Goal: Task Accomplishment & Management: Use online tool/utility

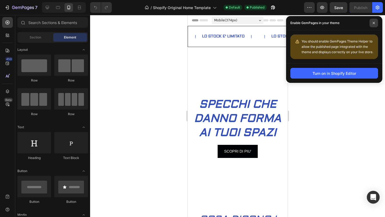
click at [376, 22] on span at bounding box center [374, 23] width 9 height 9
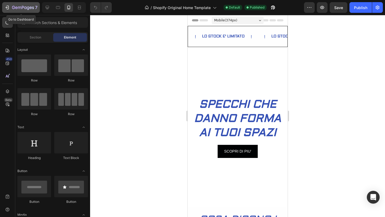
click at [16, 6] on icon "button" at bounding box center [23, 8] width 22 height 5
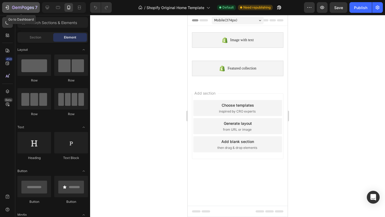
click at [9, 9] on icon "button" at bounding box center [7, 7] width 5 height 5
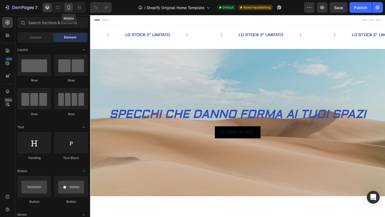
click at [71, 6] on icon at bounding box center [68, 7] width 5 height 5
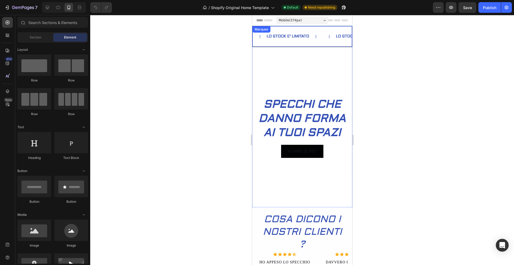
click at [326, 28] on div "Text Block LO STOCK E' LIMITATO Text Block Text Block LO STOCK E' LIMITATO Text…" at bounding box center [302, 36] width 100 height 21
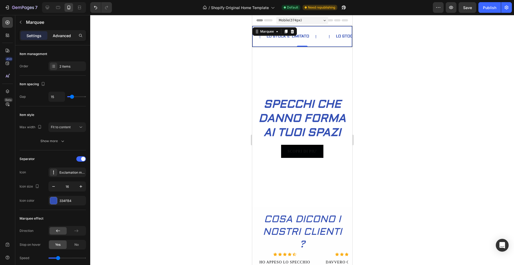
click at [66, 36] on p "Advanced" at bounding box center [62, 36] width 18 height 6
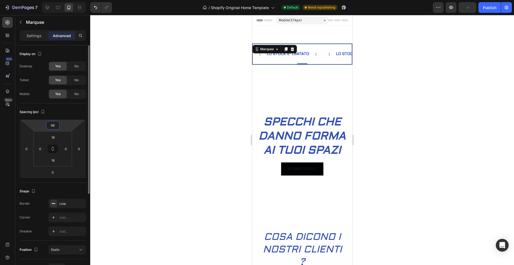
drag, startPoint x: 64, startPoint y: 128, endPoint x: 64, endPoint y: 120, distance: 8.0
click at [64, 0] on html "7 / Shopify Original Home Template Default Need republishing Preview Publish 45…" at bounding box center [257, 0] width 514 height 0
type input "62"
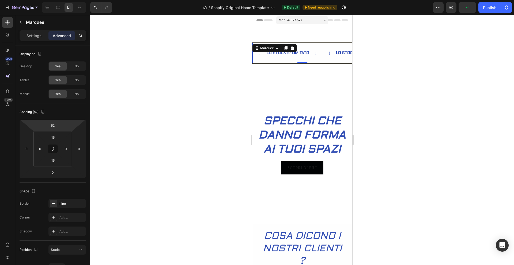
click at [127, 113] on div at bounding box center [301, 140] width 423 height 250
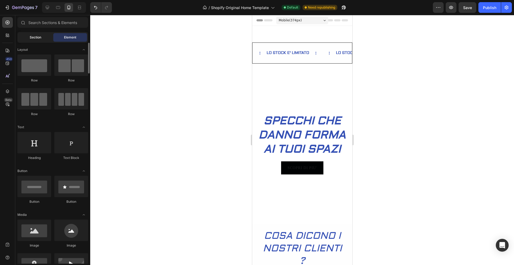
click at [36, 39] on span "Section" at bounding box center [36, 37] width 12 height 5
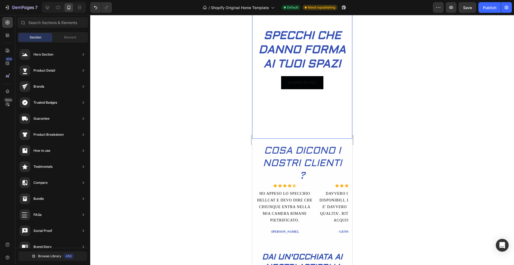
scroll to position [139, 0]
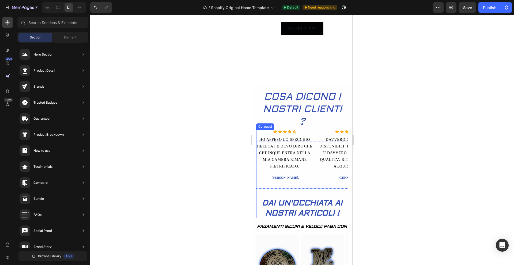
click at [315, 172] on div "Icon Icon Icon Icon Icon Icon List Hoz HO APPESO LO SPECCHIO HELLCAT E DEVO DIR…" at bounding box center [302, 174] width 92 height 89
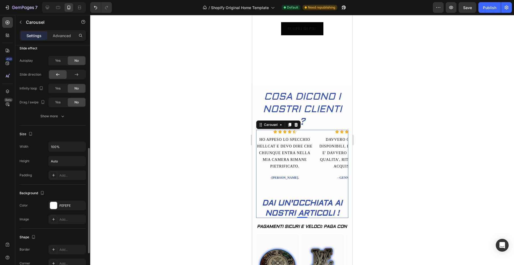
scroll to position [229, 0]
click at [63, 60] on div "Yes" at bounding box center [58, 59] width 18 height 9
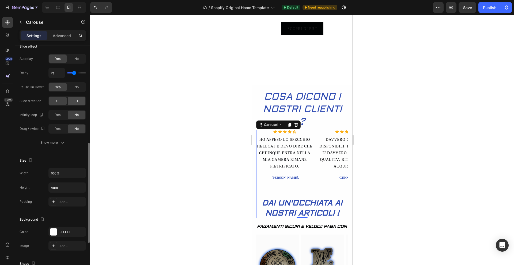
click at [80, 98] on div at bounding box center [77, 101] width 18 height 9
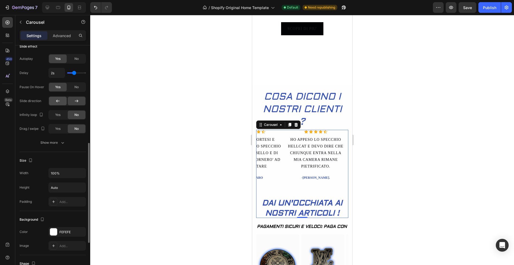
click at [64, 101] on div at bounding box center [58, 101] width 18 height 9
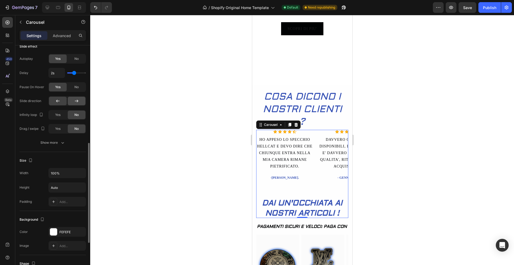
click at [73, 101] on div at bounding box center [77, 101] width 18 height 9
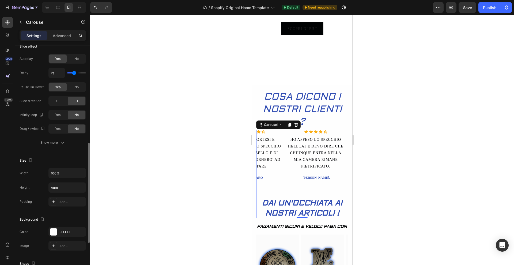
click at [73, 100] on div at bounding box center [77, 101] width 18 height 9
click at [64, 101] on div at bounding box center [58, 101] width 18 height 9
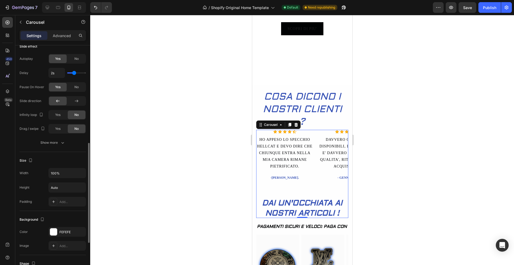
click at [64, 101] on div at bounding box center [58, 101] width 18 height 9
click at [74, 102] on icon at bounding box center [76, 100] width 5 height 5
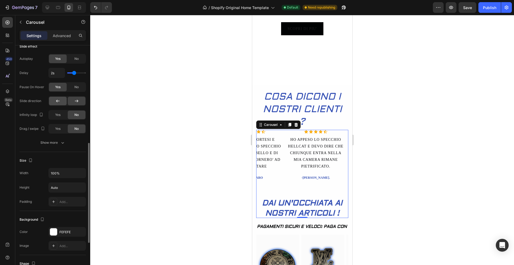
click at [61, 103] on div at bounding box center [58, 101] width 18 height 9
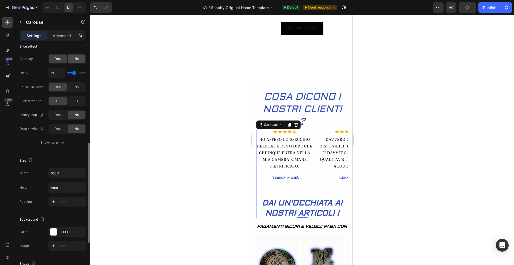
click at [72, 60] on div "No" at bounding box center [77, 59] width 18 height 9
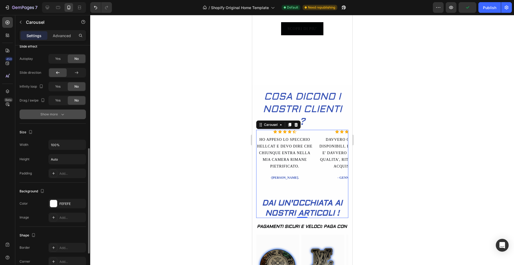
click at [60, 115] on icon "button" at bounding box center [62, 114] width 5 height 5
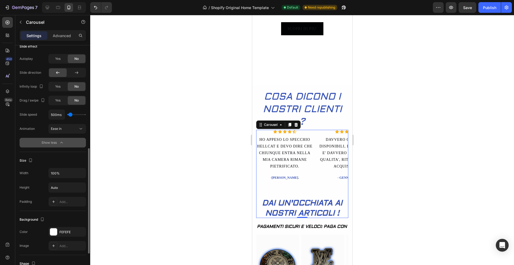
click at [63, 141] on icon "button" at bounding box center [61, 142] width 5 height 5
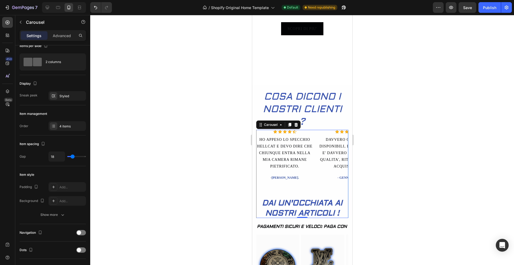
scroll to position [0, 0]
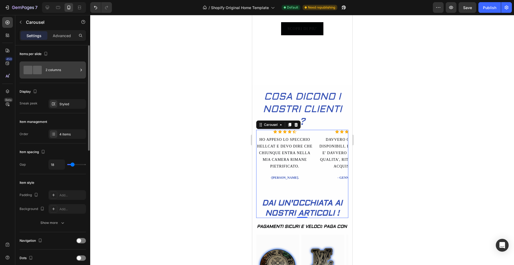
click at [78, 72] on icon at bounding box center [80, 69] width 5 height 5
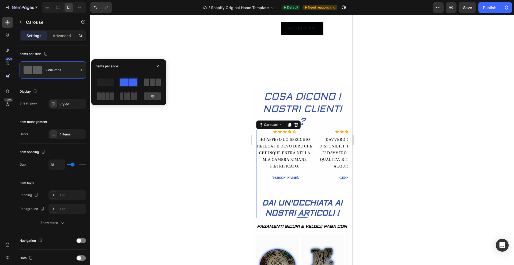
click at [147, 86] on span at bounding box center [146, 82] width 5 height 7
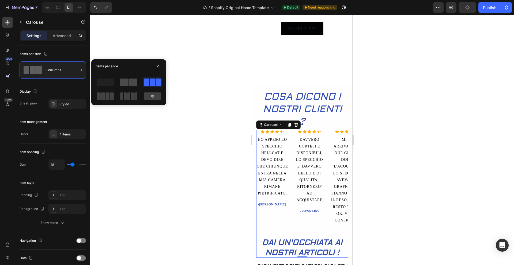
click at [134, 83] on span at bounding box center [133, 82] width 8 height 7
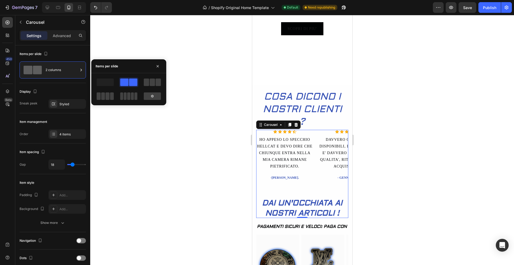
click at [114, 96] on div at bounding box center [104, 96] width 19 height 10
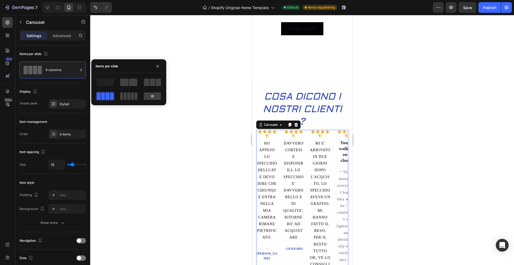
click at [110, 98] on span at bounding box center [112, 96] width 4 height 7
click at [121, 97] on span at bounding box center [121, 96] width 3 height 7
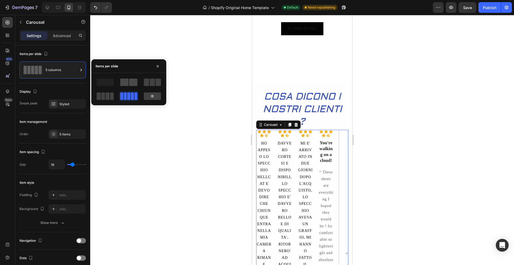
click at [132, 83] on span at bounding box center [133, 82] width 8 height 7
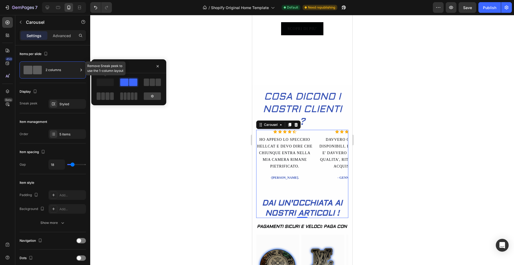
click at [113, 83] on span at bounding box center [105, 82] width 17 height 7
click at [157, 82] on span at bounding box center [157, 82] width 5 height 7
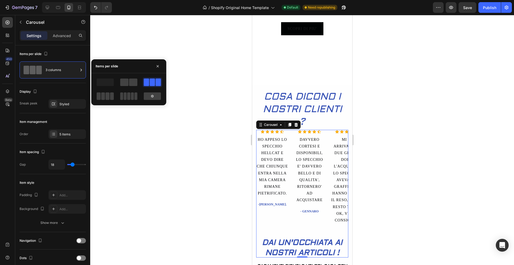
click at [205, 135] on div at bounding box center [301, 140] width 423 height 250
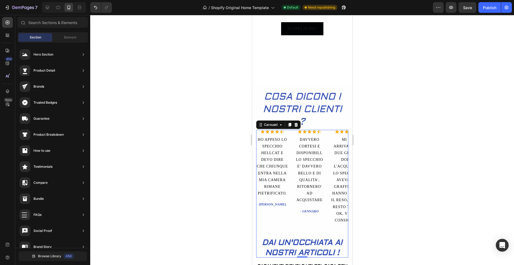
click at [292, 217] on div "Icon Icon Icon Icon Icon Icon List Hoz HO APPESO LO SPECCHIO HELLCAT E DEVO DIR…" at bounding box center [302, 194] width 92 height 128
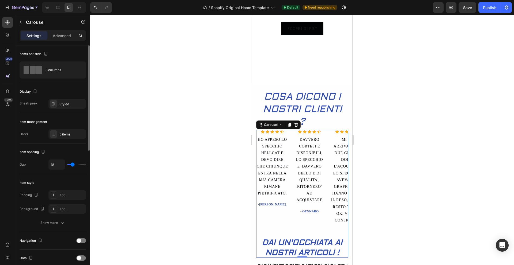
type input "17"
type input "0"
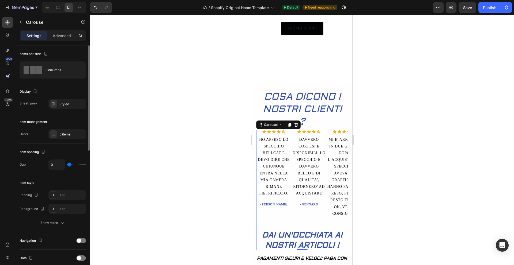
type input "21"
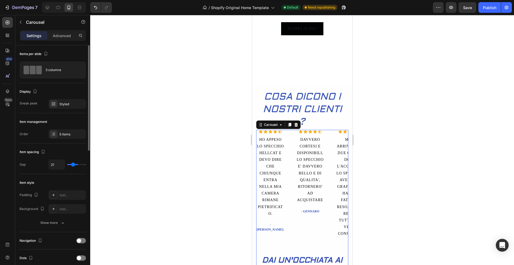
type input "42"
type input "44"
type input "46"
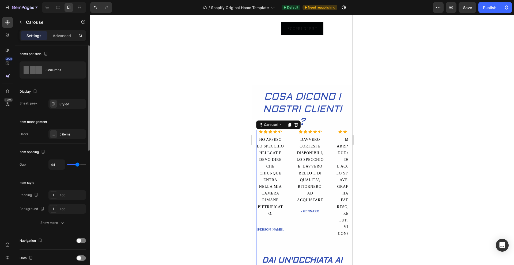
type input "46"
type input "47"
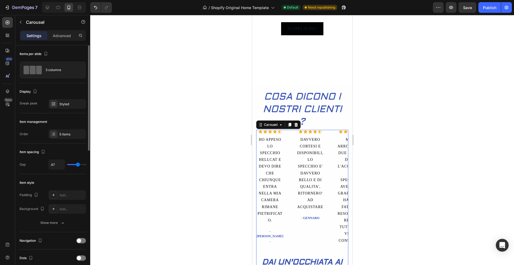
type input "48"
type input "30"
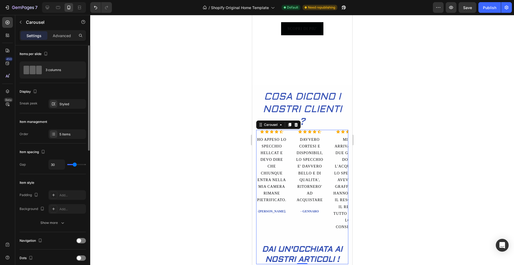
type input "26"
type input "25"
type input "24"
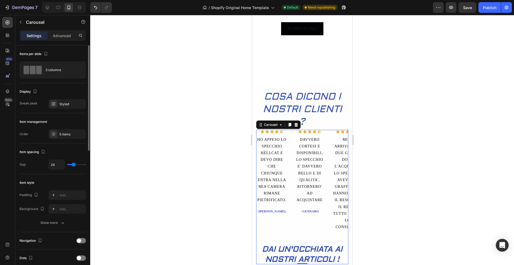
type input "24"
click at [74, 164] on input "range" at bounding box center [76, 164] width 19 height 1
click at [66, 134] on div "5 items" at bounding box center [71, 134] width 25 height 5
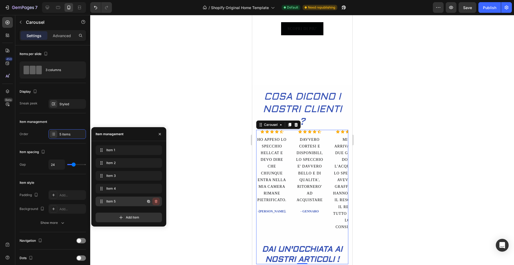
click at [155, 202] on icon "button" at bounding box center [156, 202] width 4 height 4
click at [155, 201] on div "Delete" at bounding box center [152, 201] width 10 height 5
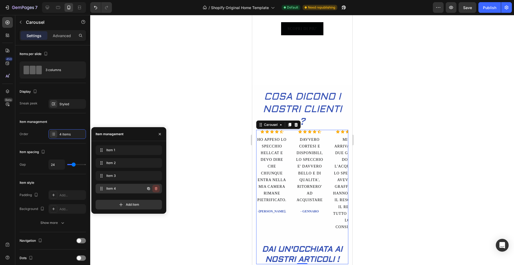
click at [157, 190] on icon "button" at bounding box center [156, 189] width 4 height 4
click at [156, 191] on div "Delete" at bounding box center [152, 188] width 10 height 5
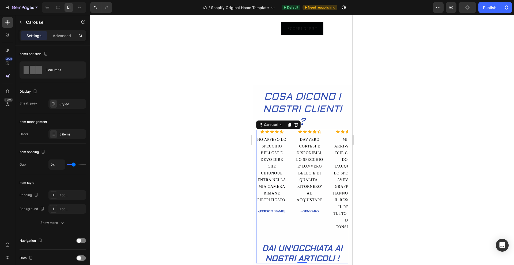
click at [200, 187] on div at bounding box center [301, 140] width 423 height 250
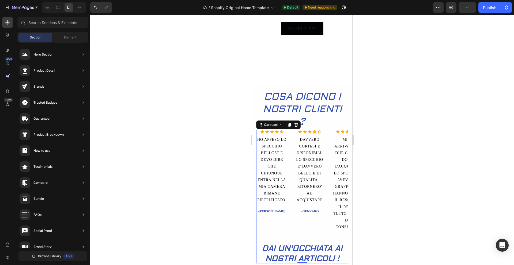
click at [292, 144] on div "Icon Icon Icon Icon Icon Icon List Hoz HO APPESO LO SPECCHIO HELLCAT E DEVO DIR…" at bounding box center [302, 197] width 92 height 134
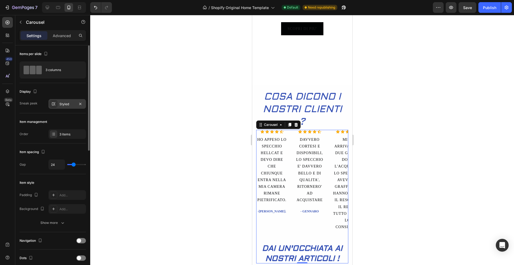
click at [71, 106] on div "Styled" at bounding box center [67, 104] width 16 height 5
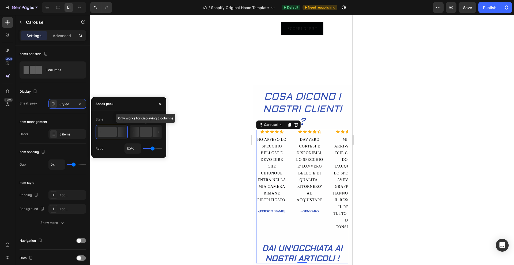
click at [139, 132] on icon at bounding box center [134, 132] width 9 height 10
click at [146, 135] on rect at bounding box center [146, 132] width 12 height 10
click at [118, 133] on icon at bounding box center [122, 132] width 9 height 10
click at [126, 174] on div at bounding box center [301, 140] width 423 height 250
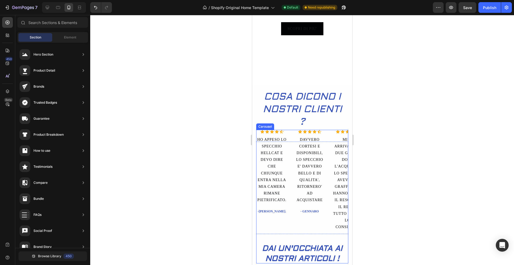
click at [291, 146] on div "Icon Icon Icon Icon Icon Icon List Hoz HO APPESO LO SPECCHIO HELLCAT E DEVO DIR…" at bounding box center [302, 197] width 92 height 134
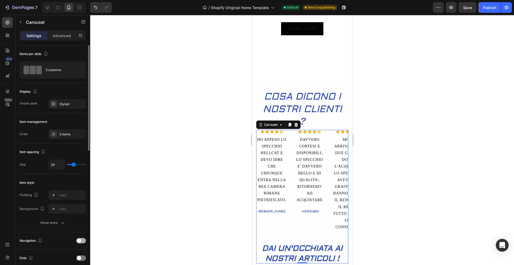
click at [79, 217] on span at bounding box center [79, 241] width 4 height 4
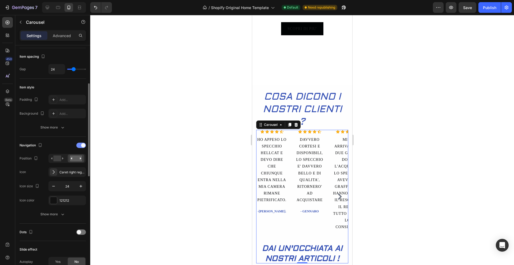
scroll to position [96, 0]
click at [79, 217] on span at bounding box center [79, 232] width 4 height 4
click at [82, 217] on span at bounding box center [83, 232] width 4 height 4
click at [60, 157] on rect at bounding box center [57, 158] width 8 height 6
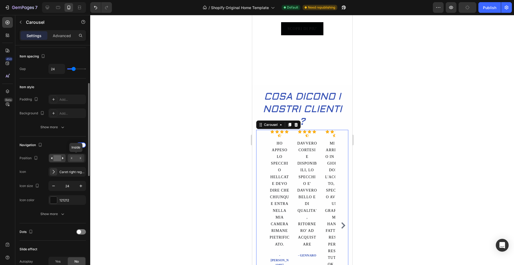
click at [69, 157] on div at bounding box center [76, 158] width 17 height 8
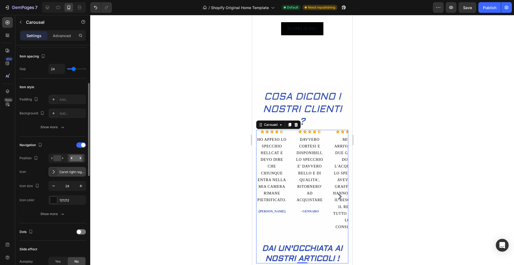
click at [56, 170] on icon at bounding box center [53, 171] width 5 height 5
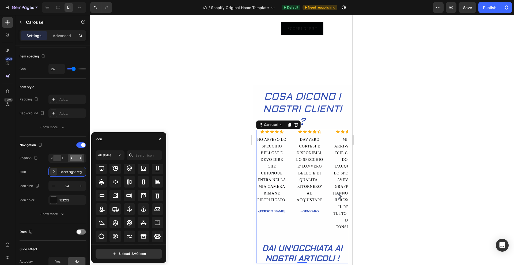
scroll to position [59, 0]
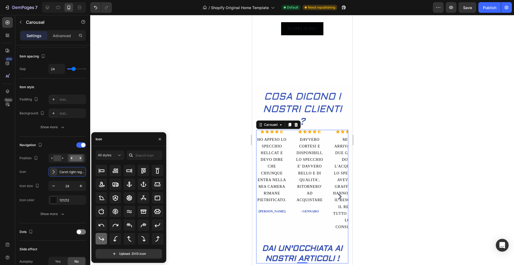
click at [100, 217] on icon at bounding box center [101, 239] width 6 height 6
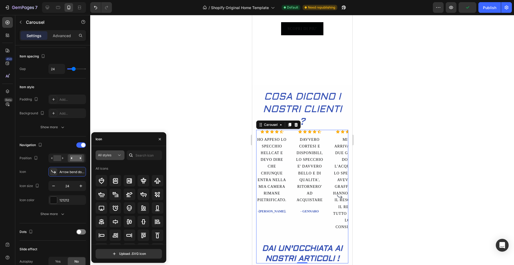
click at [121, 156] on icon at bounding box center [119, 155] width 5 height 5
click at [141, 155] on input "text" at bounding box center [144, 156] width 35 height 10
type input "freccia"
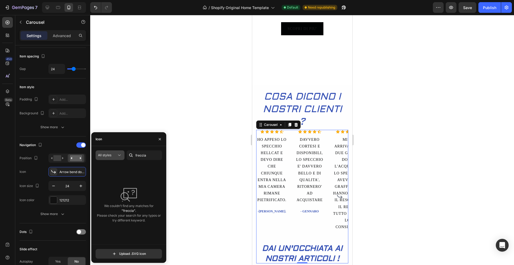
click at [121, 157] on icon at bounding box center [119, 155] width 5 height 5
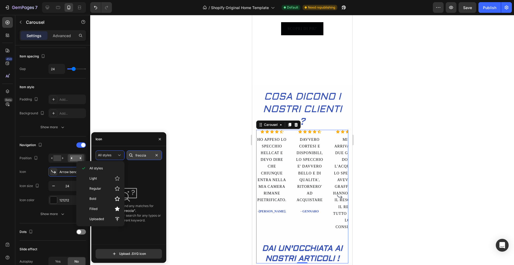
click at [149, 157] on input "freccia" at bounding box center [144, 156] width 35 height 10
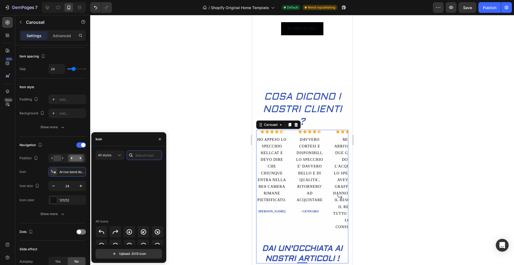
scroll to position [174, 0]
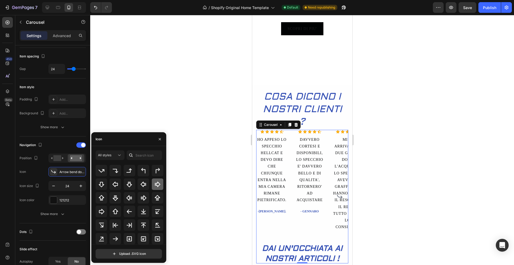
click at [155, 183] on icon at bounding box center [157, 184] width 5 height 5
click at [112, 217] on icon at bounding box center [115, 239] width 6 height 6
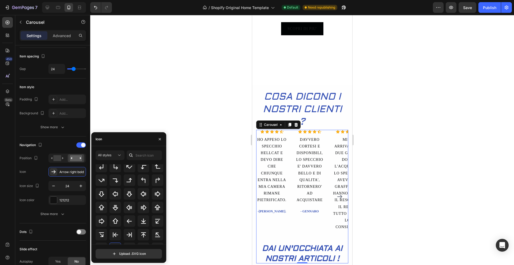
scroll to position [170, 0]
click at [102, 217] on icon at bounding box center [101, 221] width 6 height 6
click at [200, 197] on div at bounding box center [301, 140] width 423 height 250
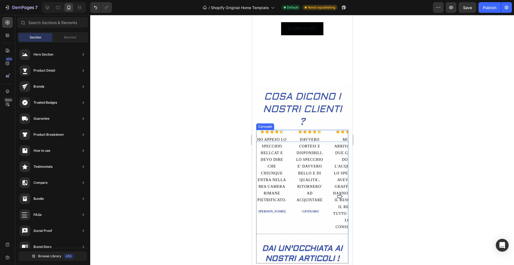
click at [291, 202] on div "Icon Icon Icon Icon Icon Icon List Hoz HO APPESO LO SPECCHIO HELLCAT E DEVO DIR…" at bounding box center [302, 197] width 92 height 134
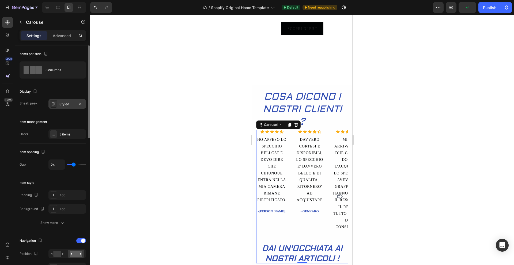
click at [69, 105] on div "Styled" at bounding box center [67, 104] width 16 height 5
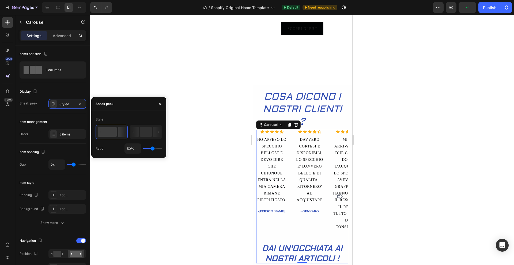
click at [159, 176] on div at bounding box center [301, 140] width 423 height 250
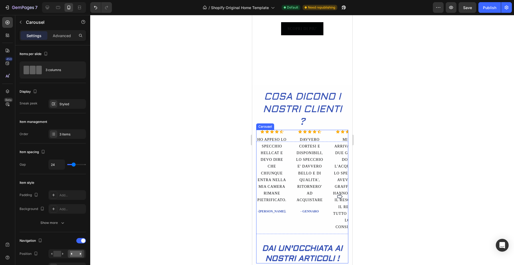
click at [336, 194] on icon "Carousel Next Arrow" at bounding box center [339, 197] width 6 height 6
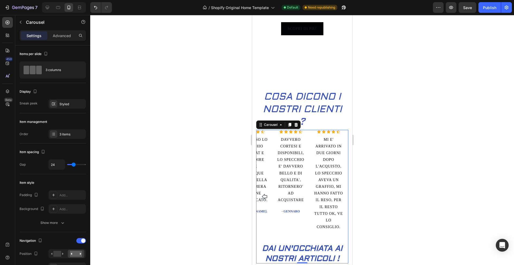
click at [264, 194] on icon "Carousel Back Arrow" at bounding box center [264, 197] width 6 height 6
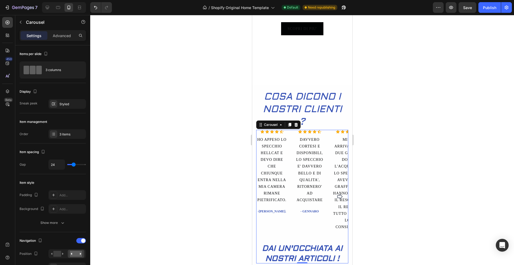
click at [337, 194] on icon "Carousel Next Arrow" at bounding box center [339, 196] width 5 height 5
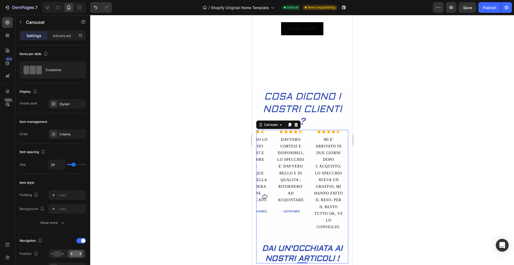
click at [264, 194] on icon "Carousel Back Arrow" at bounding box center [264, 197] width 6 height 6
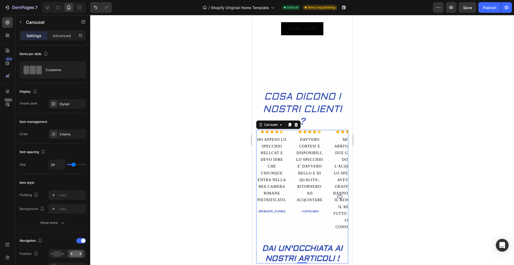
click at [290, 174] on div "Icon Icon Icon Icon Icon Icon List Hoz HO APPESO LO SPECCHIO HELLCAT E DEVO DIR…" at bounding box center [302, 197] width 92 height 134
click at [54, 131] on div at bounding box center [53, 134] width 7 height 7
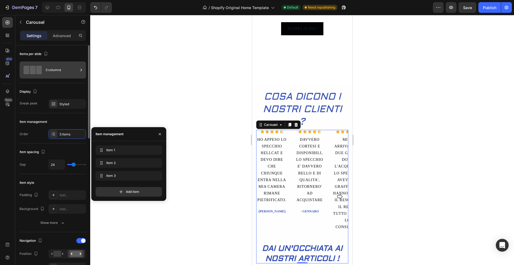
click at [66, 75] on div "3 columns" at bounding box center [61, 70] width 33 height 12
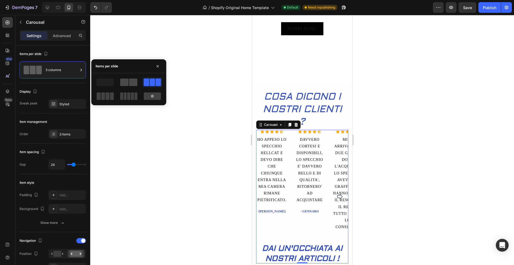
click at [122, 79] on span at bounding box center [124, 82] width 8 height 7
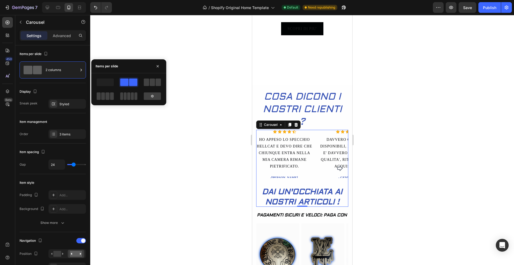
click at [68, 41] on div "Settings Advanced" at bounding box center [52, 37] width 75 height 15
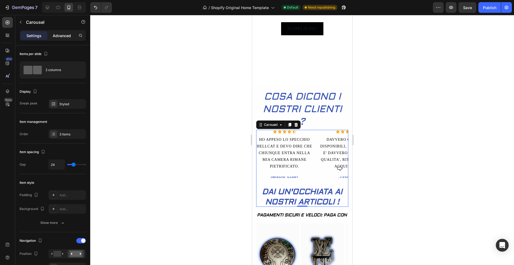
click at [68, 37] on p "Advanced" at bounding box center [62, 36] width 18 height 6
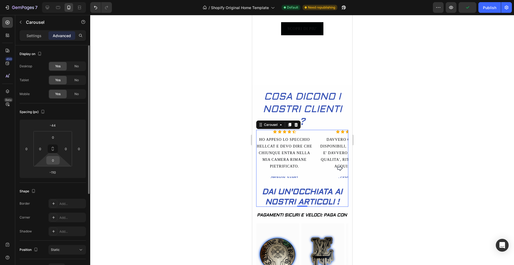
drag, startPoint x: 59, startPoint y: 162, endPoint x: 58, endPoint y: 164, distance: 3.3
click at [58, 164] on div "0" at bounding box center [52, 160] width 13 height 9
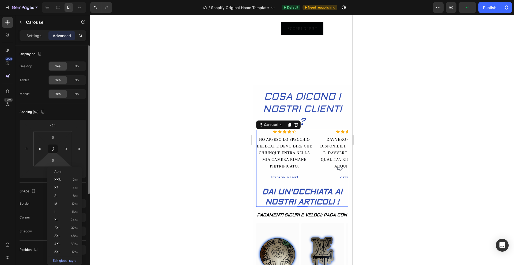
click at [62, 0] on html "7 / Shopify Original Home Template Default Need republishing Preview Publish 45…" at bounding box center [257, 0] width 514 height 0
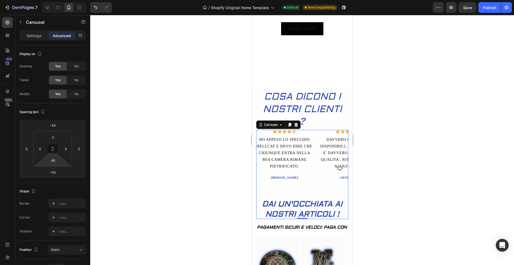
drag, startPoint x: 62, startPoint y: 164, endPoint x: 63, endPoint y: 158, distance: 6.2
click at [63, 0] on html "7 / Shopify Original Home Template Default Need republishing Preview Save Publi…" at bounding box center [257, 0] width 514 height 0
click at [337, 167] on icon "Carousel Next Arrow" at bounding box center [339, 168] width 5 height 5
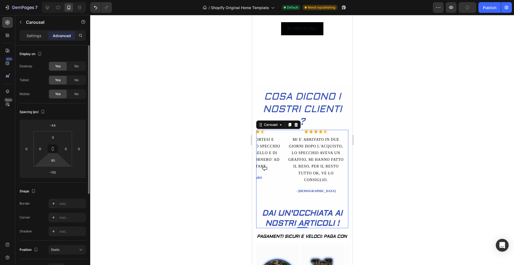
drag, startPoint x: 62, startPoint y: 163, endPoint x: 63, endPoint y: 159, distance: 4.0
click at [63, 0] on html "7 / Shopify Original Home Template Default Need republishing Preview Publish 45…" at bounding box center [257, 0] width 514 height 0
type input "78"
click at [264, 169] on icon "Carousel Back Arrow" at bounding box center [264, 168] width 6 height 6
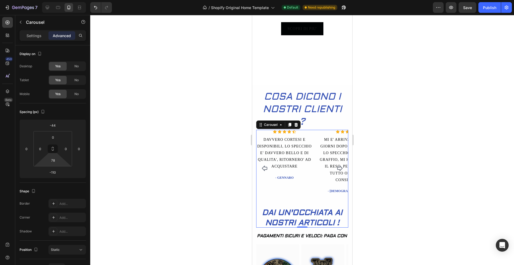
click at [264, 169] on icon "Carousel Back Arrow" at bounding box center [264, 168] width 6 height 6
click at [206, 156] on div at bounding box center [301, 140] width 423 height 250
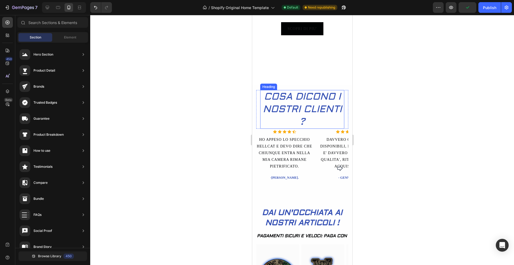
click at [326, 106] on h2 "COSA DICONO I NOSTRI CLIENTI ?" at bounding box center [302, 109] width 84 height 39
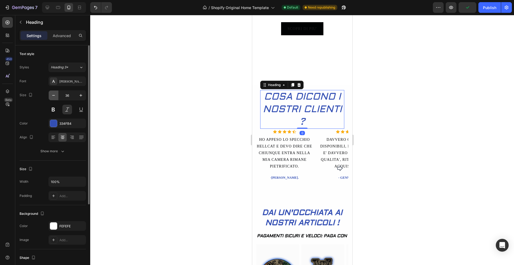
click at [56, 93] on icon "button" at bounding box center [53, 95] width 5 height 5
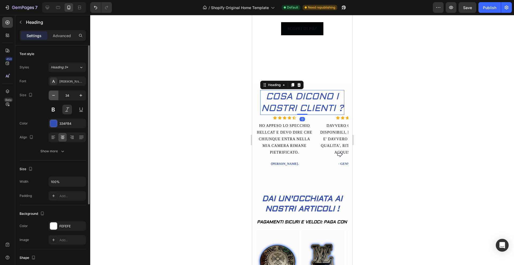
click at [56, 93] on icon "button" at bounding box center [53, 95] width 5 height 5
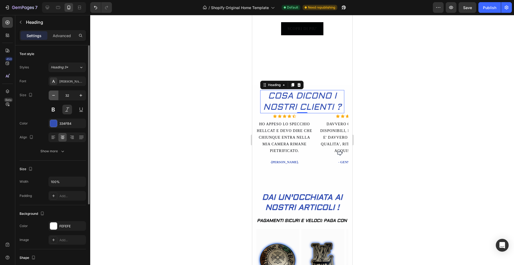
click at [56, 93] on icon "button" at bounding box center [53, 95] width 5 height 5
type input "31"
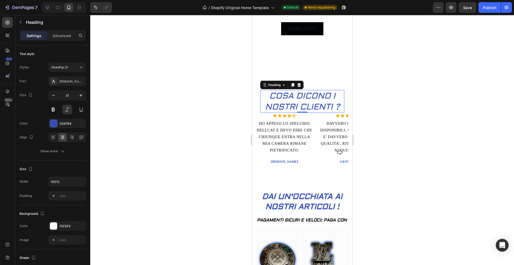
click at [155, 121] on div at bounding box center [301, 140] width 423 height 250
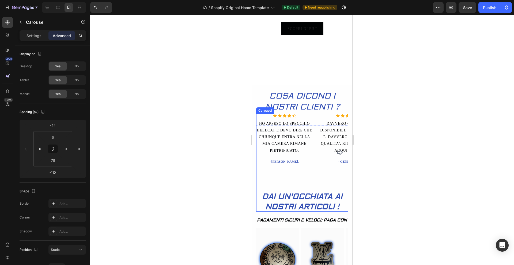
click at [337, 151] on icon "Carousel Next Arrow" at bounding box center [339, 152] width 5 height 5
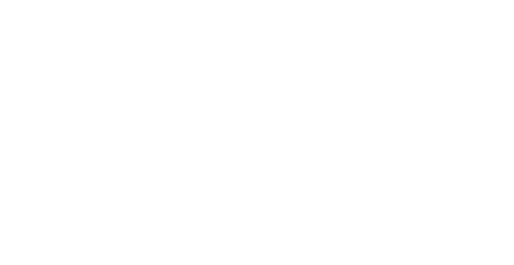
click at [319, 142] on p "MI E' ARRIVATO IN DUE GIORNI DOPO L'ACQUISTO, LO SPECCHIO AVEVA UN GRAFFIO, MI …" at bounding box center [315, 143] width 55 height 47
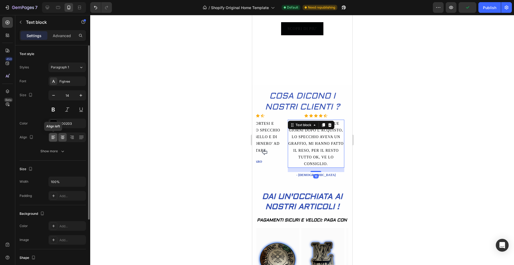
click at [55, 136] on icon at bounding box center [53, 137] width 5 height 5
click at [62, 136] on icon at bounding box center [62, 137] width 5 height 5
click at [170, 140] on div at bounding box center [301, 140] width 423 height 250
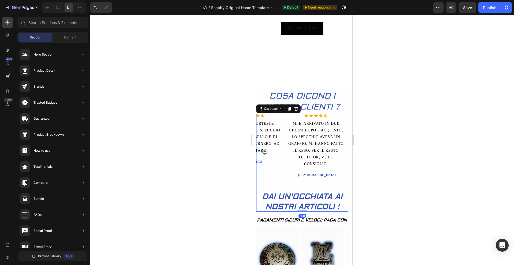
click at [265, 153] on icon "Carousel Back Arrow" at bounding box center [264, 152] width 6 height 6
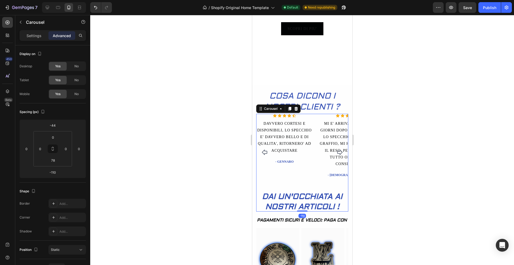
click at [265, 153] on icon "Carousel Back Arrow" at bounding box center [264, 152] width 6 height 6
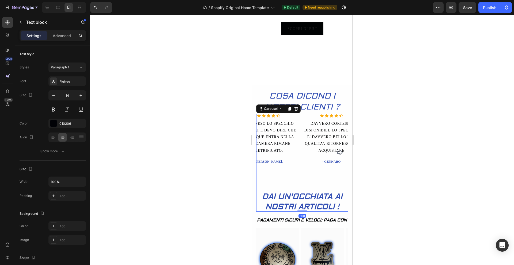
click at [265, 153] on p "HO APPESO LO SPECCHIO HELLCAT E DEVO DIRE CHE CHIUNQUE ENTRA NELLA MIA CAMERA R…" at bounding box center [267, 137] width 55 height 34
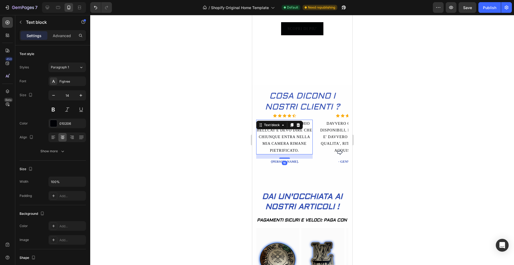
click at [228, 148] on div at bounding box center [301, 140] width 423 height 250
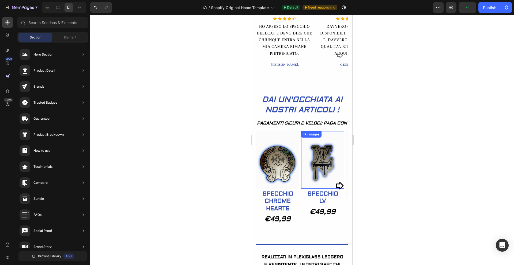
scroll to position [237, 0]
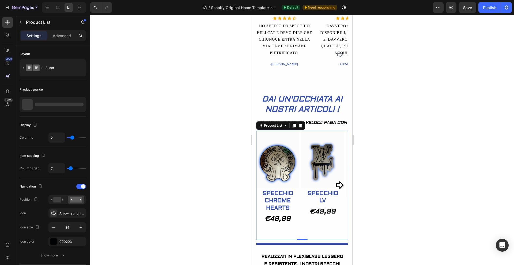
click at [338, 185] on icon "Carousel Next Arrow" at bounding box center [339, 186] width 8 height 8
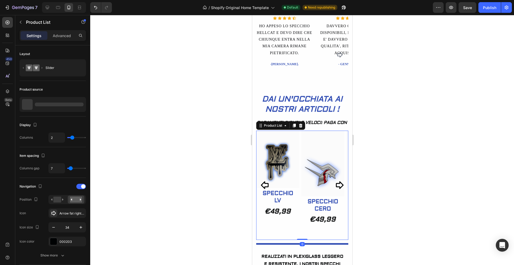
click at [338, 185] on icon "Carousel Next Arrow" at bounding box center [339, 186] width 8 height 8
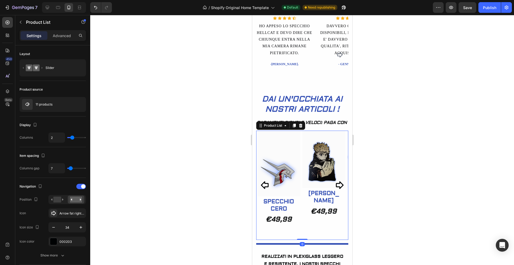
click at [338, 185] on icon "Carousel Next Arrow" at bounding box center [339, 186] width 8 height 8
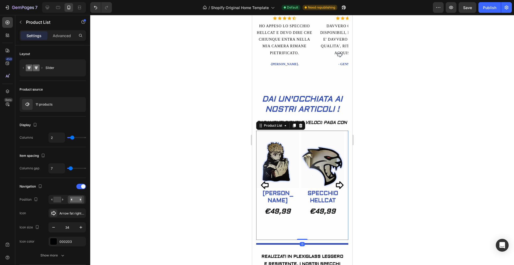
click at [338, 185] on icon "Carousel Next Arrow" at bounding box center [339, 186] width 8 height 8
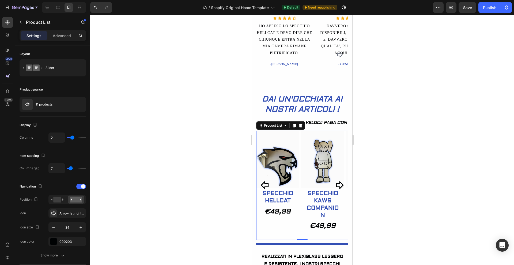
click at [338, 185] on icon "Carousel Next Arrow" at bounding box center [339, 186] width 8 height 8
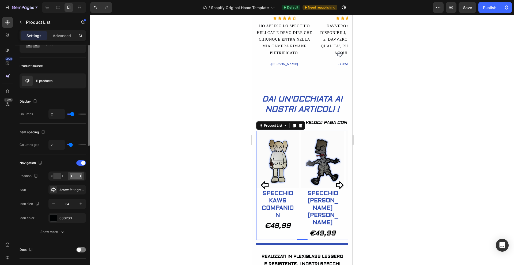
scroll to position [24, 0]
click at [58, 174] on rect at bounding box center [57, 176] width 8 height 6
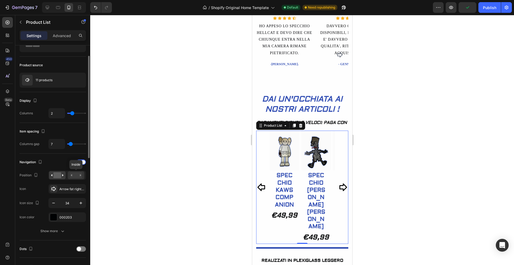
click at [74, 174] on rect at bounding box center [76, 176] width 12 height 6
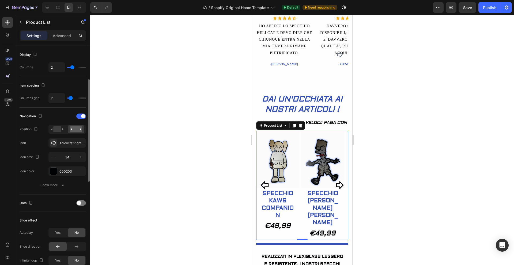
scroll to position [74, 0]
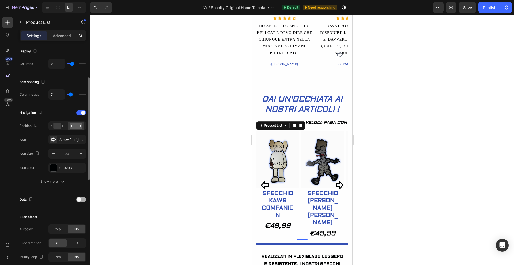
click at [79, 201] on span at bounding box center [79, 200] width 4 height 4
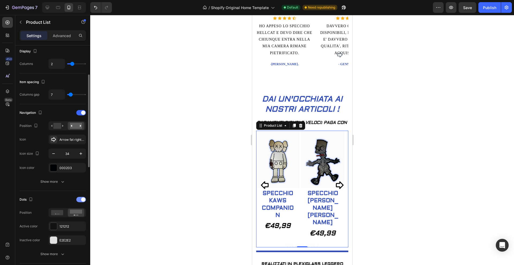
click at [79, 201] on div at bounding box center [81, 199] width 10 height 5
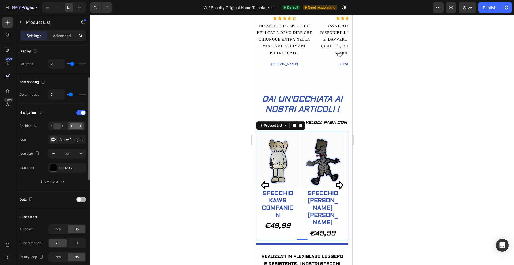
click at [79, 201] on span at bounding box center [79, 200] width 4 height 4
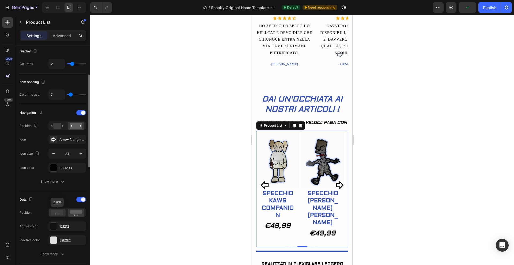
click at [57, 213] on icon at bounding box center [57, 212] width 12 height 5
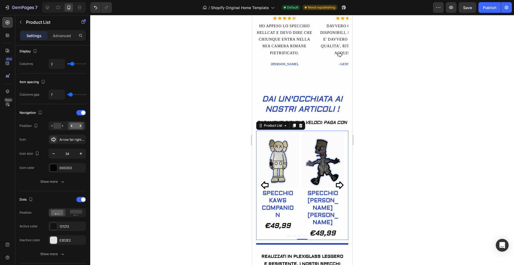
click at [292, 217] on div "(P) Images Row SPECCHIO KAWS COMPANION (P) Title Row €49,99 Product Price Produ…" at bounding box center [277, 185] width 43 height 109
click at [83, 114] on span at bounding box center [83, 113] width 4 height 4
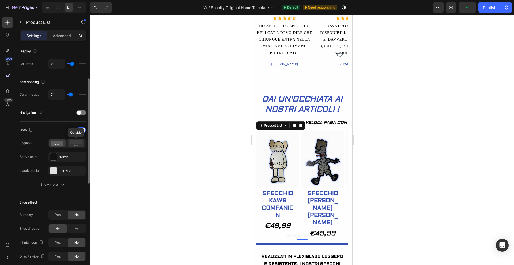
click at [76, 142] on rect at bounding box center [76, 142] width 12 height 4
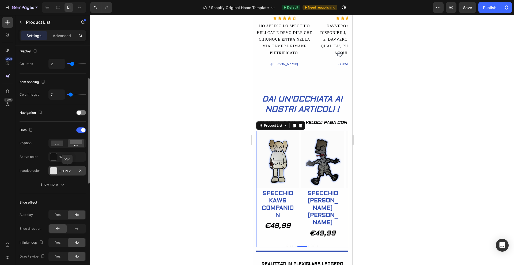
click at [53, 173] on div at bounding box center [53, 170] width 7 height 7
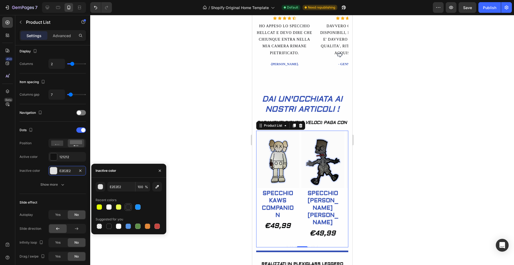
click at [129, 209] on div at bounding box center [127, 207] width 5 height 5
type input "1F1F21"
click at [377, 217] on div at bounding box center [301, 140] width 423 height 250
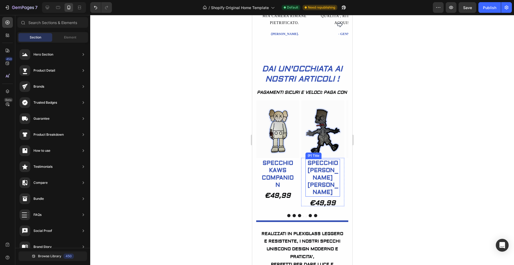
scroll to position [269, 0]
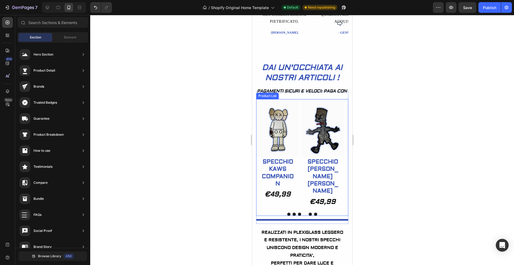
click at [303, 215] on button "Dot" at bounding box center [304, 214] width 3 height 3
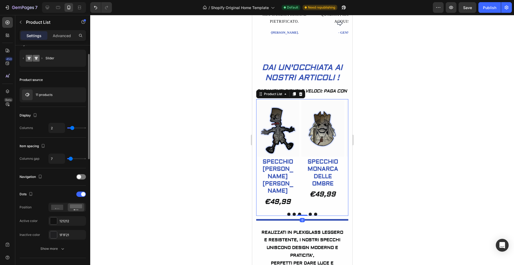
scroll to position [15, 0]
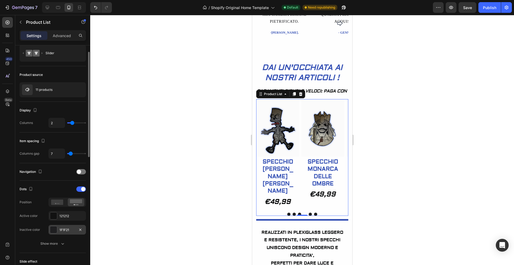
click at [55, 217] on div at bounding box center [53, 230] width 7 height 7
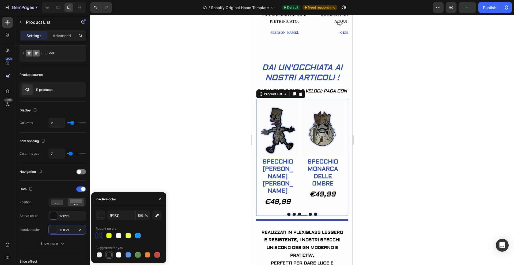
click at [110, 217] on div at bounding box center [108, 254] width 5 height 5
type input "151515"
click at [154, 160] on div at bounding box center [301, 140] width 423 height 250
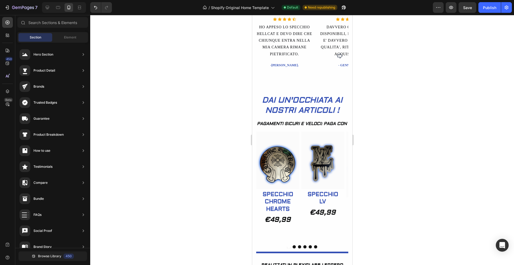
scroll to position [236, 0]
click at [309, 217] on div "(P) Images Row SPECCHIO LV (P) Title Row €49,99 Product Price Product Price Pro…" at bounding box center [322, 186] width 43 height 109
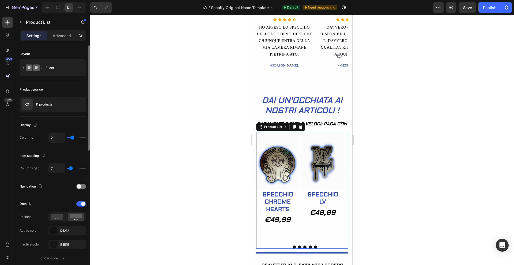
type input "4"
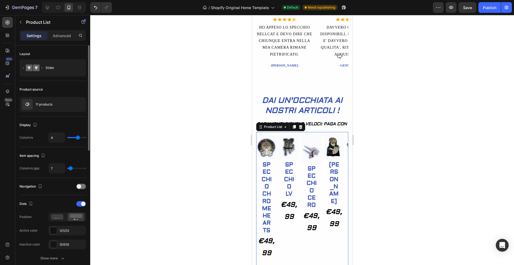
type input "3"
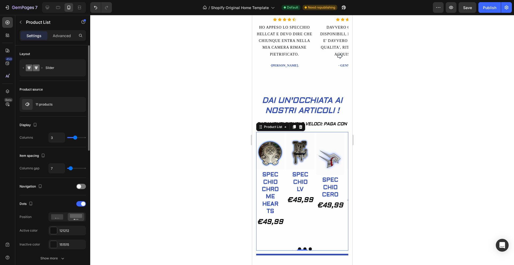
type input "2"
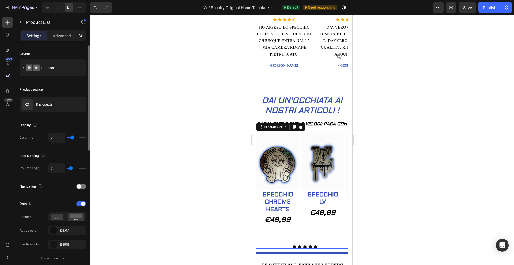
type input "1"
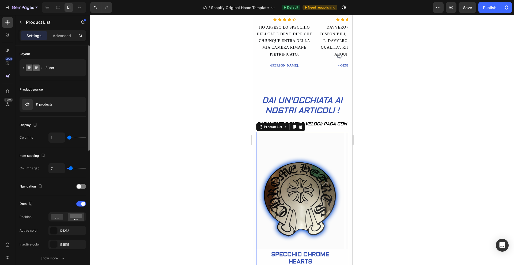
type input "2"
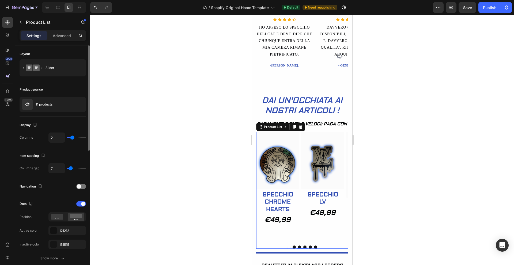
click at [72, 138] on input "range" at bounding box center [76, 137] width 19 height 1
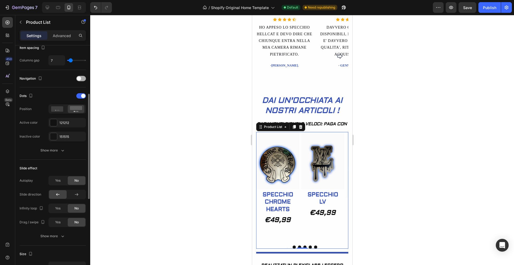
scroll to position [108, 0]
click at [57, 180] on span "Yes" at bounding box center [57, 181] width 5 height 5
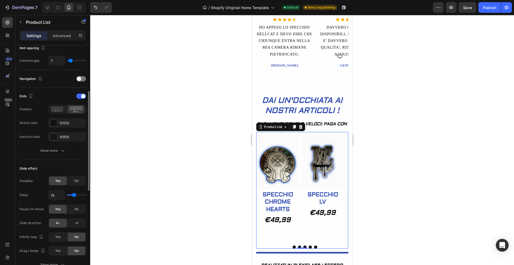
type input "1.9s"
type input "1.9"
type input "1s"
drag, startPoint x: 74, startPoint y: 197, endPoint x: 66, endPoint y: 196, distance: 7.2
type input "1"
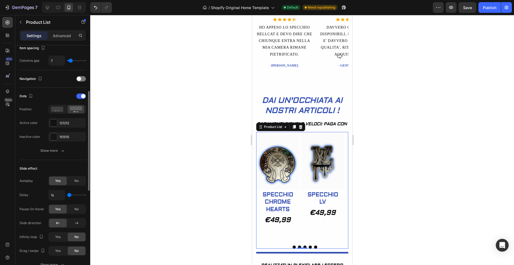
click at [67, 196] on input "range" at bounding box center [76, 195] width 19 height 1
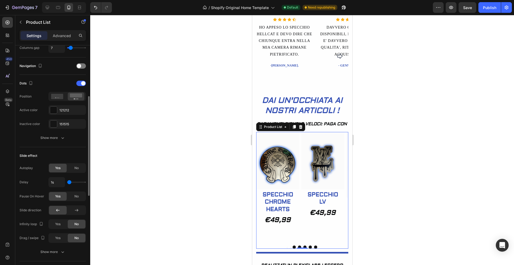
scroll to position [121, 0]
click at [75, 211] on icon at bounding box center [76, 209] width 5 height 5
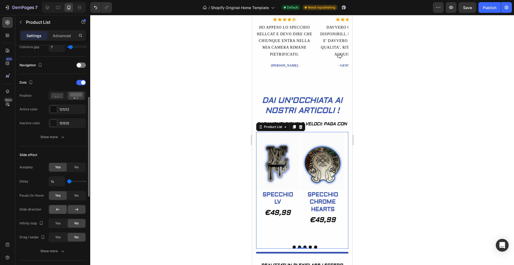
click at [63, 208] on div at bounding box center [58, 209] width 18 height 9
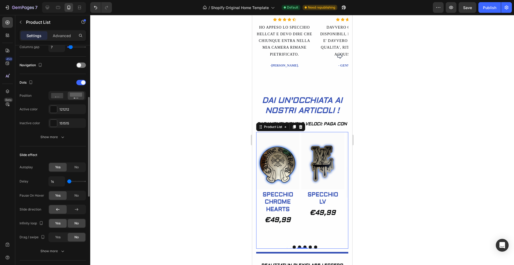
click at [60, 217] on span "Yes" at bounding box center [57, 223] width 5 height 5
click at [71, 217] on div "No" at bounding box center [77, 223] width 18 height 9
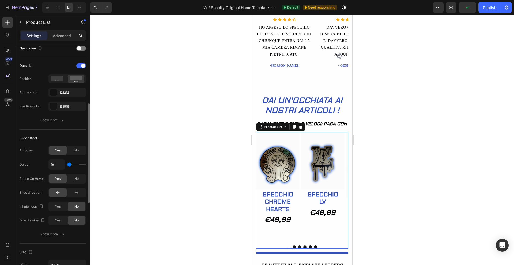
scroll to position [139, 0]
click at [72, 148] on div "No" at bounding box center [77, 149] width 18 height 9
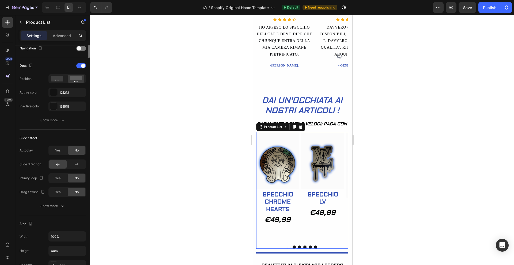
scroll to position [0, 0]
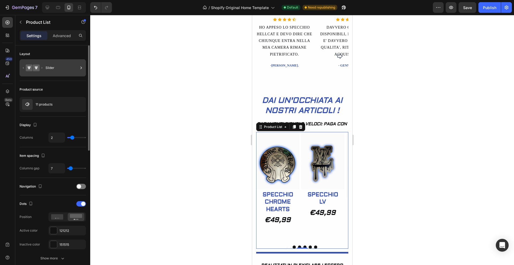
click at [66, 69] on div "Slider" at bounding box center [61, 68] width 33 height 12
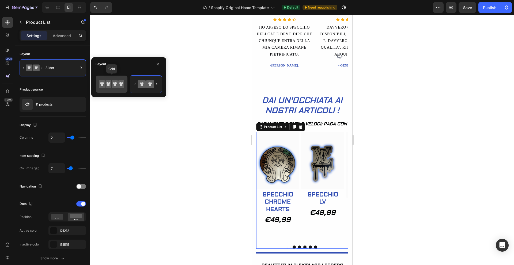
click at [102, 82] on icon at bounding box center [102, 84] width 4 height 4
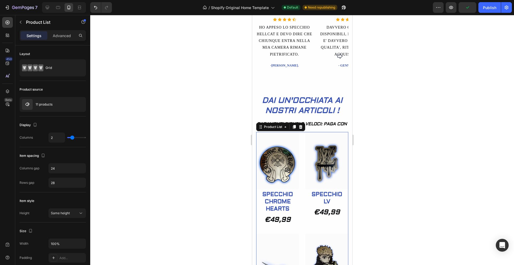
click at [199, 124] on div at bounding box center [301, 140] width 423 height 250
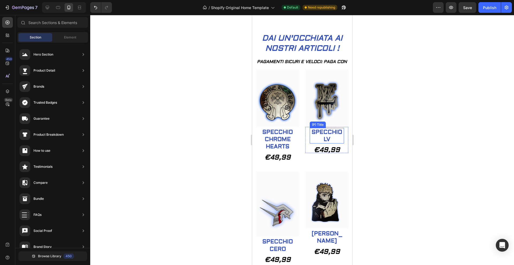
scroll to position [297, 0]
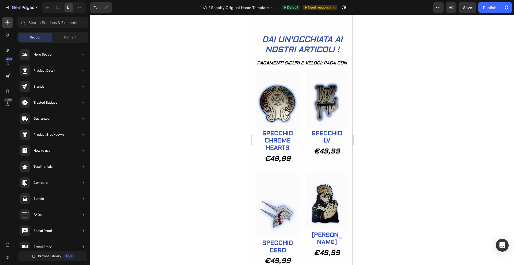
click at [385, 158] on div at bounding box center [301, 140] width 423 height 250
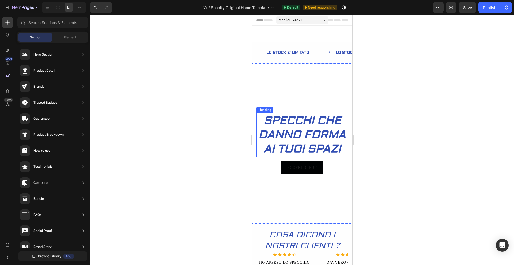
scroll to position [0, 0]
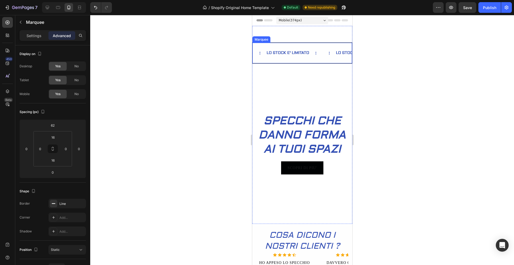
click at [320, 48] on div "LO STOCK E' LIMITATO Text Block" at bounding box center [294, 53] width 56 height 12
click at [42, 37] on div "Settings" at bounding box center [34, 35] width 27 height 9
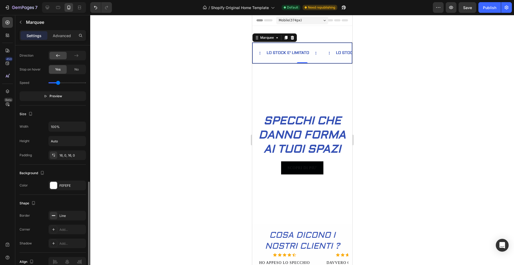
scroll to position [203, 0]
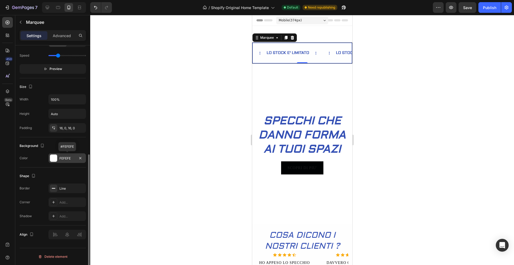
click at [53, 160] on div at bounding box center [53, 158] width 7 height 7
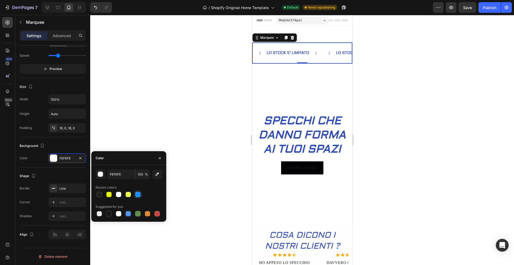
click at [136, 195] on div at bounding box center [137, 194] width 5 height 5
type input "1890FF"
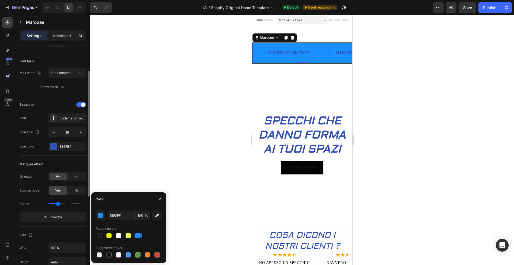
scroll to position [58, 0]
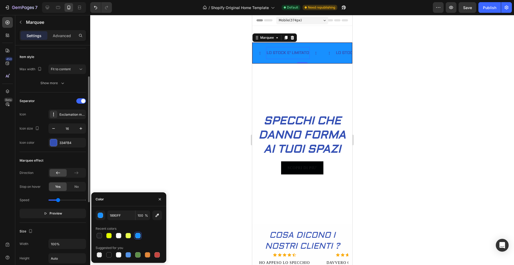
click at [293, 55] on p "LO STOCK E' LIMITATO" at bounding box center [287, 53] width 43 height 7
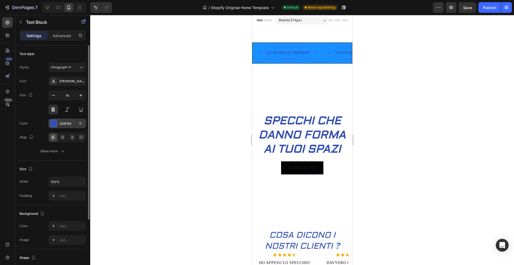
click at [54, 123] on div at bounding box center [53, 123] width 7 height 7
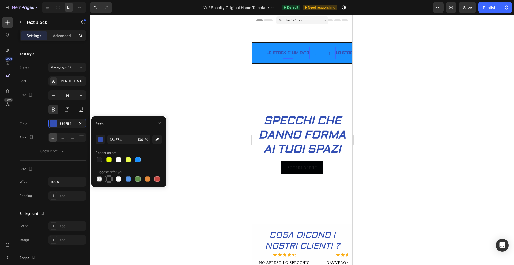
click at [110, 177] on div at bounding box center [108, 179] width 5 height 5
type input "151515"
click at [329, 53] on icon at bounding box center [329, 53] width 4 height 4
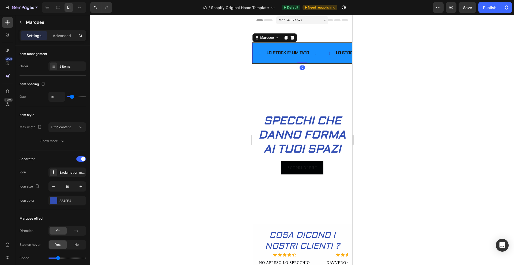
click at [329, 54] on icon at bounding box center [329, 53] width 4 height 4
click at [261, 53] on icon at bounding box center [259, 53] width 4 height 4
click at [53, 201] on div at bounding box center [53, 200] width 7 height 7
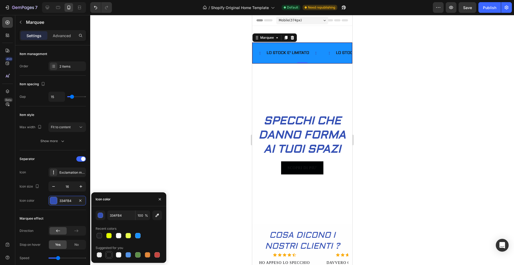
click at [109, 217] on div at bounding box center [108, 254] width 5 height 5
type input "151515"
click at [166, 108] on div at bounding box center [301, 140] width 423 height 250
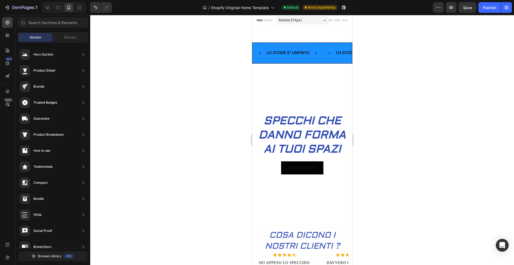
click at [290, 51] on p "LO STOCK E' LIMITATO" at bounding box center [287, 53] width 43 height 7
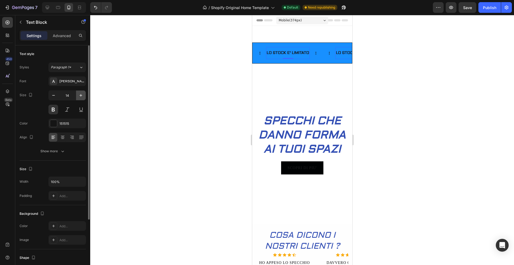
click at [82, 94] on icon "button" at bounding box center [80, 95] width 5 height 5
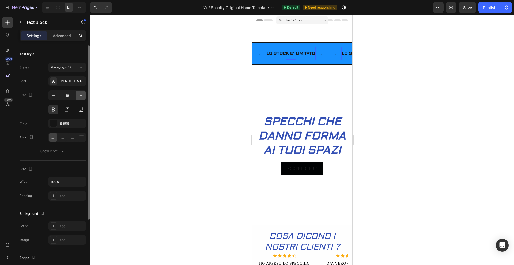
click at [82, 94] on icon "button" at bounding box center [80, 95] width 5 height 5
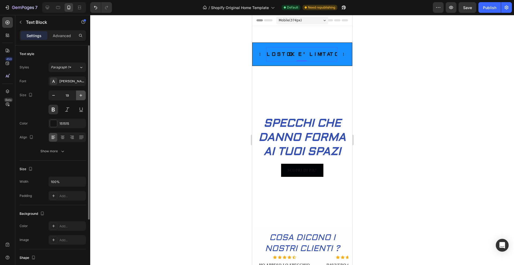
click at [82, 94] on icon "button" at bounding box center [80, 95] width 5 height 5
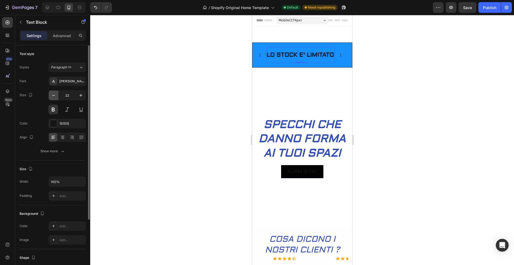
click at [57, 94] on button "button" at bounding box center [54, 96] width 10 height 10
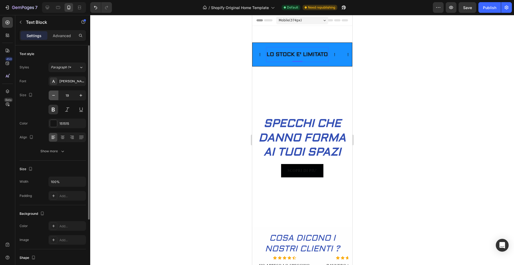
click at [57, 94] on button "button" at bounding box center [54, 96] width 10 height 10
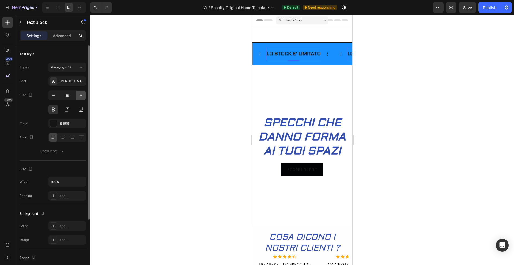
click at [82, 94] on icon "button" at bounding box center [80, 95] width 5 height 5
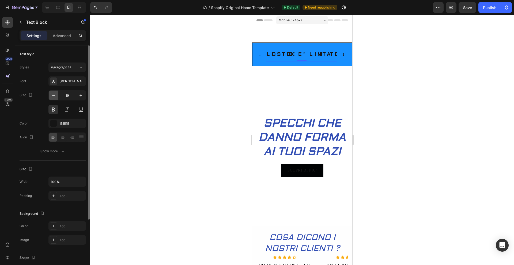
click at [55, 95] on icon "button" at bounding box center [53, 95] width 5 height 5
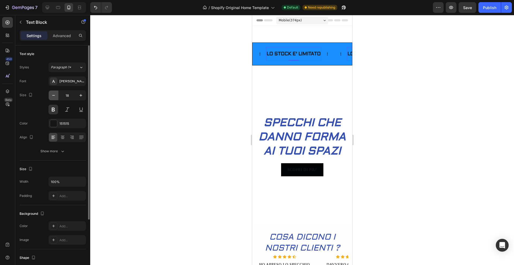
type input "17"
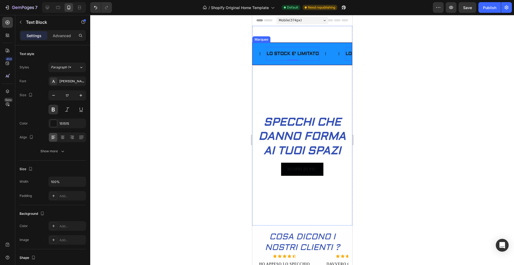
click at [258, 62] on div "Text Block LO STOCK E' LIMITATO Text Block 0 Text Block LO STOCK E' LIMITATO Te…" at bounding box center [302, 54] width 100 height 23
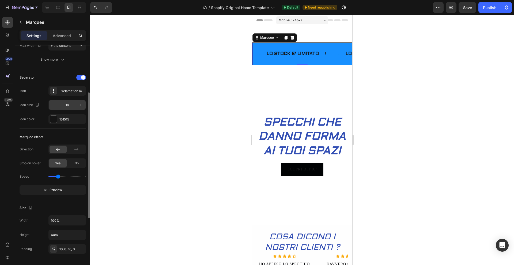
scroll to position [84, 0]
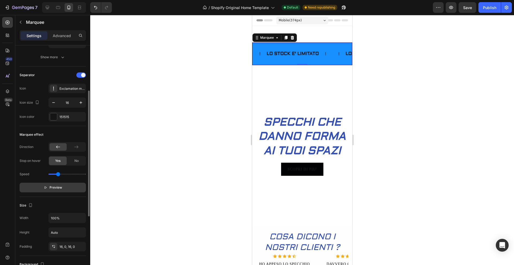
click at [51, 188] on span "Preview" at bounding box center [55, 187] width 13 height 5
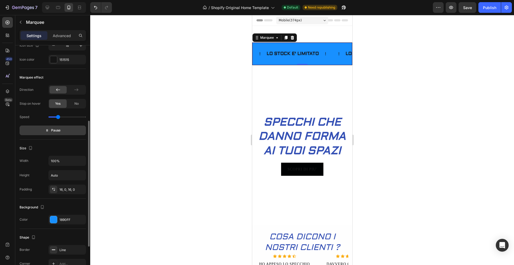
scroll to position [141, 0]
click at [78, 161] on input "100%" at bounding box center [67, 161] width 37 height 10
click at [75, 161] on input "100%" at bounding box center [67, 161] width 37 height 10
click at [67, 173] on input "Auto" at bounding box center [67, 175] width 37 height 10
click at [80, 174] on icon "button" at bounding box center [80, 175] width 5 height 5
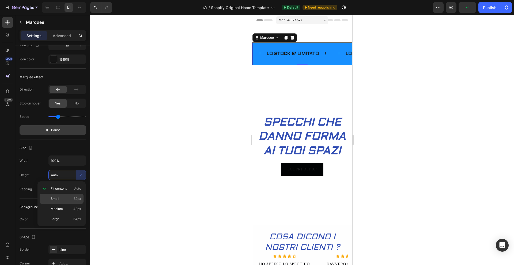
click at [64, 198] on p "Small 32px" at bounding box center [66, 199] width 30 height 5
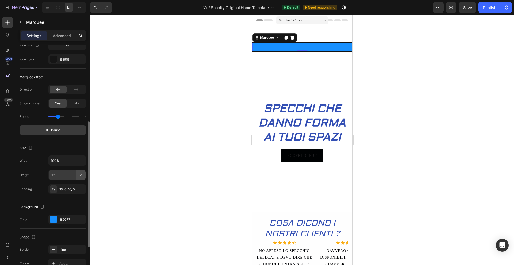
click at [79, 179] on button "button" at bounding box center [81, 175] width 10 height 10
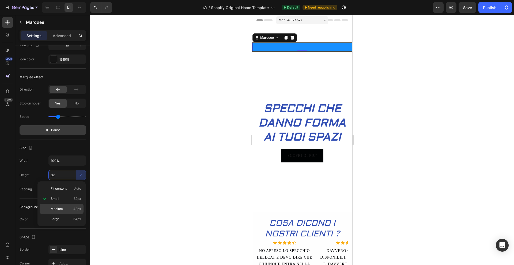
click at [62, 209] on span "Medium" at bounding box center [57, 209] width 12 height 5
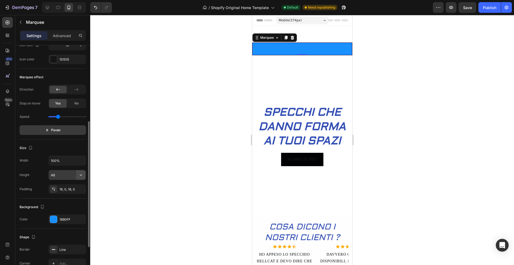
click at [82, 174] on icon "button" at bounding box center [80, 175] width 5 height 5
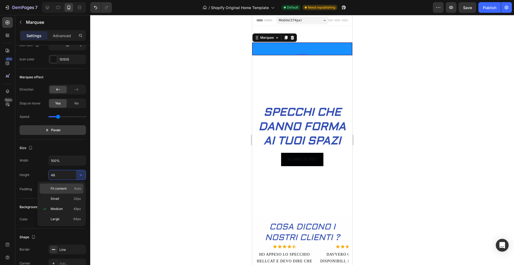
click at [68, 194] on div "Fit content Auto" at bounding box center [62, 199] width 44 height 10
type input "Auto"
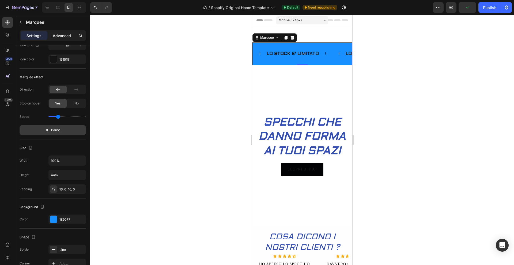
click at [59, 35] on p "Advanced" at bounding box center [62, 36] width 18 height 6
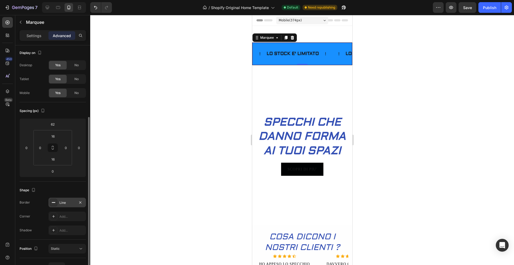
scroll to position [0, 0]
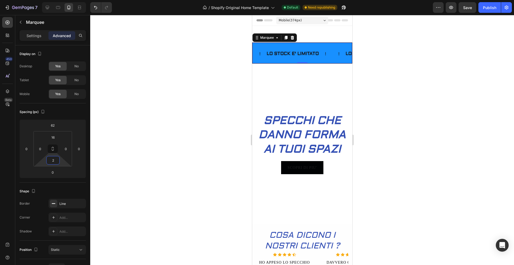
type input "0"
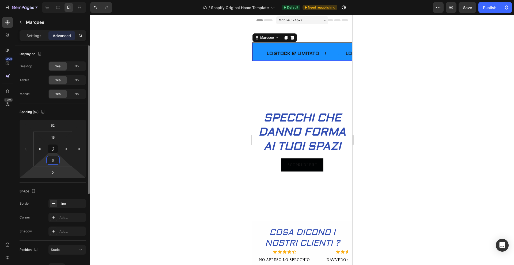
drag, startPoint x: 62, startPoint y: 164, endPoint x: 62, endPoint y: 168, distance: 3.8
click at [62, 0] on html "7 / Shopify Original Home Template Default Need republishing Preview Save Publi…" at bounding box center [257, 0] width 514 height 0
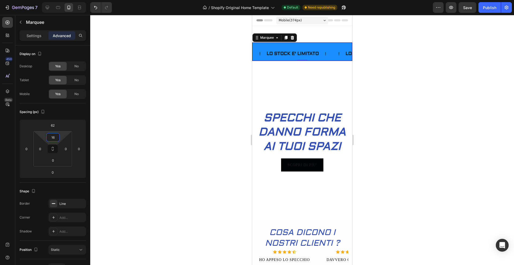
type input "0"
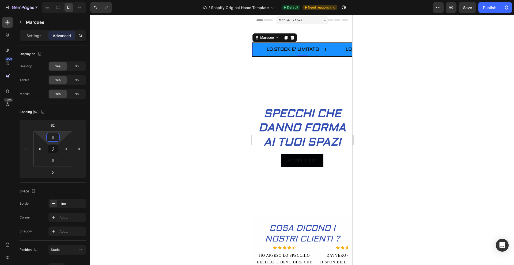
drag, startPoint x: 61, startPoint y: 134, endPoint x: 61, endPoint y: 139, distance: 5.3
click at [61, 0] on html "7 / Shopify Original Home Template Default Need republishing Preview Save Publi…" at bounding box center [257, 0] width 514 height 0
click at [147, 135] on div at bounding box center [301, 140] width 423 height 250
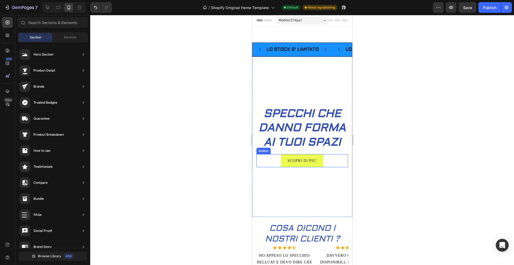
click at [318, 167] on button "SCOPRI DI PIU'" at bounding box center [302, 160] width 42 height 13
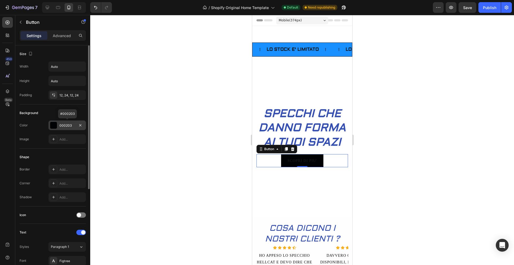
click at [55, 127] on div at bounding box center [53, 125] width 7 height 7
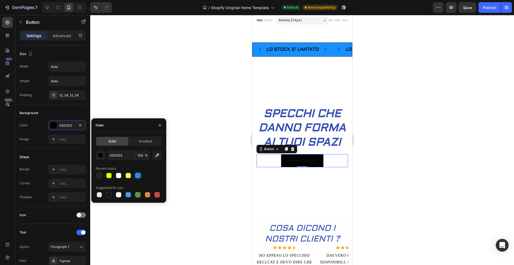
click at [137, 175] on div at bounding box center [137, 175] width 5 height 5
type input "1890FF"
click at [197, 74] on div at bounding box center [301, 140] width 423 height 250
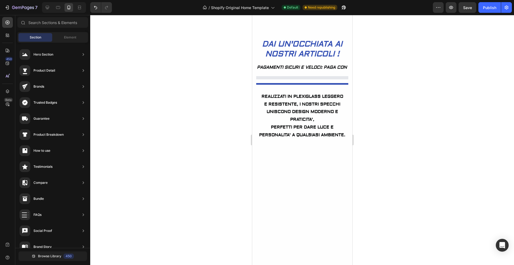
scroll to position [298, 0]
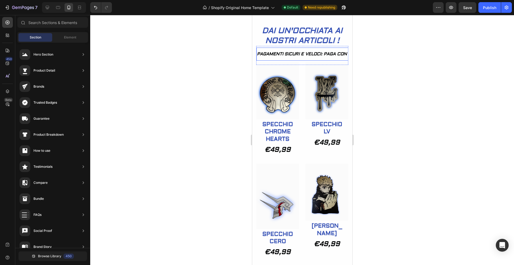
click at [308, 54] on p "PAGAMENTI SICURI E VELOCI: PAGA CON PAYPAL; PAGA ALLA CONSEGNA O CON QUALSIASI …" at bounding box center [385, 54] width 259 height 8
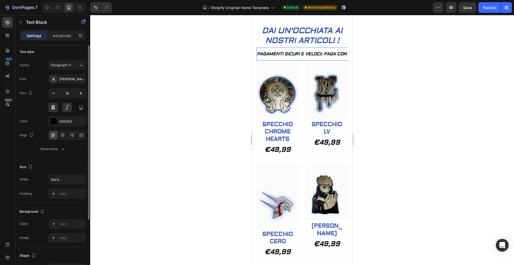
scroll to position [0, 0]
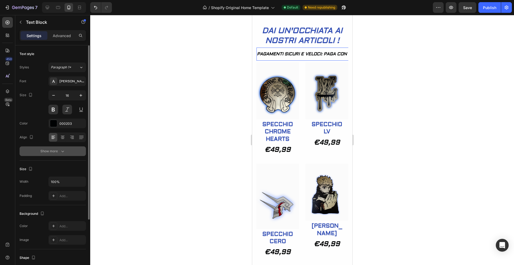
click at [54, 152] on div "Show more" at bounding box center [52, 151] width 25 height 5
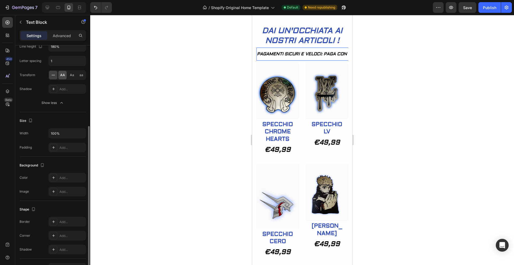
scroll to position [152, 0]
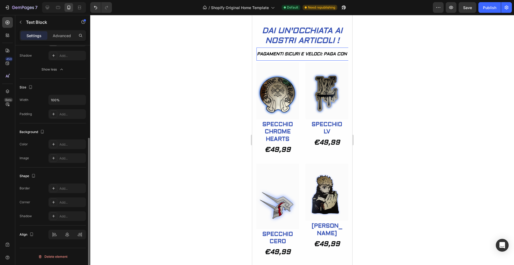
click at [161, 155] on div at bounding box center [301, 140] width 423 height 250
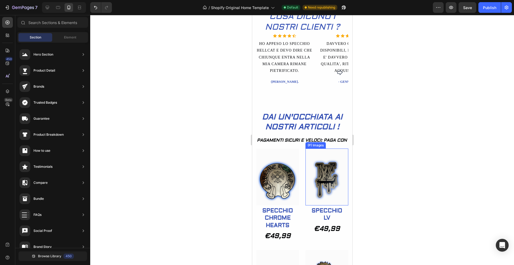
scroll to position [209, 0]
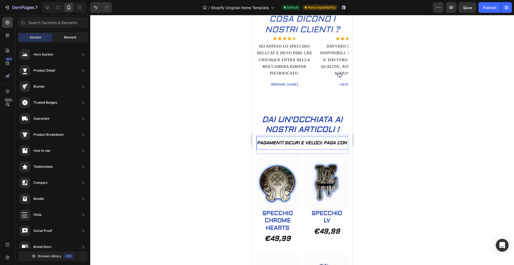
click at [71, 40] on span "Element" at bounding box center [70, 37] width 12 height 5
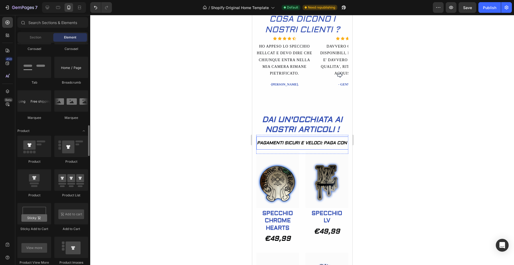
scroll to position [599, 0]
drag, startPoint x: 316, startPoint y: 120, endPoint x: 274, endPoint y: 143, distance: 48.0
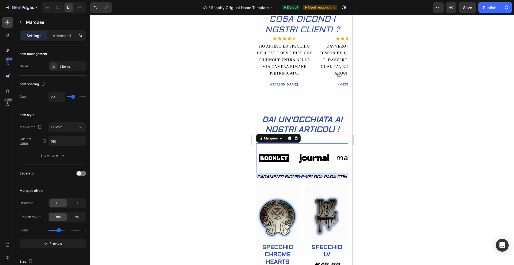
click at [207, 145] on div at bounding box center [301, 140] width 423 height 250
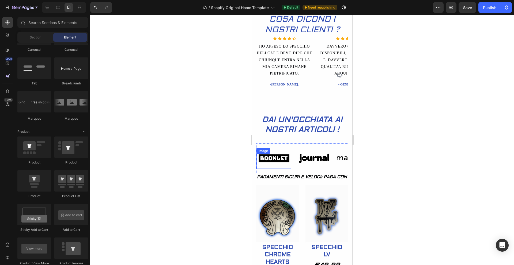
click at [271, 157] on div "Image" at bounding box center [273, 158] width 35 height 21
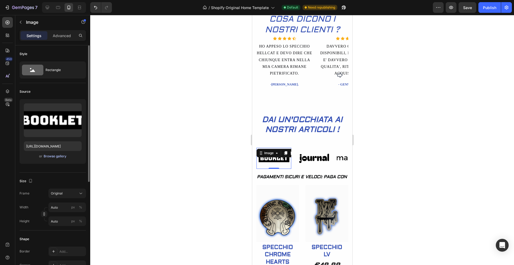
click at [52, 158] on div "Browse gallery" at bounding box center [55, 156] width 23 height 5
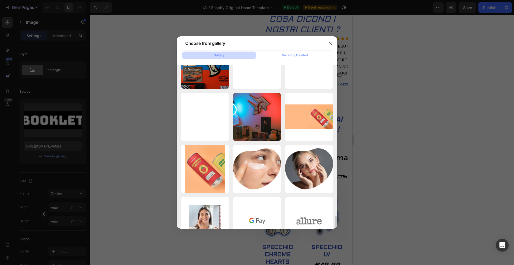
scroll to position [152, 0]
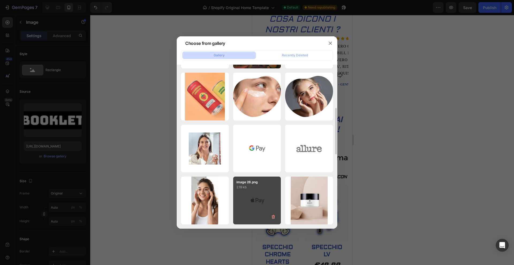
click at [260, 189] on p "2.19 kb" at bounding box center [256, 187] width 41 height 5
type input "https://cdn.shopify.com/s/files/1/0934/0626/5686/files/gempages_577294649614402…"
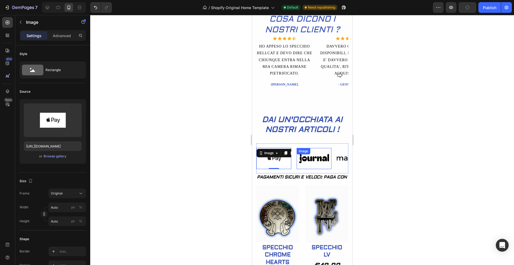
click at [320, 157] on div "Image" at bounding box center [313, 158] width 35 height 21
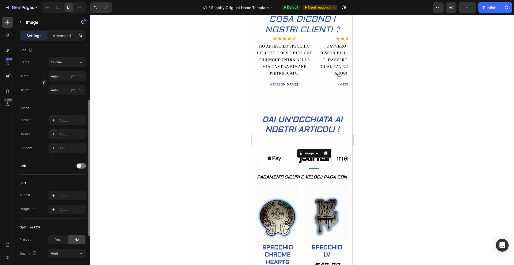
scroll to position [0, 0]
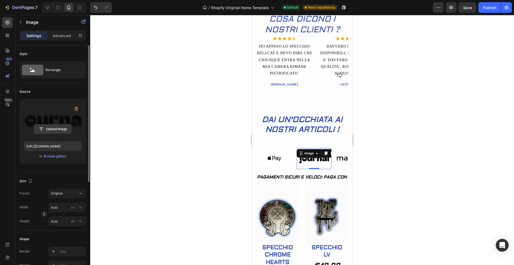
click at [56, 128] on input "file" at bounding box center [52, 129] width 37 height 9
click at [51, 156] on div "Browse gallery" at bounding box center [55, 156] width 23 height 5
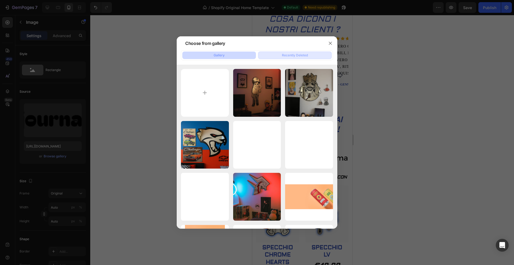
click at [293, 52] on button "Recently Deleted" at bounding box center [295, 55] width 74 height 7
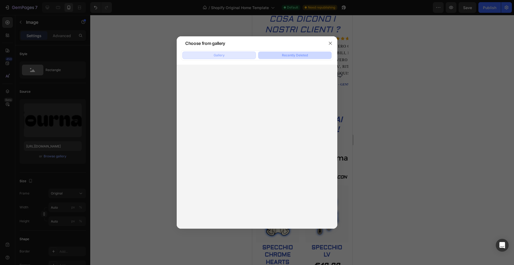
click at [234, 58] on button "Gallery" at bounding box center [219, 55] width 74 height 7
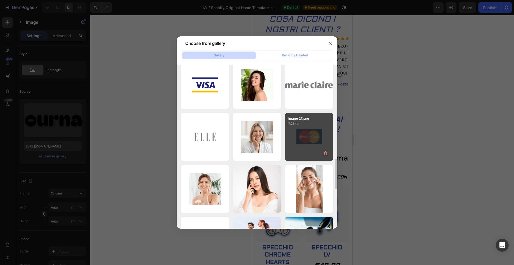
scroll to position [423, 0]
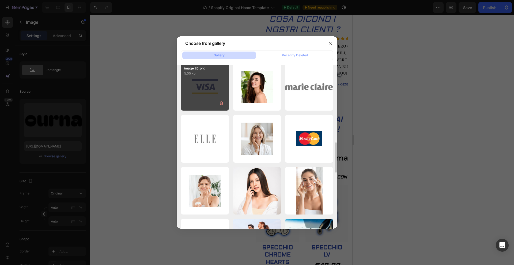
click at [211, 91] on div "image 26.png 5.05 kb" at bounding box center [205, 87] width 48 height 48
type input "https://cdn.shopify.com/s/files/1/0934/0626/5686/files/gempages_577294649614402…"
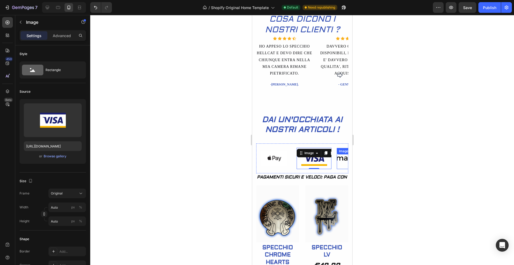
click at [338, 157] on div "Image" at bounding box center [353, 158] width 35 height 21
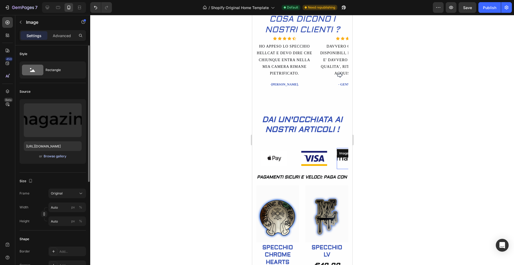
click at [51, 158] on div "Browse gallery" at bounding box center [55, 156] width 23 height 5
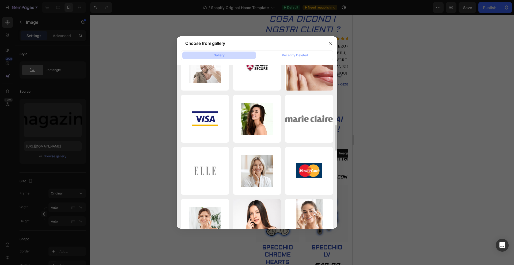
scroll to position [389, 0]
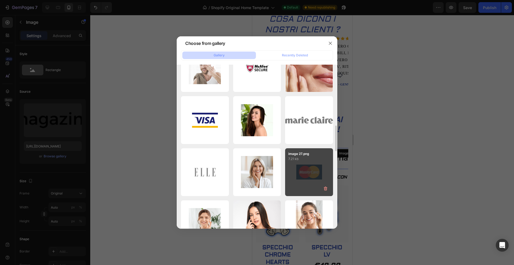
click at [301, 181] on div "image 27.png 7.21 kb" at bounding box center [309, 172] width 48 height 48
type input "https://cdn.shopify.com/s/files/1/0934/0626/5686/files/gempages_577294649614402…"
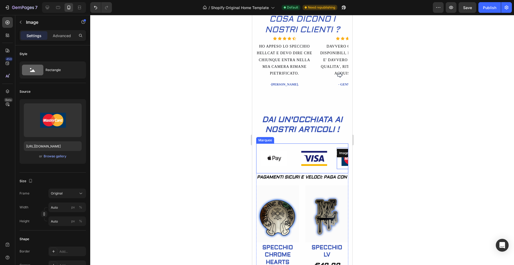
click at [293, 147] on div "Image Image Image 0 Image Image Image Image Image 0 Image Image Marquee" at bounding box center [302, 159] width 92 height 30
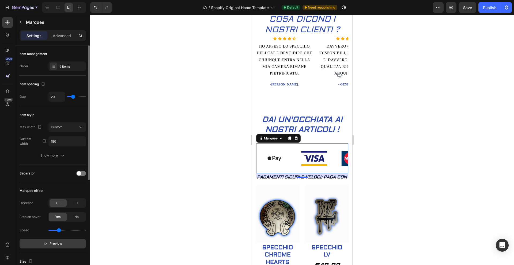
click at [56, 217] on button "Preview" at bounding box center [53, 244] width 66 height 10
click at [55, 217] on span "Pause" at bounding box center [55, 243] width 9 height 5
click at [66, 66] on div "5 items" at bounding box center [71, 66] width 25 height 5
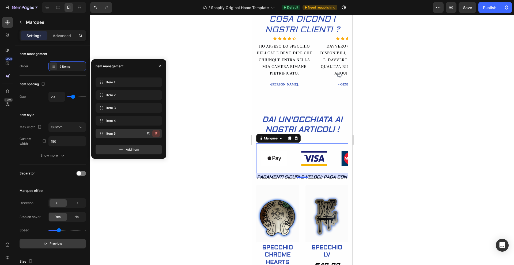
click at [156, 134] on icon "button" at bounding box center [156, 134] width 4 height 4
click at [156, 134] on div "Delete" at bounding box center [152, 133] width 10 height 5
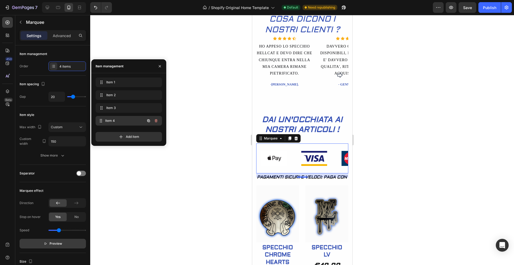
click at [123, 124] on div "Item 4 Item 4" at bounding box center [121, 120] width 47 height 7
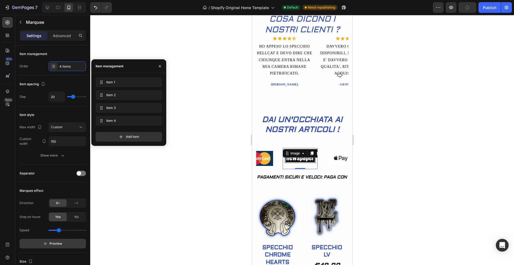
click at [300, 159] on img at bounding box center [295, 158] width 35 height 15
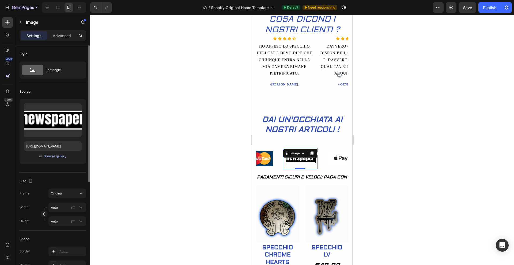
click at [55, 156] on div "Browse gallery" at bounding box center [55, 156] width 23 height 5
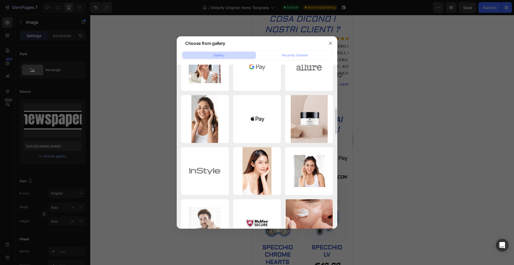
scroll to position [232, 0]
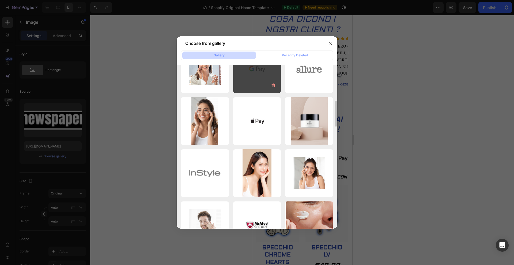
click at [264, 83] on div "image 29.png 3.04 kb" at bounding box center [257, 69] width 48 height 48
type input "https://cdn.shopify.com/s/files/1/0934/0626/5686/files/gempages_577294649614402…"
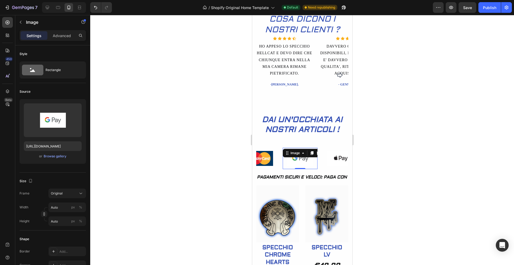
click at [193, 141] on div at bounding box center [301, 140] width 423 height 250
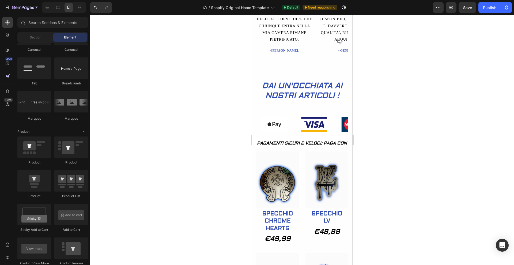
scroll to position [238, 0]
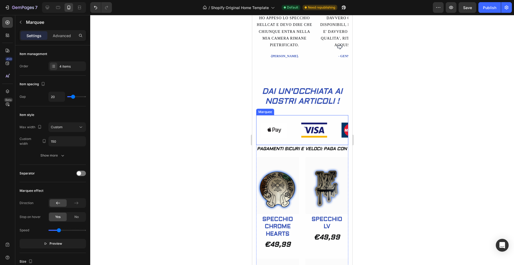
click at [308, 118] on div "Image Image Image Image Image Image Image Image Marquee" at bounding box center [302, 130] width 92 height 30
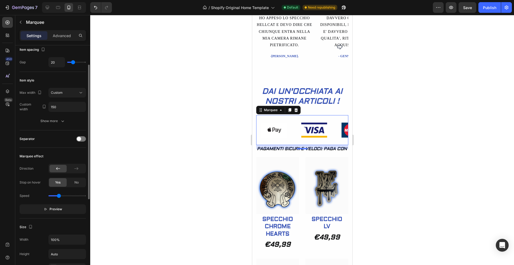
scroll to position [0, 0]
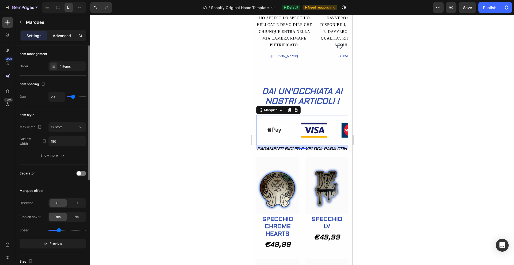
click at [65, 35] on p "Advanced" at bounding box center [62, 36] width 18 height 6
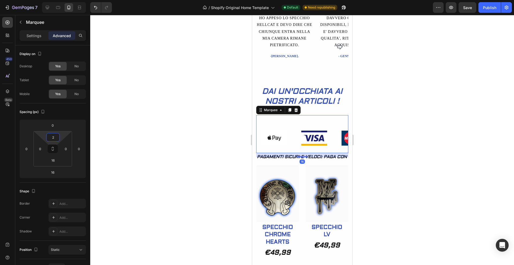
type input "0"
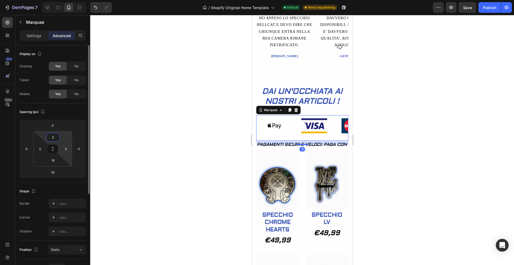
drag, startPoint x: 62, startPoint y: 138, endPoint x: 62, endPoint y: 144, distance: 6.4
click at [62, 0] on html "7 / Shopify Original Home Template Default Need republishing Preview Save Publi…" at bounding box center [257, 0] width 514 height 0
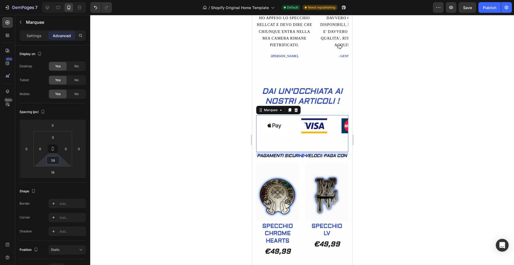
type input "0"
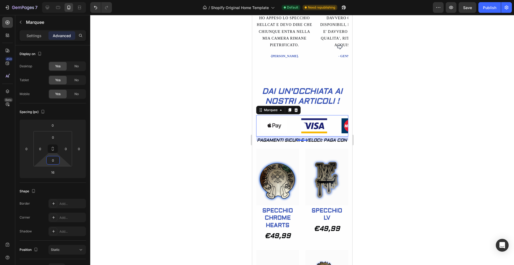
drag, startPoint x: 61, startPoint y: 164, endPoint x: 61, endPoint y: 173, distance: 8.3
click at [61, 0] on html "7 / Shopify Original Home Template Default Need republishing Preview Save Publi…" at bounding box center [257, 0] width 514 height 0
click at [128, 167] on div at bounding box center [301, 140] width 423 height 250
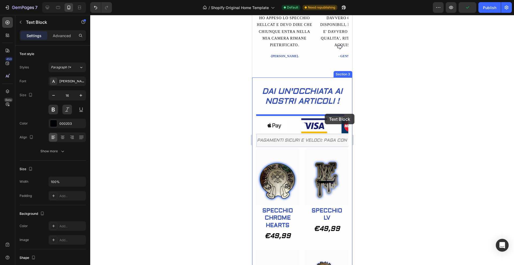
drag, startPoint x: 326, startPoint y: 141, endPoint x: 324, endPoint y: 114, distance: 27.1
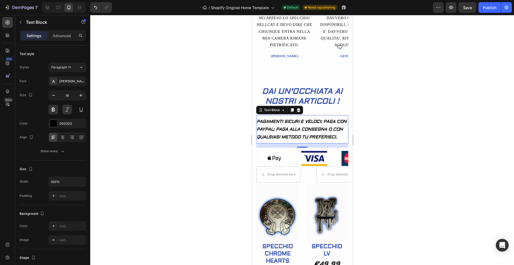
click at [385, 135] on div at bounding box center [301, 140] width 423 height 250
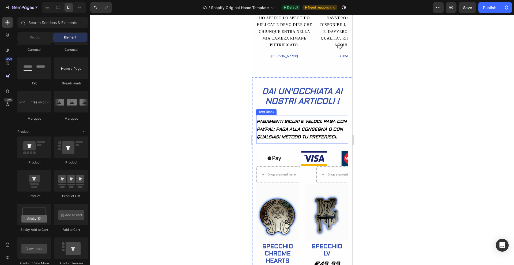
click at [315, 124] on p "PAGAMENTI SICURI E VELOCI: PAGA CON PAYPAL; PAGA ALLA CONSEGNA O CON QUALSIASI …" at bounding box center [301, 129] width 91 height 23
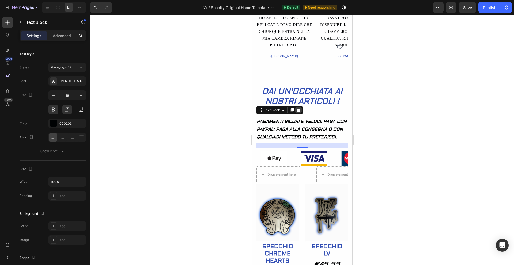
click at [298, 111] on icon at bounding box center [297, 110] width 3 height 4
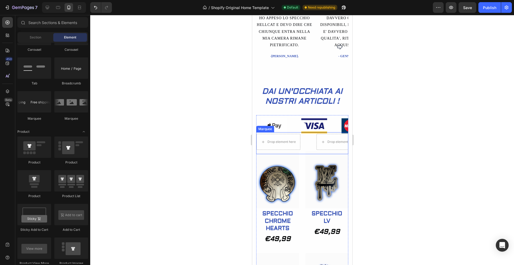
click at [309, 148] on div "Drop element here" at bounding box center [286, 142] width 60 height 16
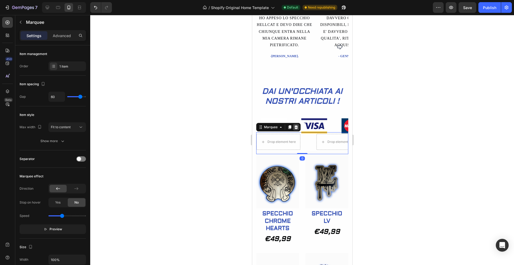
click at [296, 127] on icon at bounding box center [295, 127] width 3 height 4
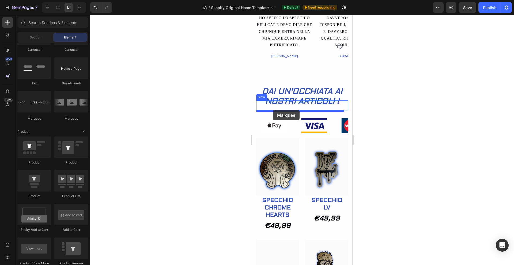
drag, startPoint x: 289, startPoint y: 120, endPoint x: 272, endPoint y: 110, distance: 19.4
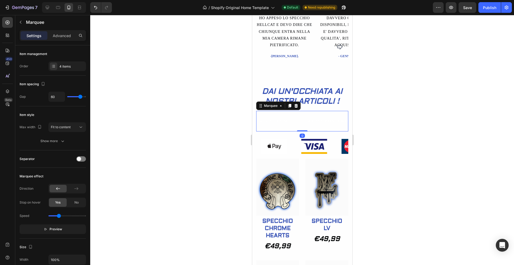
click at [200, 120] on div at bounding box center [301, 140] width 423 height 250
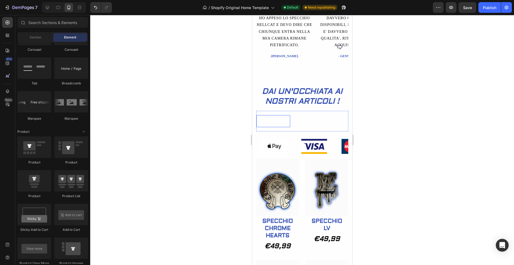
click at [282, 121] on div "FREE SHIPPING" at bounding box center [273, 121] width 34 height 8
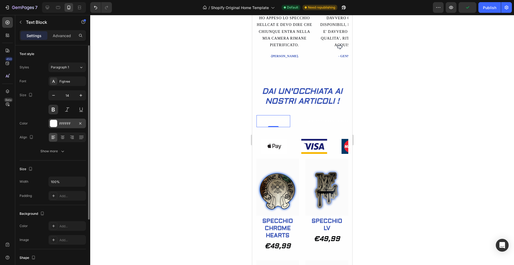
click at [57, 121] on div at bounding box center [53, 123] width 7 height 7
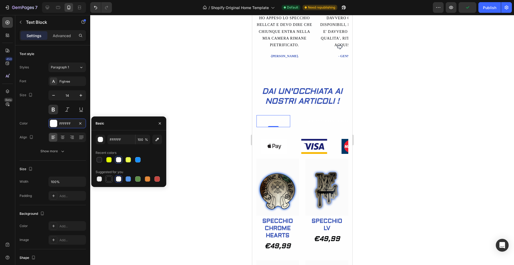
click at [111, 179] on div at bounding box center [108, 179] width 5 height 5
type input "151515"
click at [285, 119] on div "FREE SHIPPING" at bounding box center [273, 121] width 34 height 8
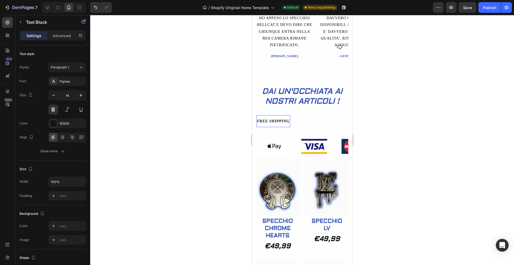
click at [289, 122] on div "FREE SHIPPING" at bounding box center [273, 121] width 34 height 8
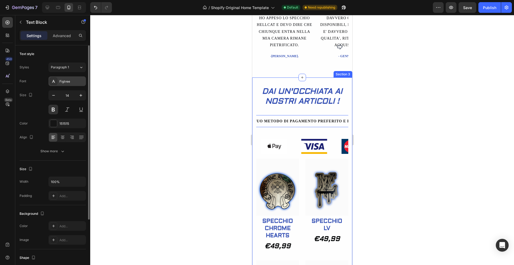
click at [71, 83] on div "Figtree" at bounding box center [71, 81] width 25 height 5
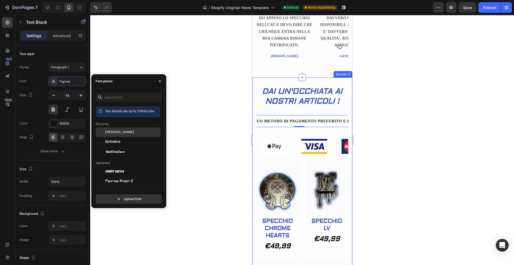
click at [126, 132] on div "[PERSON_NAME]" at bounding box center [132, 132] width 54 height 5
click at [66, 108] on button at bounding box center [67, 110] width 10 height 10
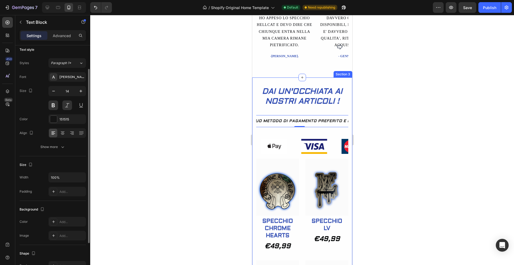
scroll to position [0, 0]
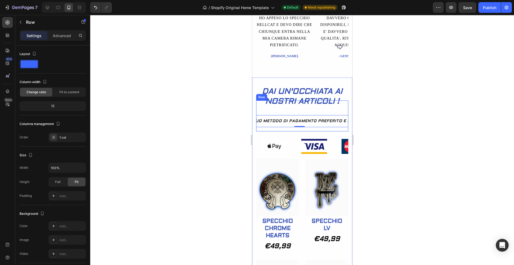
click at [296, 110] on div "DAI UN'OCCHIATA AI NOSTRI ARTICOLI ! Heading PAGAMENTI SICURI E TRACCIATI: SCEG…" at bounding box center [302, 116] width 92 height 31
click at [270, 128] on div "PAGAMENTI SICURI E TRACCIATI: SCEGLI IL TUO METODO DI PAGAMENTO PREFERITO E PRO…" at bounding box center [302, 121] width 92 height 21
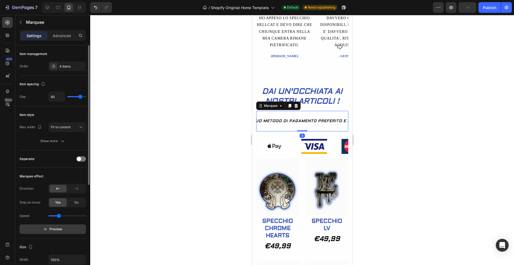
click at [56, 217] on button "Preview" at bounding box center [53, 230] width 66 height 10
click at [74, 202] on div "No" at bounding box center [77, 202] width 18 height 9
click at [60, 204] on span "Yes" at bounding box center [57, 202] width 5 height 5
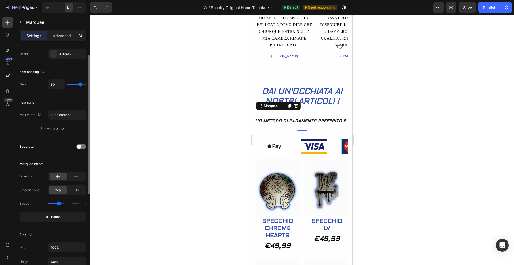
scroll to position [12, 0]
click at [81, 150] on div at bounding box center [81, 147] width 10 height 5
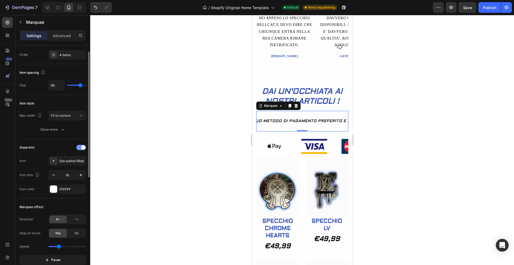
click at [81, 149] on div at bounding box center [81, 147] width 10 height 5
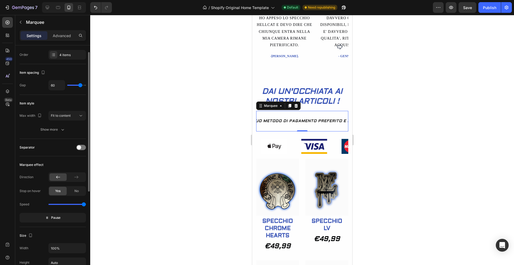
drag, startPoint x: 60, startPoint y: 205, endPoint x: 84, endPoint y: 204, distance: 24.6
click at [84, 204] on input "range" at bounding box center [66, 204] width 37 height 1
click at [75, 190] on span "No" at bounding box center [76, 191] width 4 height 5
click at [63, 187] on div "Yes" at bounding box center [58, 191] width 18 height 9
type input "1.8"
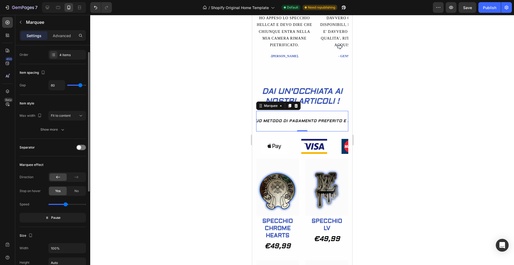
drag, startPoint x: 83, startPoint y: 205, endPoint x: 66, endPoint y: 205, distance: 17.4
click at [66, 205] on input "range" at bounding box center [66, 204] width 37 height 1
click at [56, 54] on div at bounding box center [53, 54] width 7 height 7
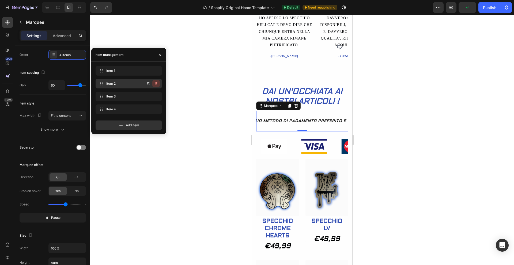
click at [155, 85] on icon "button" at bounding box center [156, 84] width 4 height 4
click at [155, 85] on div "Delete" at bounding box center [152, 83] width 10 height 5
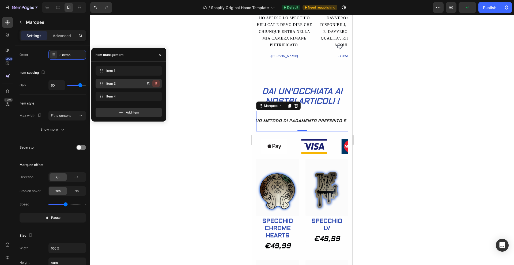
click at [155, 85] on icon "button" at bounding box center [156, 84] width 4 height 4
click at [155, 85] on div "Delete" at bounding box center [152, 83] width 10 height 5
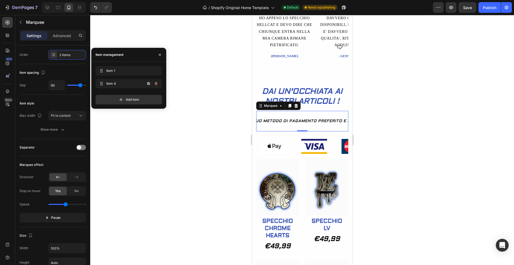
click at [155, 85] on icon "button" at bounding box center [156, 84] width 4 height 4
click at [155, 85] on div "Delete" at bounding box center [152, 83] width 10 height 5
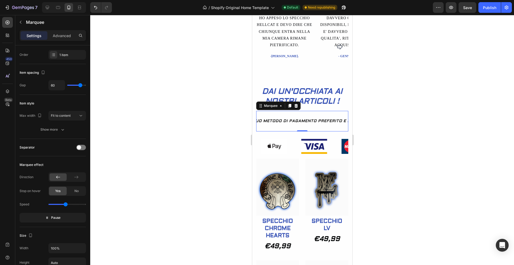
click at [162, 120] on div at bounding box center [301, 140] width 423 height 250
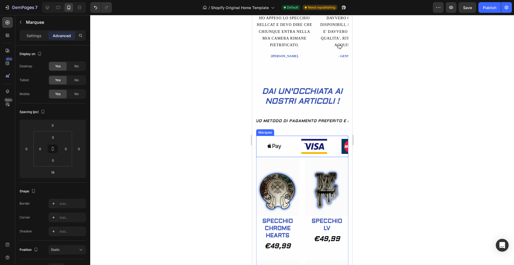
click at [334, 148] on div "Image" at bounding box center [316, 146] width 40 height 21
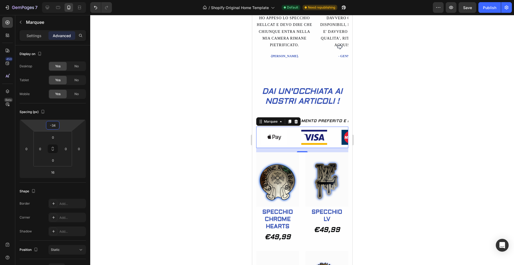
type input "-36"
drag, startPoint x: 65, startPoint y: 124, endPoint x: 66, endPoint y: 129, distance: 4.9
click at [66, 0] on html "7 / Shopify Original Home Template Default Need republishing Preview Save Publi…" at bounding box center [257, 0] width 514 height 0
click at [164, 126] on div at bounding box center [301, 140] width 423 height 250
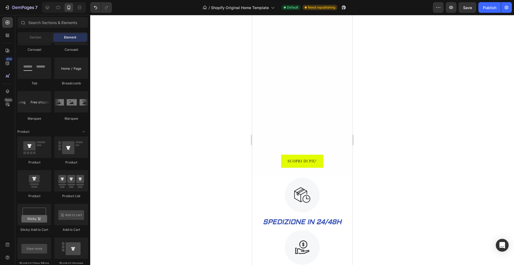
scroll to position [369, 0]
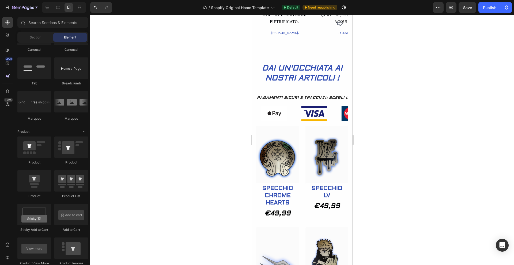
scroll to position [262, 0]
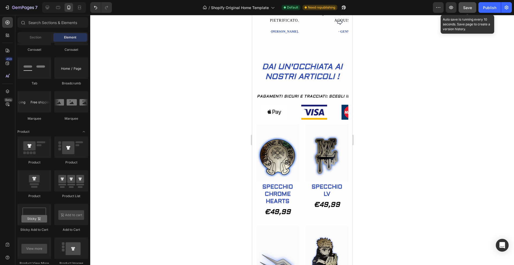
click at [464, 6] on span "Save" at bounding box center [467, 7] width 9 height 5
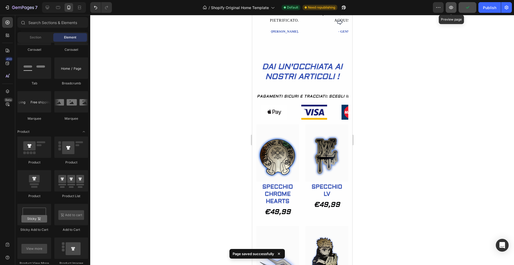
click at [448, 6] on icon "button" at bounding box center [450, 7] width 5 height 5
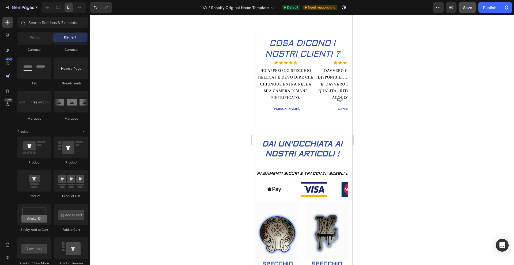
scroll to position [0, 0]
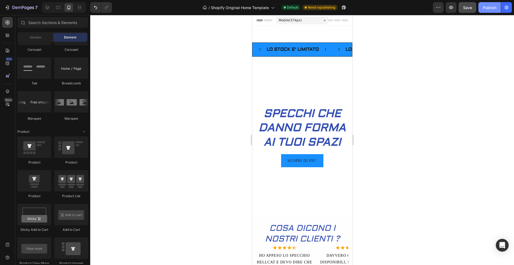
click at [487, 8] on div "Publish" at bounding box center [489, 8] width 13 height 6
click at [7, 9] on icon "button" at bounding box center [7, 7] width 5 height 5
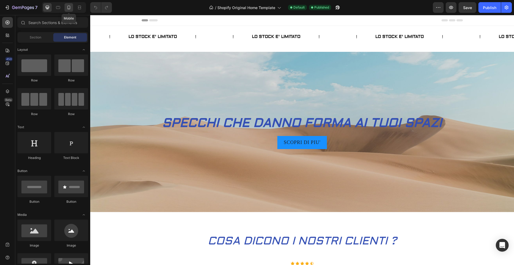
click at [70, 7] on icon at bounding box center [68, 8] width 3 height 4
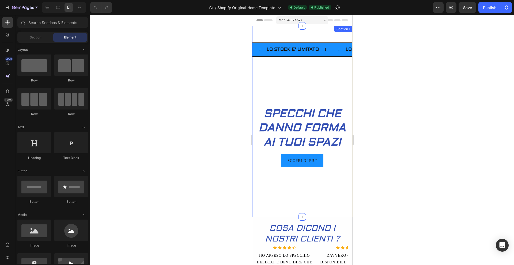
click at [313, 40] on div "Text Block LO STOCK E' LIMITATO Text Block Text Block LO STOCK E' LIMITATO Text…" at bounding box center [302, 41] width 100 height 31
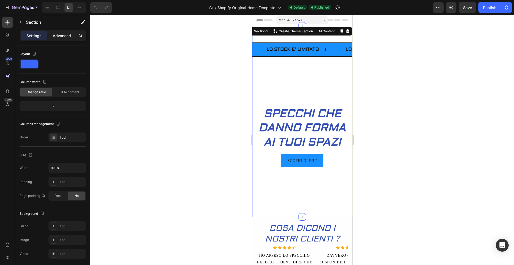
click at [67, 37] on p "Advanced" at bounding box center [62, 36] width 18 height 6
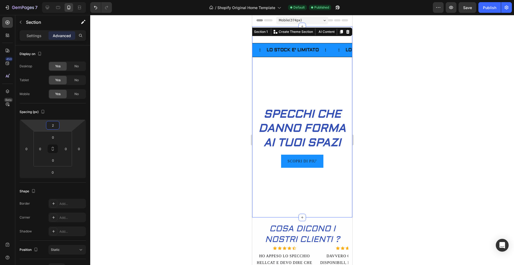
type input "0"
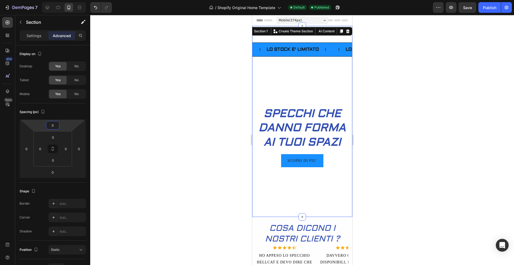
click at [66, 0] on html "7 / Shopify Original Home Template Default Published Preview Save Publish 450 B…" at bounding box center [257, 0] width 514 height 0
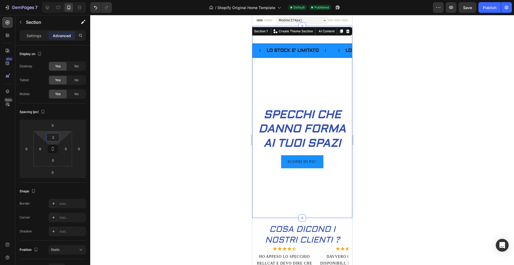
type input "0"
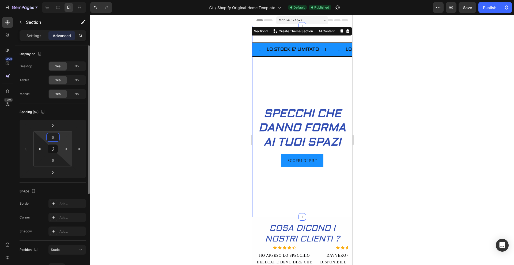
drag, startPoint x: 64, startPoint y: 136, endPoint x: 63, endPoint y: 143, distance: 6.2
click at [63, 0] on html "7 / Shopify Original Home Template Default Published Preview Save Publish 450 B…" at bounding box center [257, 0] width 514 height 0
click at [139, 135] on div at bounding box center [301, 140] width 423 height 250
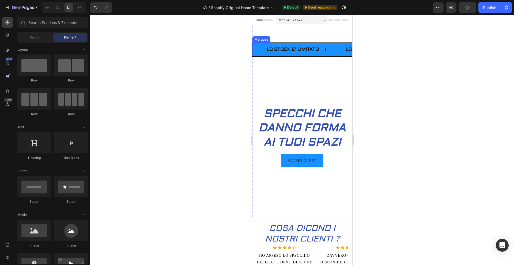
click at [334, 51] on div "Text Block" at bounding box center [337, 49] width 13 height 5
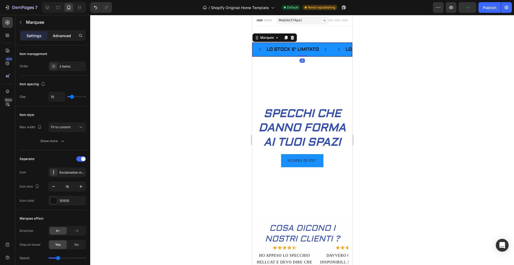
click at [72, 33] on div "Advanced" at bounding box center [61, 35] width 27 height 9
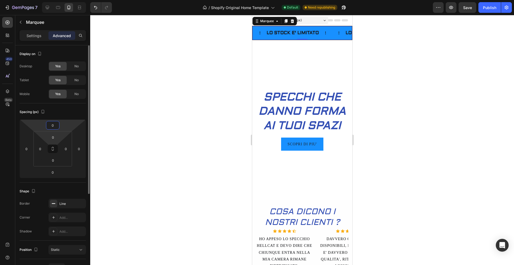
drag, startPoint x: 68, startPoint y: 126, endPoint x: 67, endPoint y: 134, distance: 7.8
click at [67, 0] on html "7 / Shopify Original Home Template Default Need republishing Preview Save Publi…" at bounding box center [257, 0] width 514 height 0
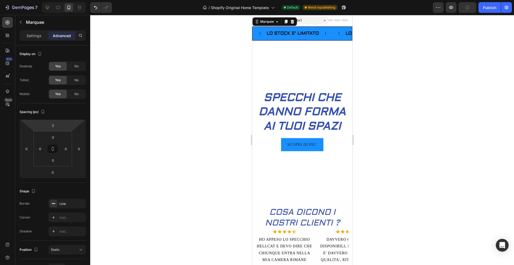
type input "0"
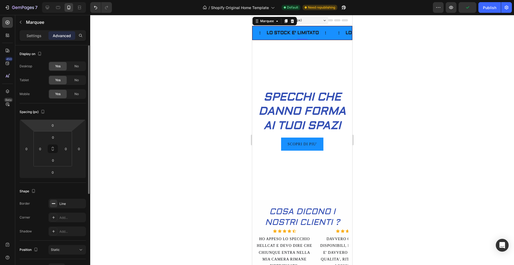
click at [67, 0] on html "7 / Shopify Original Home Template Default Need republishing Preview Publish 45…" at bounding box center [257, 0] width 514 height 0
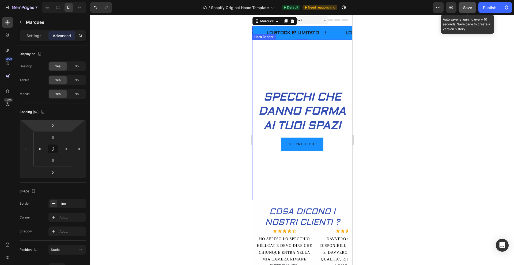
click at [467, 9] on span "Save" at bounding box center [467, 7] width 9 height 5
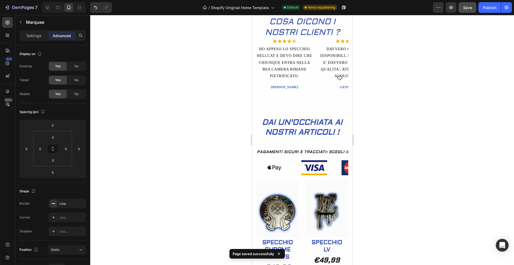
scroll to position [202, 0]
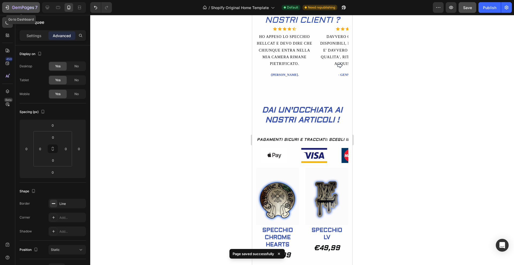
click at [12, 9] on icon "button" at bounding box center [23, 8] width 22 height 5
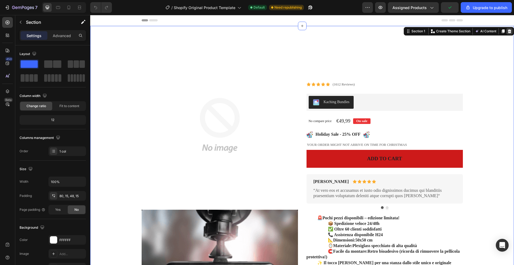
click at [507, 29] on icon at bounding box center [509, 31] width 4 height 4
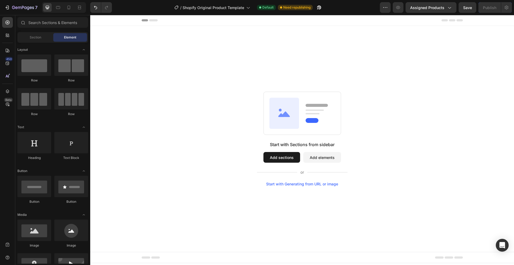
click at [285, 160] on button "Add sections" at bounding box center [281, 157] width 37 height 11
click at [30, 34] on div "Section" at bounding box center [35, 37] width 34 height 9
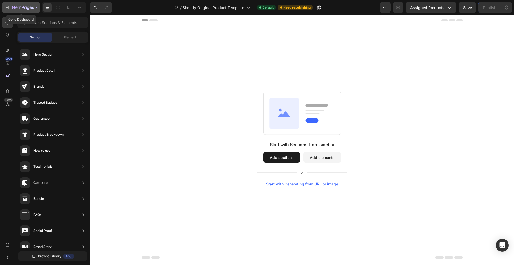
click at [5, 7] on icon "button" at bounding box center [7, 7] width 5 height 5
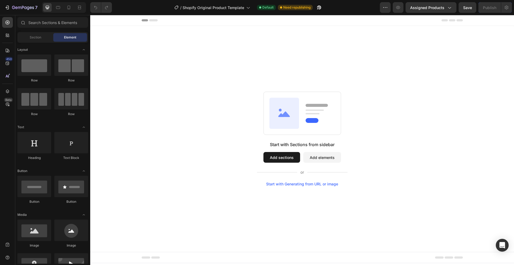
click at [277, 161] on button "Add sections" at bounding box center [281, 157] width 37 height 11
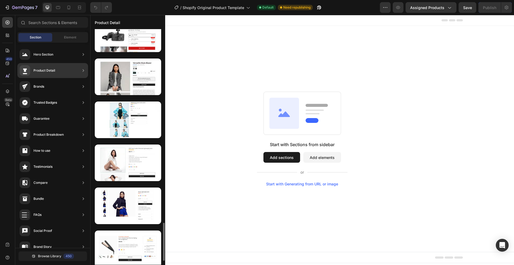
scroll to position [1225, 0]
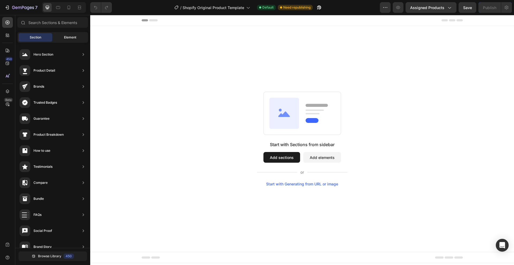
click at [69, 34] on div "Element" at bounding box center [70, 37] width 34 height 9
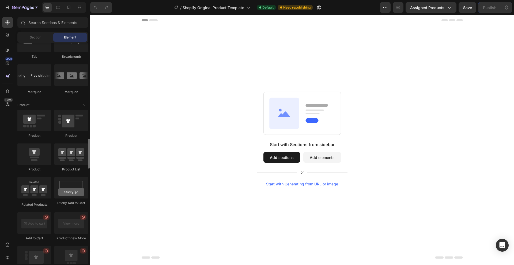
scroll to position [624, 0]
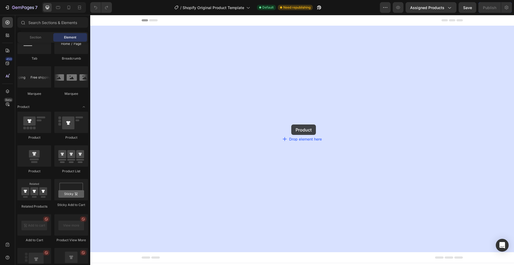
drag, startPoint x: 129, startPoint y: 174, endPoint x: 291, endPoint y: 125, distance: 169.1
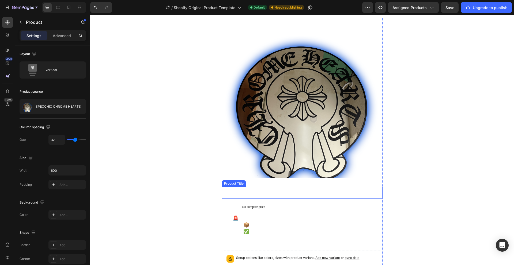
scroll to position [0, 0]
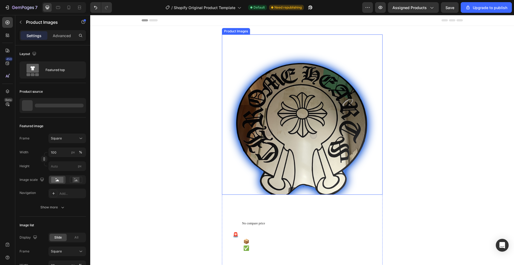
click at [322, 150] on img at bounding box center [302, 115] width 160 height 160
click at [271, 28] on icon at bounding box center [272, 29] width 4 height 4
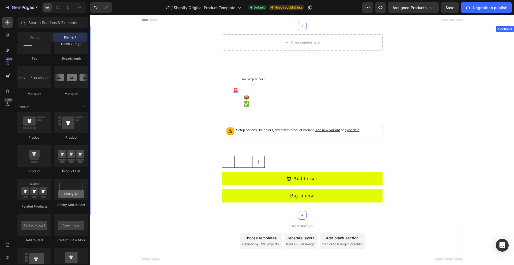
click at [448, 42] on div "Drop element here SPECCHIO CHROME HEARTS Product Title €49,99 Product Price Pro…" at bounding box center [301, 121] width 423 height 173
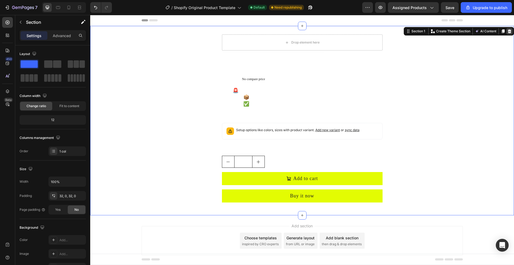
click at [507, 30] on icon at bounding box center [508, 31] width 3 height 4
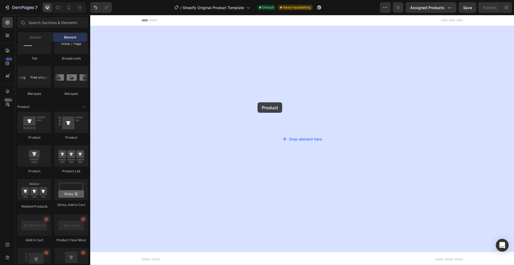
drag, startPoint x: 164, startPoint y: 147, endPoint x: 258, endPoint y: 102, distance: 104.1
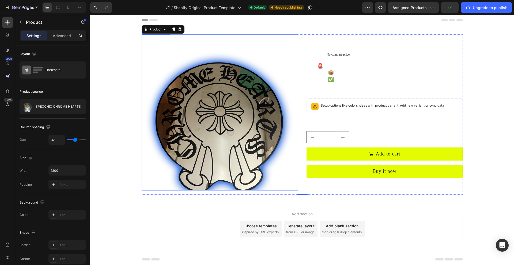
click at [269, 54] on img at bounding box center [219, 113] width 156 height 156
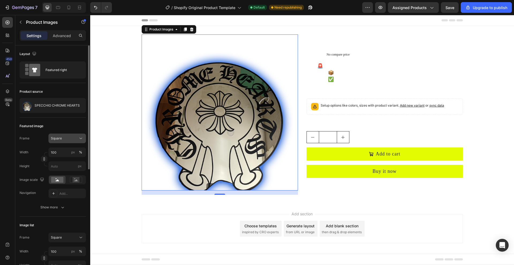
click at [82, 141] on button "Square" at bounding box center [66, 139] width 37 height 10
click at [63, 160] on div "Vertical" at bounding box center [66, 161] width 31 height 5
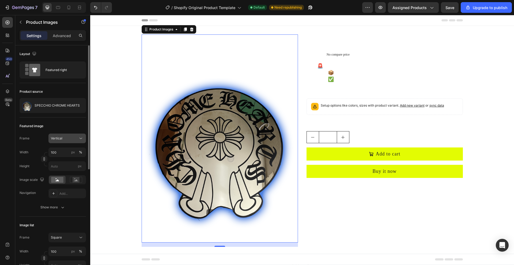
click at [80, 139] on icon at bounding box center [80, 138] width 5 height 5
click at [59, 181] on span "Original" at bounding box center [57, 181] width 12 height 5
click at [79, 139] on icon at bounding box center [80, 138] width 5 height 5
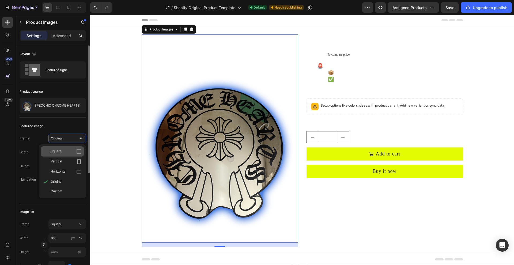
click at [68, 151] on div "Square" at bounding box center [66, 151] width 31 height 5
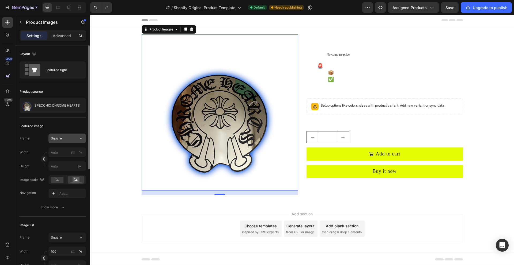
click at [81, 140] on icon at bounding box center [80, 138] width 5 height 5
click at [67, 150] on div "Square" at bounding box center [66, 151] width 31 height 5
click at [80, 140] on icon at bounding box center [80, 138] width 5 height 5
click at [61, 191] on span "Custom" at bounding box center [57, 191] width 12 height 5
click at [82, 137] on icon at bounding box center [80, 138] width 5 height 5
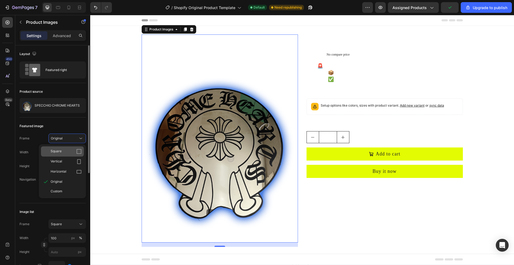
click at [68, 153] on div "Square" at bounding box center [66, 151] width 31 height 5
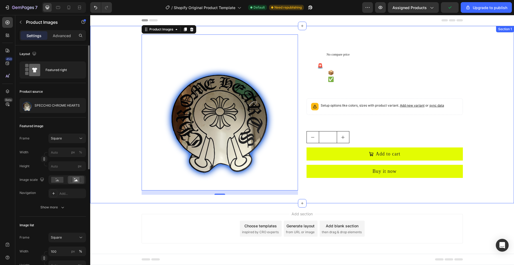
click at [118, 181] on div "Product Images 16 SPECCHIO CHROME HEARTS Product Title €49,99 Product Price Pro…" at bounding box center [301, 115] width 423 height 160
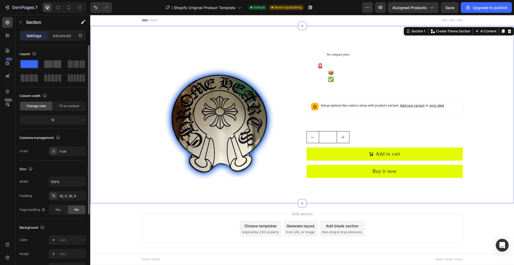
click at [60, 66] on span at bounding box center [57, 63] width 8 height 7
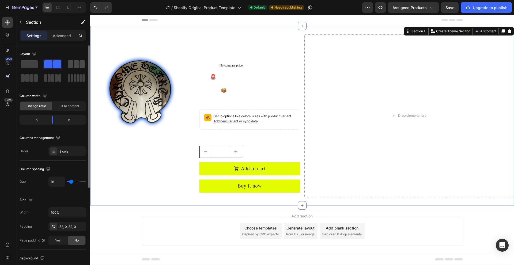
click at [73, 62] on span at bounding box center [70, 63] width 5 height 7
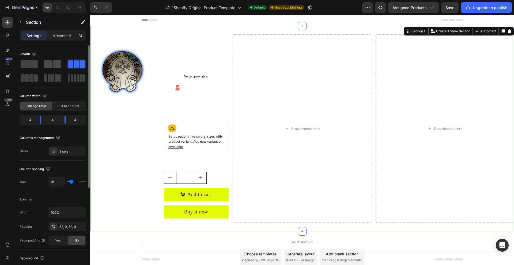
click at [58, 64] on span at bounding box center [57, 63] width 8 height 7
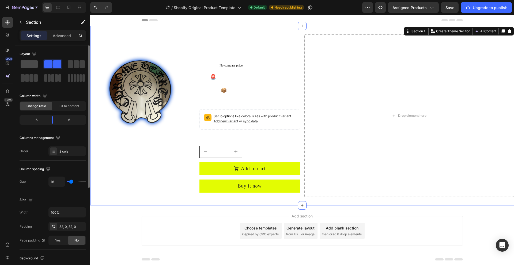
click at [35, 66] on span at bounding box center [29, 63] width 17 height 7
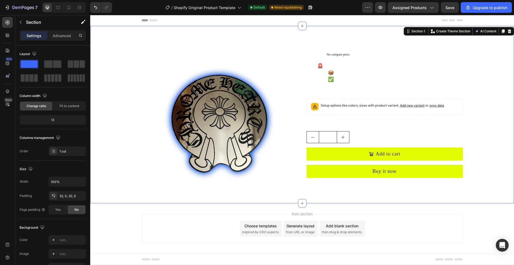
click at [134, 214] on div "Add section Choose templates inspired by CRO experts Generate layout from URL o…" at bounding box center [301, 230] width 423 height 53
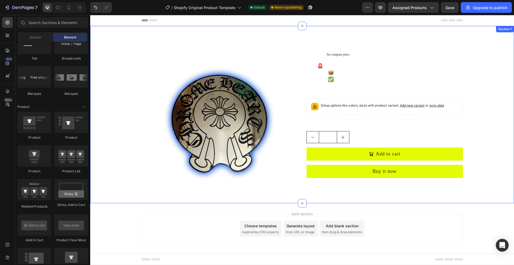
click at [497, 43] on div "Product Images SPECCHIO CHROME HEARTS Product Title €49,99 Product Price Produc…" at bounding box center [301, 115] width 423 height 160
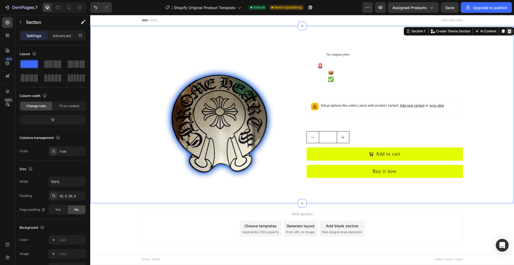
click at [510, 30] on icon at bounding box center [508, 31] width 3 height 4
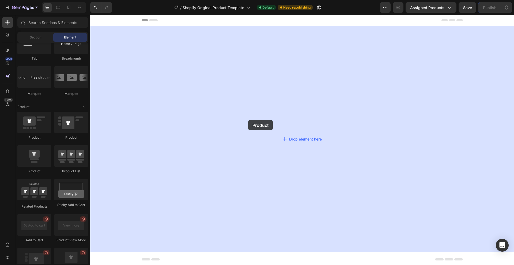
drag, startPoint x: 125, startPoint y: 146, endPoint x: 248, endPoint y: 120, distance: 125.9
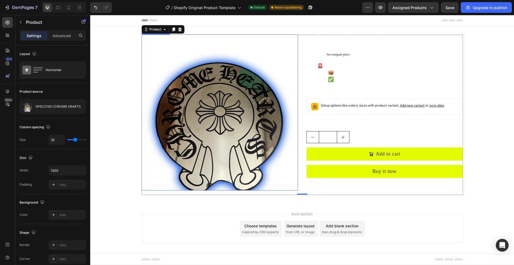
click at [167, 72] on img at bounding box center [219, 113] width 156 height 156
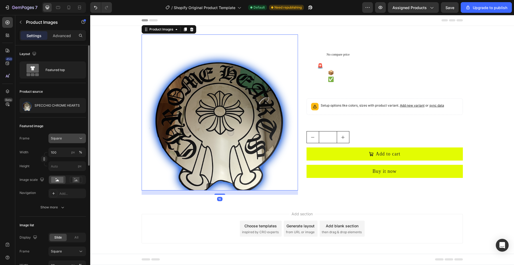
click at [78, 138] on div "Square" at bounding box center [67, 138] width 33 height 5
click at [67, 154] on div "Square" at bounding box center [66, 151] width 31 height 5
click at [76, 142] on button "Square" at bounding box center [66, 139] width 37 height 10
click at [64, 159] on div "Vertical" at bounding box center [66, 161] width 31 height 5
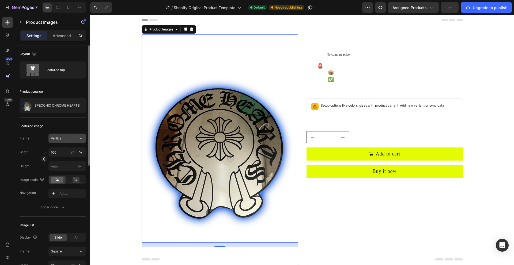
click at [79, 139] on icon at bounding box center [80, 138] width 5 height 5
click at [71, 149] on div "Square" at bounding box center [66, 151] width 31 height 5
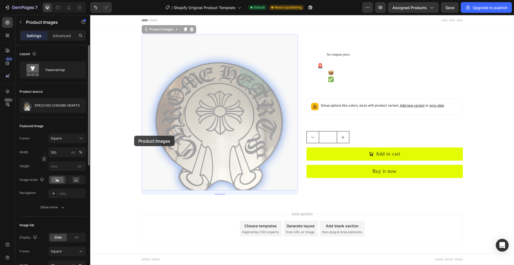
click at [90, 15] on div at bounding box center [90, 15] width 0 height 0
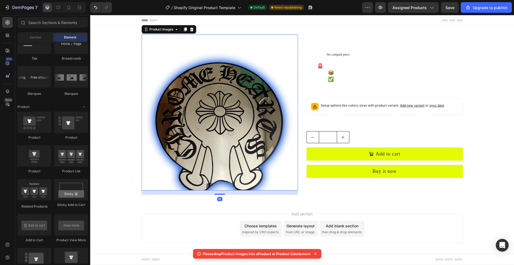
click at [167, 136] on img at bounding box center [219, 113] width 156 height 156
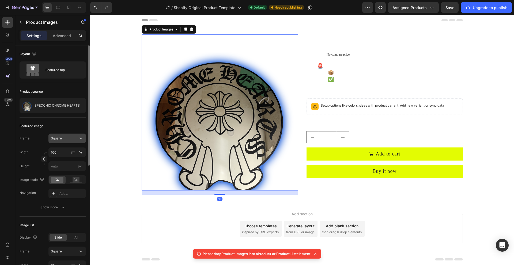
click at [81, 142] on button "Square" at bounding box center [66, 139] width 37 height 10
click at [64, 180] on div "Original" at bounding box center [66, 181] width 31 height 5
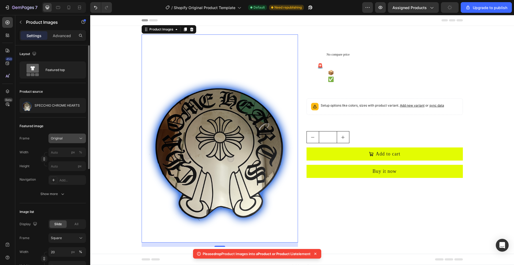
click at [79, 136] on icon at bounding box center [80, 138] width 5 height 5
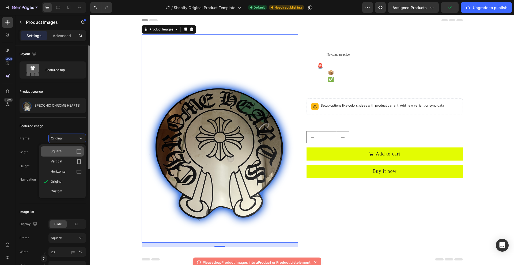
click at [72, 147] on div "Square" at bounding box center [62, 152] width 43 height 10
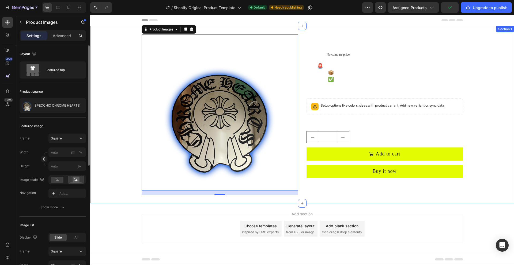
click at [118, 122] on div "Product Images 16 SPECCHIO CHROME HEARTS Product Title €49,99 Product Price Pro…" at bounding box center [301, 115] width 423 height 160
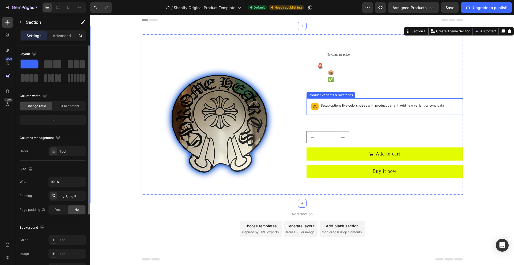
click at [417, 109] on div "Setup options like colors, sizes with product variant. Add new variant or sync …" at bounding box center [381, 106] width 123 height 7
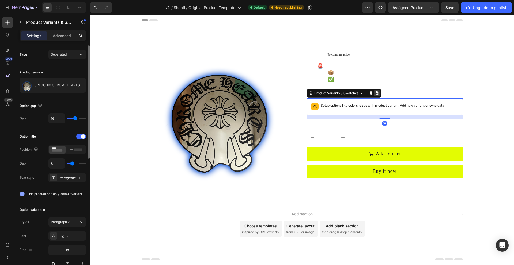
click at [378, 92] on icon at bounding box center [376, 93] width 4 height 4
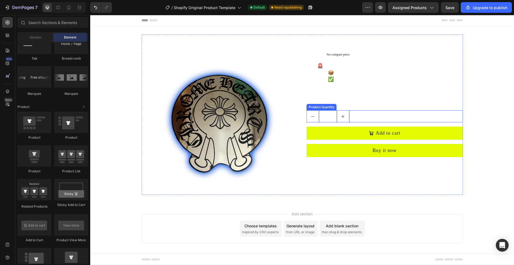
click at [376, 120] on div "1" at bounding box center [384, 116] width 156 height 12
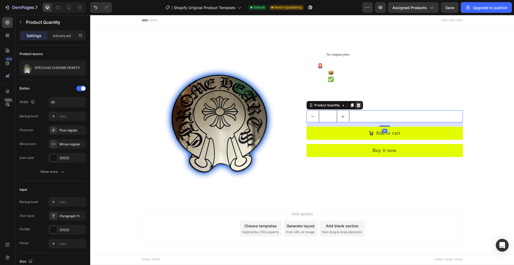
click at [360, 106] on div at bounding box center [358, 105] width 6 height 6
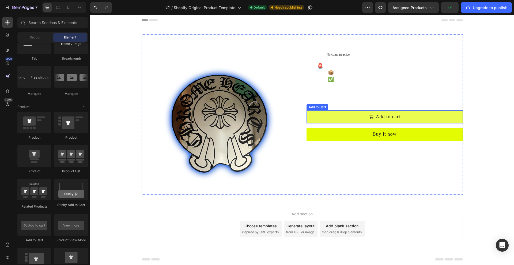
click at [380, 122] on button "Add to cart" at bounding box center [384, 116] width 156 height 13
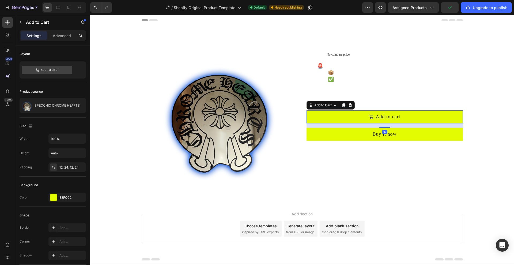
click at [351, 105] on icon at bounding box center [349, 106] width 3 height 4
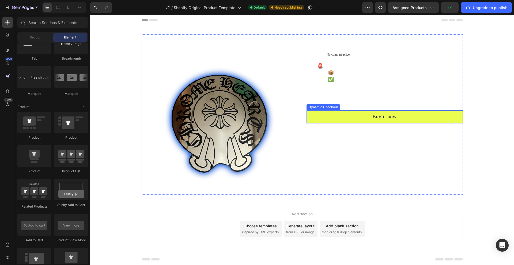
click at [357, 111] on button "Buy it now" at bounding box center [384, 116] width 156 height 13
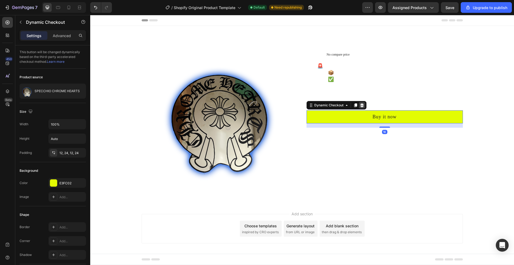
click at [360, 104] on icon at bounding box center [361, 105] width 4 height 4
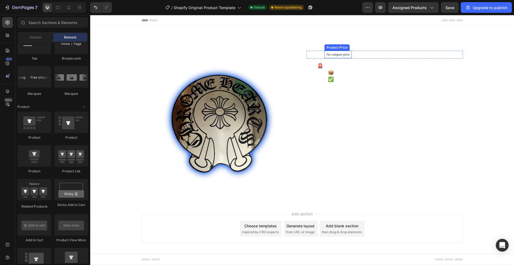
click at [342, 54] on p "No compare price" at bounding box center [337, 54] width 23 height 3
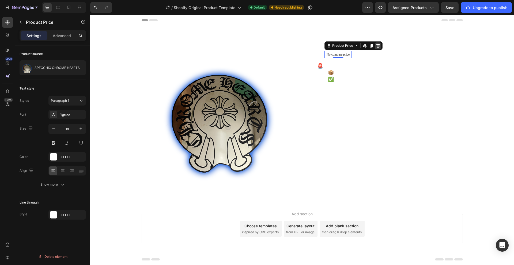
click at [380, 46] on icon at bounding box center [378, 46] width 4 height 4
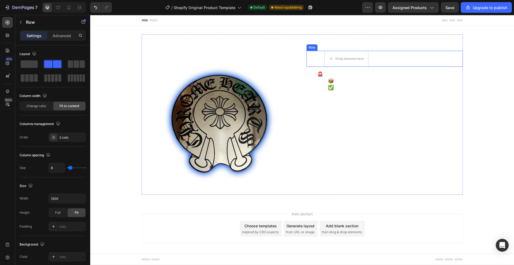
click at [381, 58] on div "€49,99 Product Price Product Price Drop element here Row" at bounding box center [384, 59] width 156 height 16
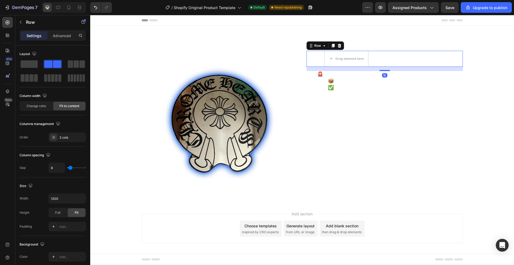
click at [340, 44] on icon at bounding box center [339, 46] width 4 height 4
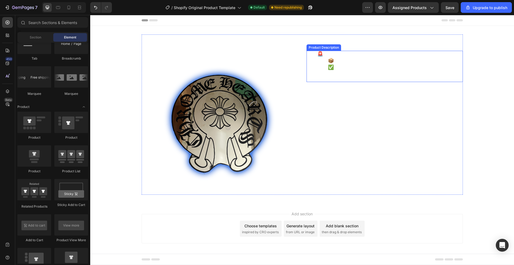
click at [330, 59] on span "📦 Spedizione veloce 24/48h" at bounding box center [360, 60] width 65 height 5
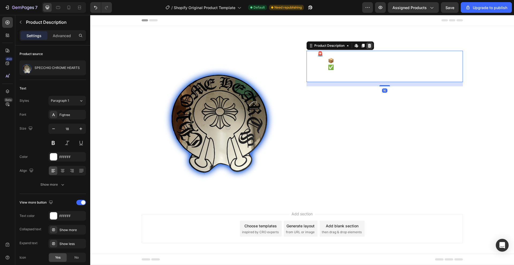
click at [371, 47] on div at bounding box center [369, 46] width 6 height 6
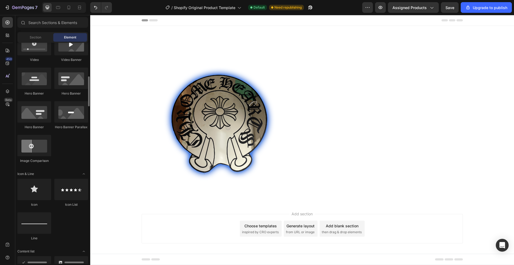
scroll to position [224, 0]
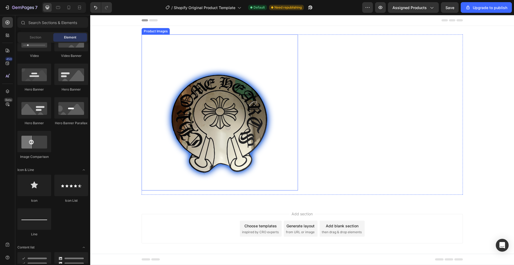
click at [256, 70] on img at bounding box center [219, 113] width 156 height 156
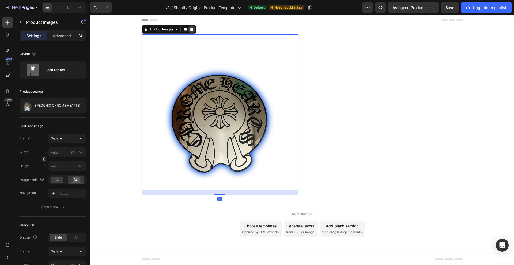
click at [192, 29] on icon at bounding box center [191, 30] width 3 height 4
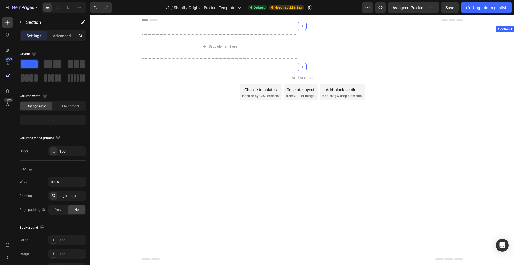
click at [412, 62] on div "Drop element here SPECCHIO CHROME HEARTS Product Title Quantity Text Block Prod…" at bounding box center [301, 46] width 423 height 41
click at [508, 33] on icon at bounding box center [508, 31] width 3 height 4
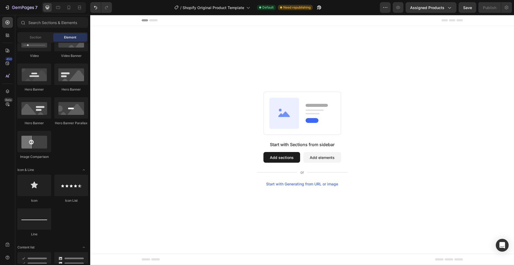
click at [291, 161] on button "Add sections" at bounding box center [281, 157] width 37 height 11
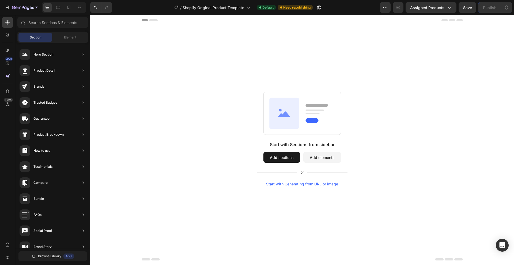
scroll to position [0, 0]
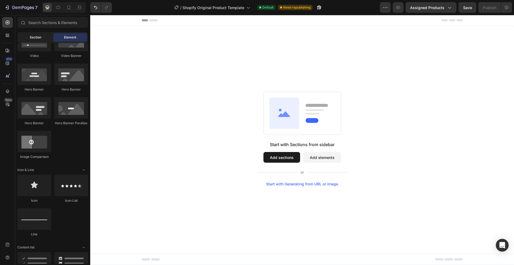
click at [39, 35] on span "Section" at bounding box center [36, 37] width 12 height 5
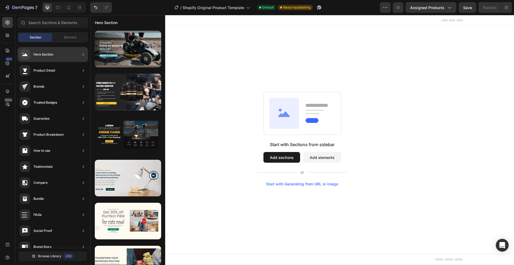
click at [67, 79] on div "Product Detail" at bounding box center [52, 86] width 71 height 15
click at [81, 70] on icon at bounding box center [83, 70] width 5 height 5
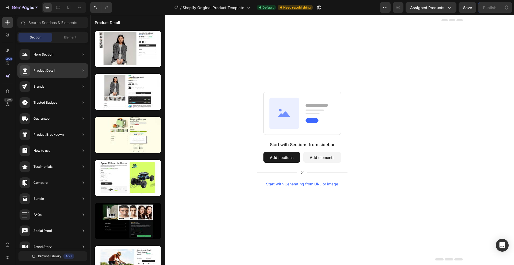
click at [82, 70] on icon at bounding box center [83, 70] width 5 height 5
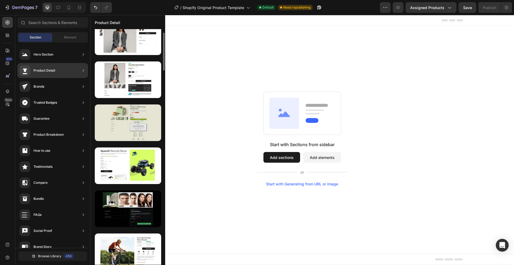
scroll to position [14, 0]
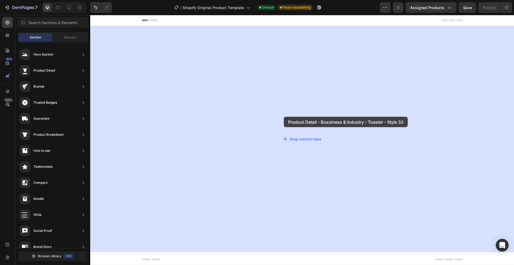
drag, startPoint x: 212, startPoint y: 151, endPoint x: 284, endPoint y: 117, distance: 79.6
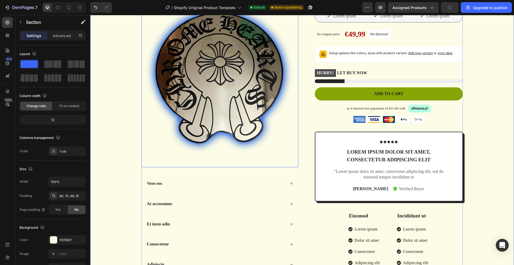
scroll to position [90, 0]
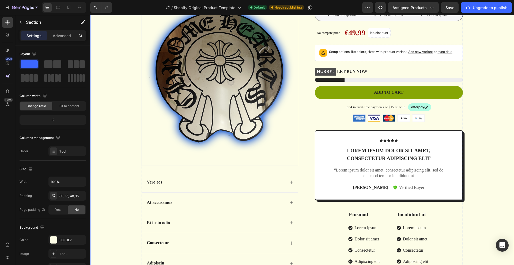
click at [158, 135] on img at bounding box center [219, 61] width 156 height 209
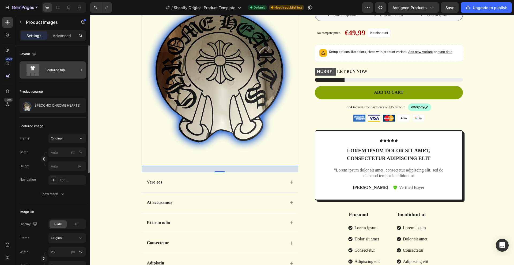
click at [83, 71] on icon at bounding box center [80, 69] width 5 height 5
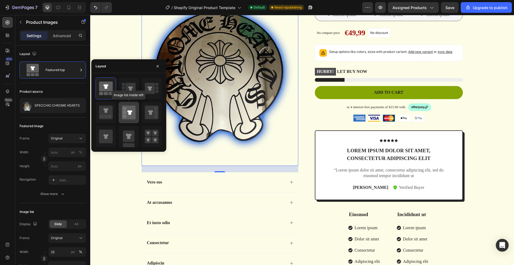
click at [133, 109] on icon at bounding box center [129, 113] width 14 height 14
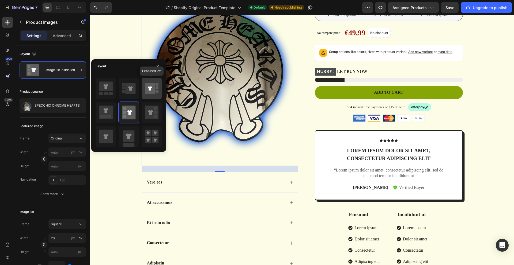
click at [150, 90] on icon at bounding box center [149, 88] width 5 height 4
type input "100"
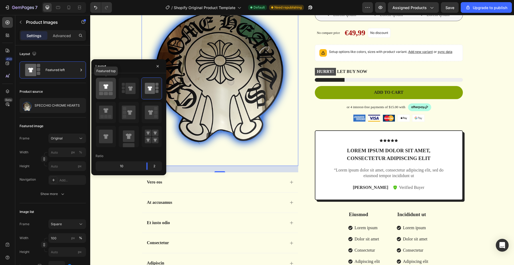
click at [108, 86] on icon at bounding box center [106, 87] width 14 height 10
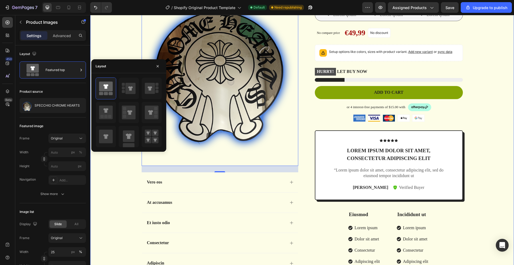
click at [122, 48] on div "Product Images 24 Vero eos At accusamus Et iusto odio Consectetur Adipiscin Acc…" at bounding box center [301, 126] width 415 height 338
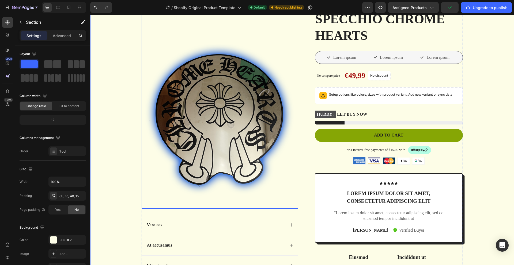
scroll to position [0, 0]
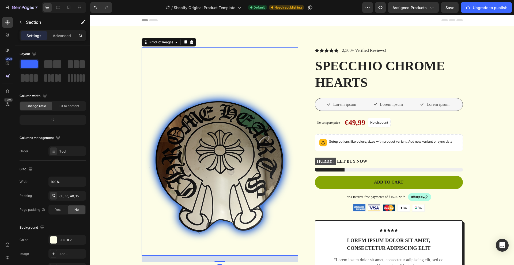
click at [164, 72] on img at bounding box center [219, 151] width 156 height 209
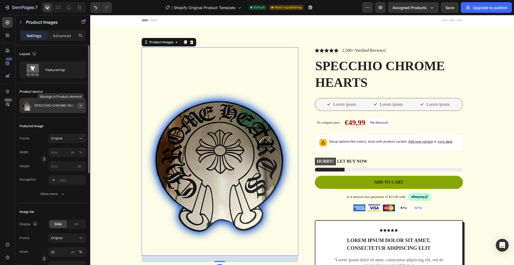
click at [79, 105] on icon "button" at bounding box center [80, 106] width 4 height 4
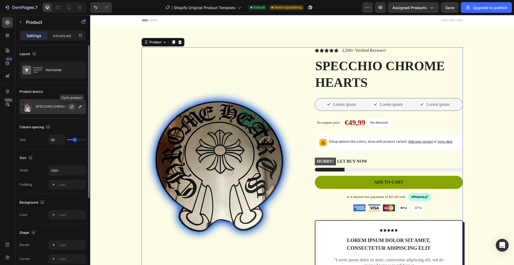
click at [71, 105] on icon "button" at bounding box center [72, 107] width 4 height 4
click at [59, 108] on p "SPECCHIO CHROME HEARTS" at bounding box center [58, 107] width 45 height 4
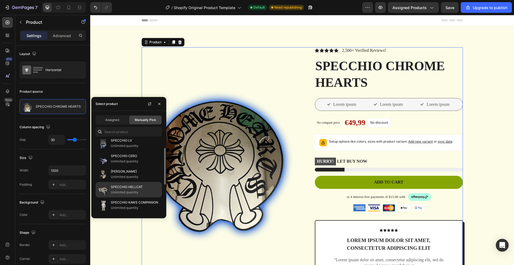
scroll to position [19, 0]
click at [120, 190] on p "Unlimited quantity" at bounding box center [135, 192] width 49 height 5
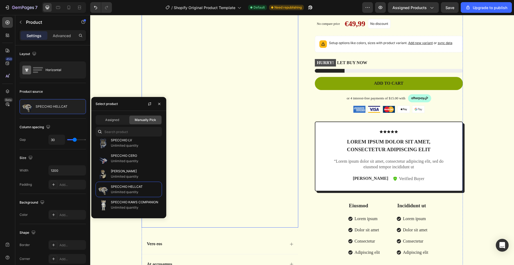
scroll to position [89, 0]
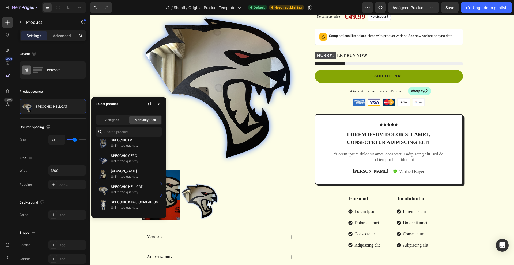
click at [124, 75] on div "Product Images Vero eos At accusamus Et iusto odio Consectetur Adipiscin Accord…" at bounding box center [301, 145] width 415 height 375
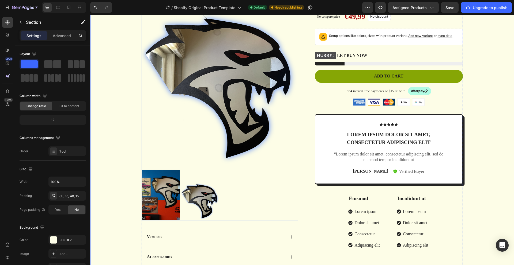
click at [164, 185] on img at bounding box center [160, 195] width 38 height 51
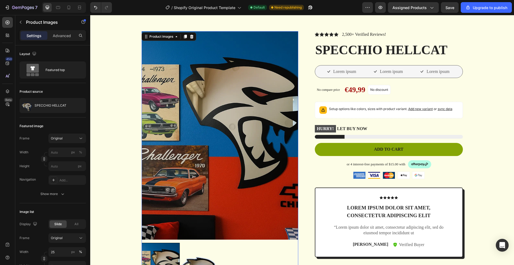
scroll to position [14, 0]
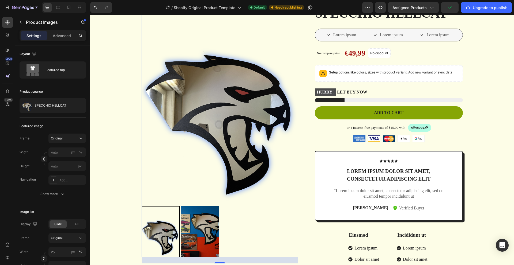
scroll to position [65, 0]
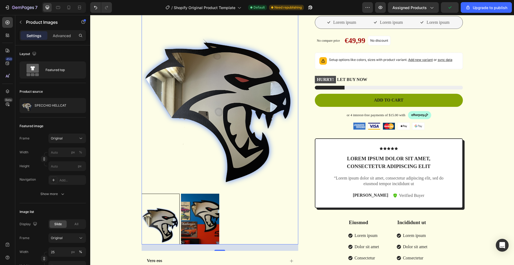
click at [194, 210] on img at bounding box center [200, 219] width 38 height 51
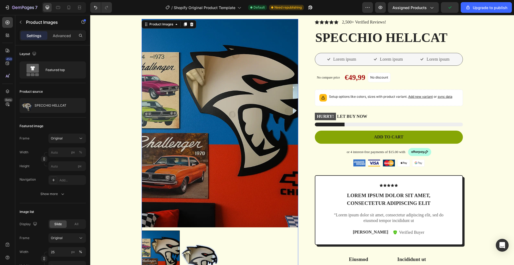
scroll to position [27, 0]
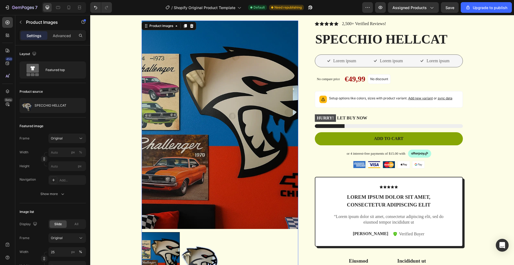
click at [240, 137] on img at bounding box center [219, 125] width 156 height 209
click at [79, 138] on icon at bounding box center [80, 138] width 5 height 5
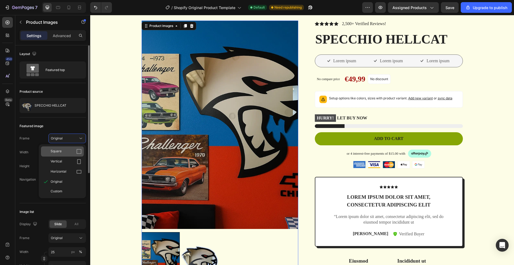
click at [62, 152] on div "Square" at bounding box center [66, 151] width 31 height 5
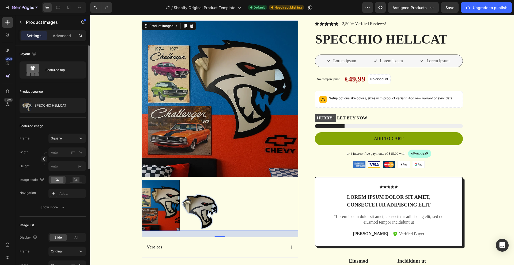
click at [204, 199] on img at bounding box center [200, 205] width 38 height 51
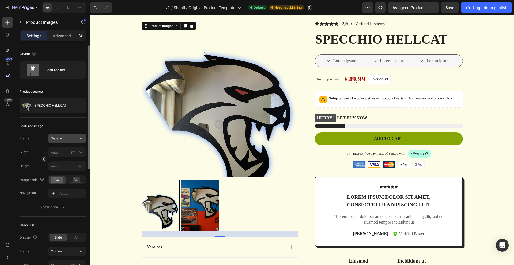
click at [82, 138] on icon at bounding box center [80, 138] width 5 height 5
click at [69, 169] on div "Horizontal" at bounding box center [66, 171] width 31 height 5
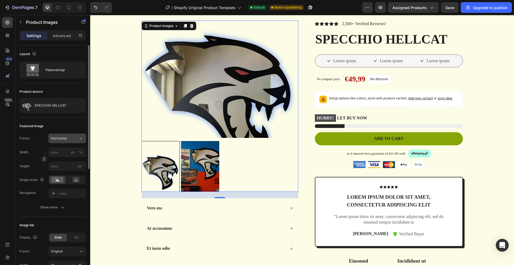
click at [83, 141] on button "Horizontal" at bounding box center [66, 139] width 37 height 10
click at [68, 150] on div "Square" at bounding box center [66, 151] width 31 height 5
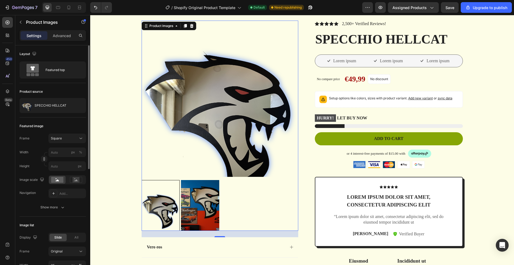
click at [190, 193] on img at bounding box center [200, 205] width 38 height 51
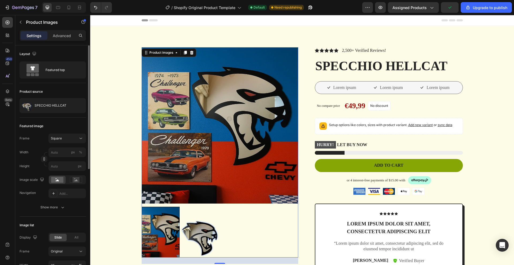
scroll to position [23, 0]
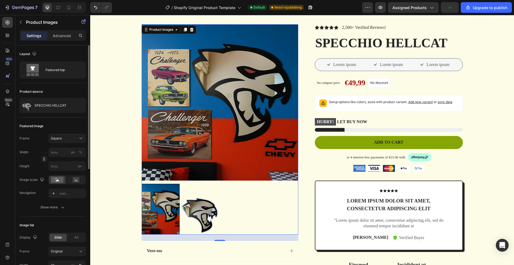
click at [197, 207] on img at bounding box center [200, 209] width 38 height 51
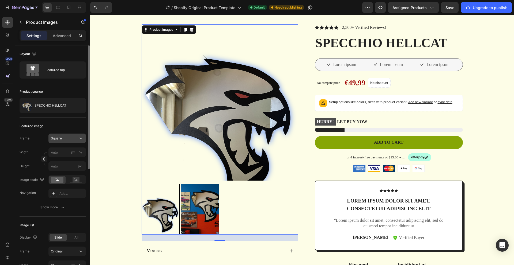
click at [78, 138] on icon at bounding box center [80, 138] width 5 height 5
click at [62, 180] on div "Original" at bounding box center [66, 181] width 31 height 5
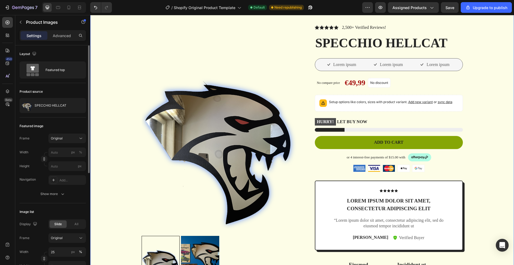
click at [99, 166] on div "Product Images Vero eos At accusamus Et iusto odio Consectetur Adipiscin Accord…" at bounding box center [301, 211] width 415 height 375
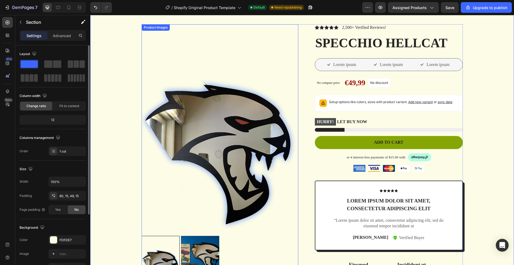
click at [194, 252] on img at bounding box center [200, 261] width 38 height 51
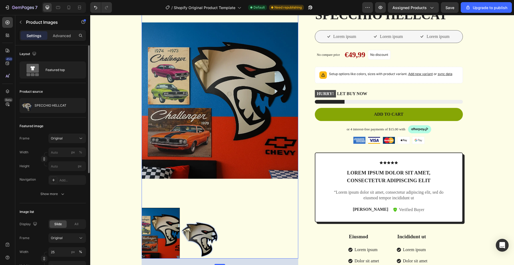
scroll to position [53, 0]
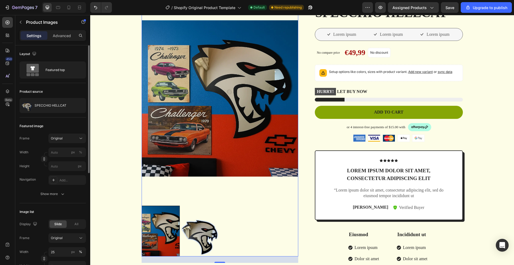
click at [192, 233] on img at bounding box center [200, 231] width 38 height 51
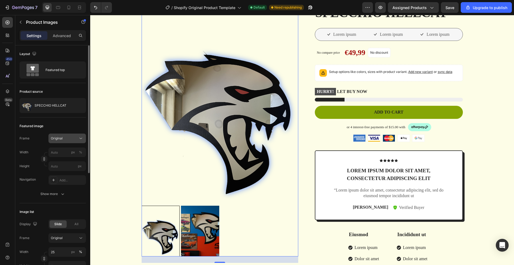
click at [81, 140] on icon at bounding box center [80, 138] width 5 height 5
click at [71, 148] on div "Square" at bounding box center [62, 152] width 43 height 10
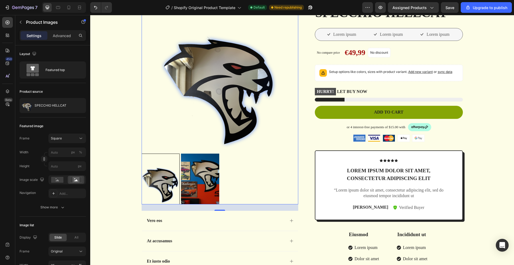
click at [198, 189] on img at bounding box center [200, 179] width 38 height 51
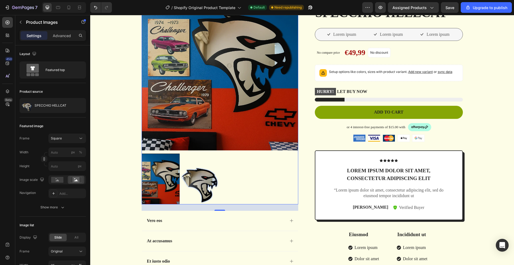
click at [189, 176] on img at bounding box center [200, 179] width 38 height 51
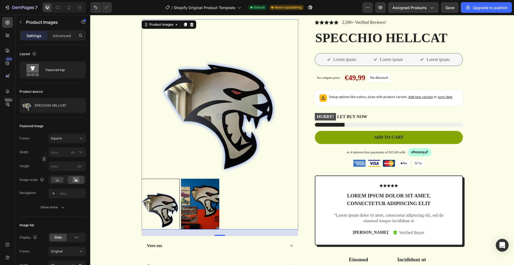
scroll to position [20, 0]
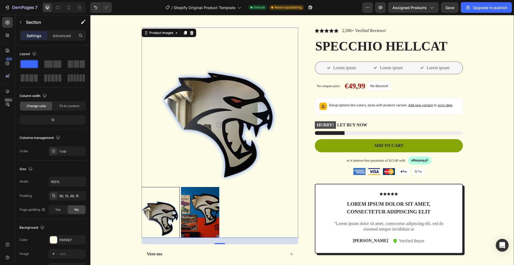
click at [112, 144] on div "Product Images 24 Vero eos At accusamus Et iusto odio Consectetur Adipiscin Acc…" at bounding box center [301, 189] width 415 height 323
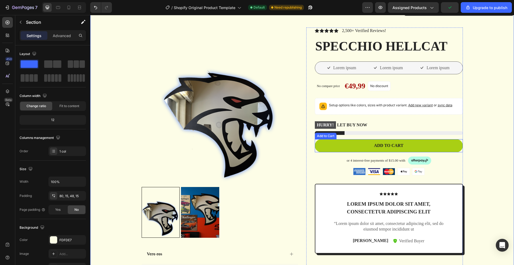
scroll to position [0, 0]
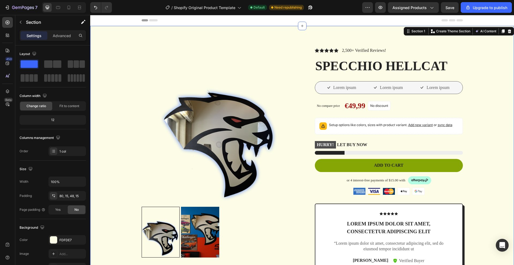
click at [487, 63] on div "Product Images Vero eos At accusamus Et iusto odio Consectetur Adipiscin Accord…" at bounding box center [301, 208] width 415 height 323
click at [56, 238] on div at bounding box center [53, 240] width 7 height 7
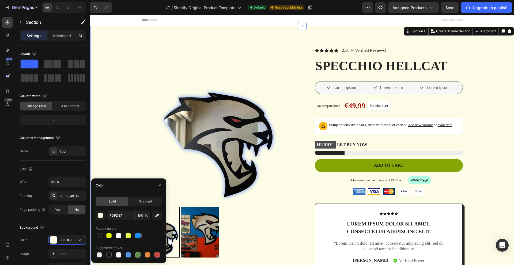
click at [139, 236] on div at bounding box center [137, 235] width 5 height 5
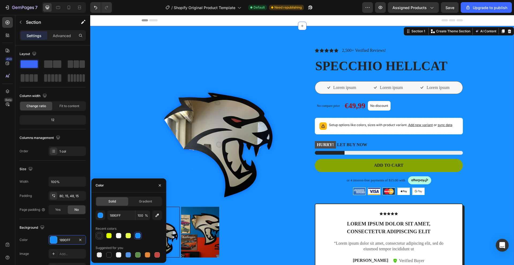
click at [99, 236] on div at bounding box center [99, 235] width 5 height 5
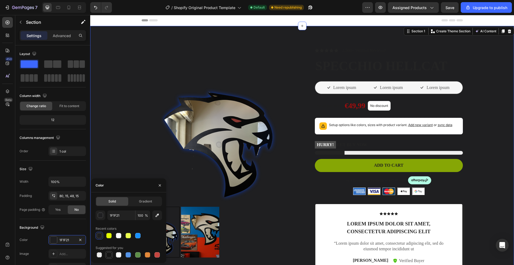
click at [110, 257] on div at bounding box center [108, 254] width 5 height 5
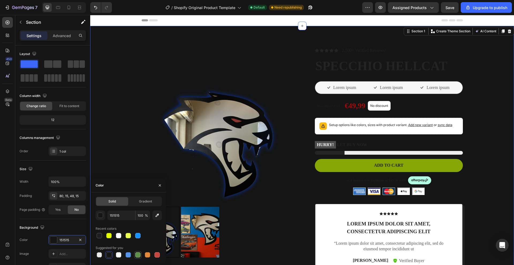
click at [136, 255] on div at bounding box center [137, 254] width 5 height 5
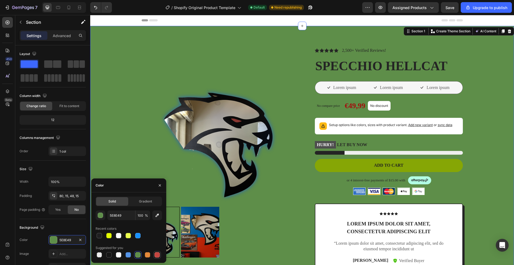
click at [159, 255] on div at bounding box center [156, 254] width 5 height 5
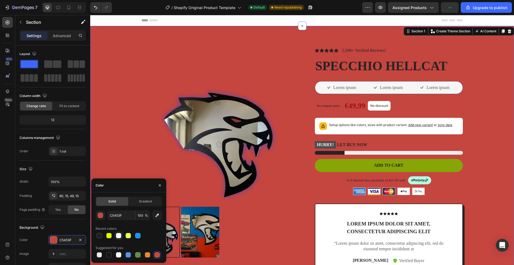
click at [119, 237] on div at bounding box center [118, 235] width 5 height 5
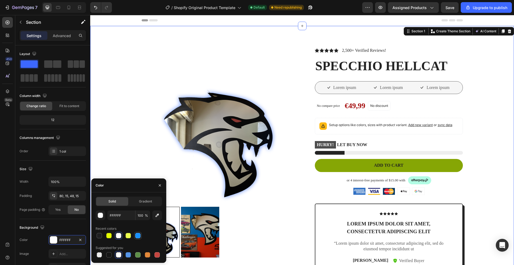
click at [137, 236] on div at bounding box center [137, 235] width 5 height 5
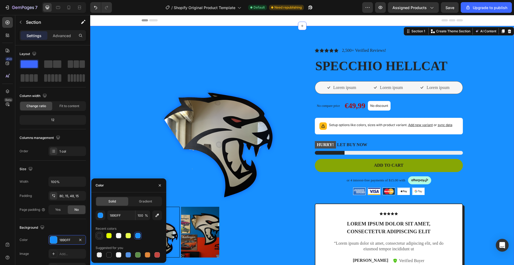
click at [102, 235] on div at bounding box center [98, 235] width 7 height 7
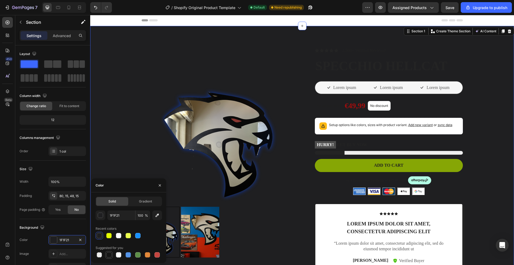
click at [108, 257] on div at bounding box center [108, 254] width 5 height 5
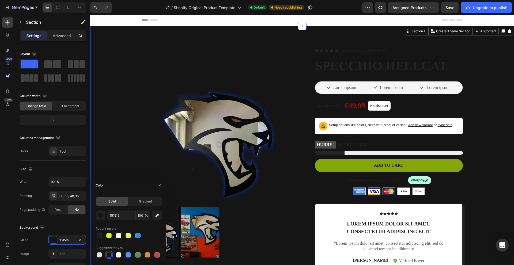
click at [117, 235] on div at bounding box center [118, 235] width 5 height 5
type input "FFFFFF"
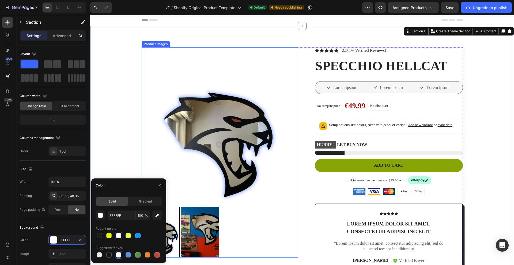
click at [150, 144] on img at bounding box center [219, 125] width 156 height 156
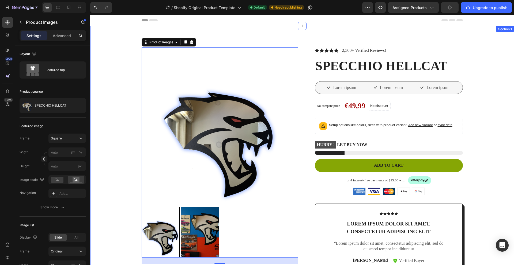
click at [128, 111] on div "Product Images 24 Vero eos At accusamus Et iusto odio Consectetur Adipiscin Acc…" at bounding box center [301, 208] width 415 height 323
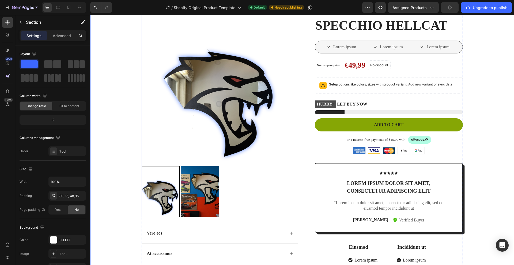
scroll to position [52, 0]
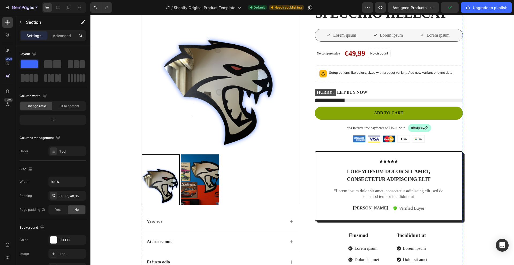
click at [231, 181] on div at bounding box center [219, 180] width 156 height 51
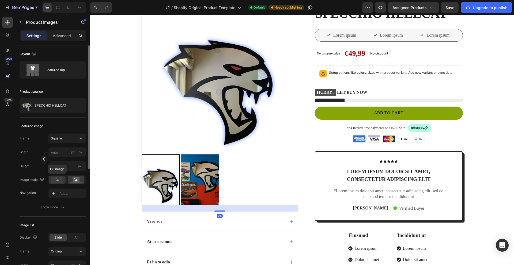
click at [57, 181] on icon at bounding box center [57, 180] width 3 height 2
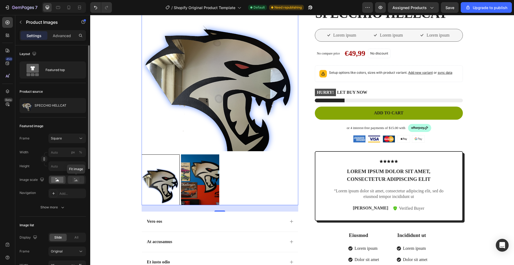
click at [77, 178] on rect at bounding box center [75, 179] width 7 height 5
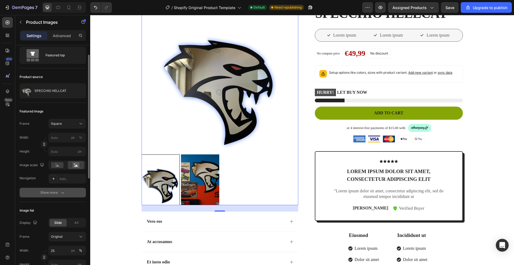
scroll to position [17, 0]
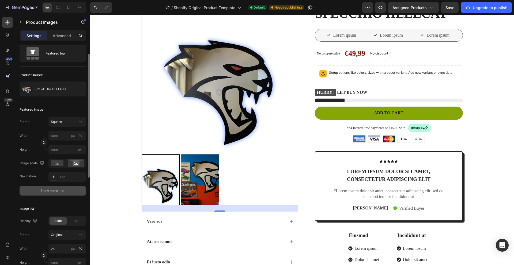
click at [66, 189] on button "Show more" at bounding box center [53, 191] width 66 height 10
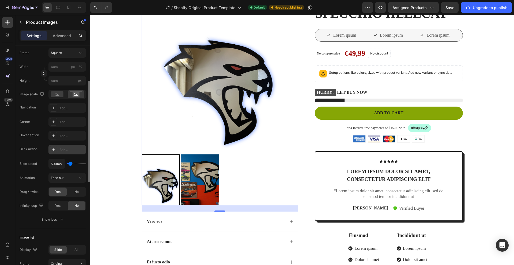
scroll to position [82, 0]
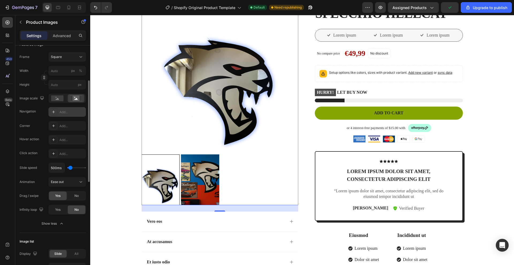
click at [62, 114] on div "Add..." at bounding box center [71, 112] width 25 height 5
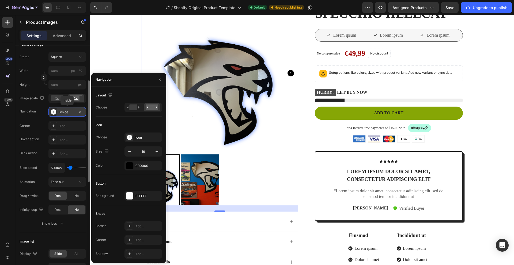
click at [62, 113] on div "Inside" at bounding box center [67, 112] width 16 height 5
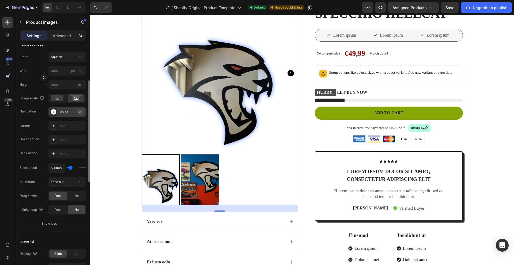
click at [81, 112] on icon "button" at bounding box center [80, 112] width 4 height 4
click at [64, 156] on div "Add..." at bounding box center [66, 154] width 37 height 10
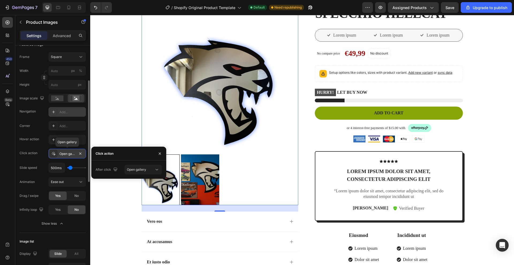
click at [64, 156] on div "Open gallery" at bounding box center [67, 154] width 16 height 5
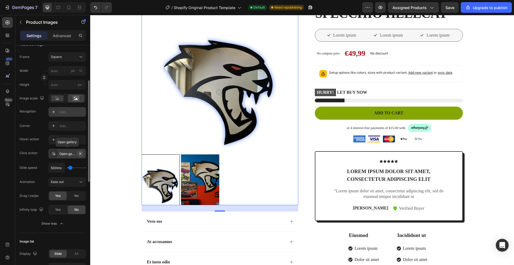
click at [82, 152] on icon "button" at bounding box center [80, 154] width 4 height 4
click at [75, 139] on div "Add..." at bounding box center [71, 140] width 25 height 5
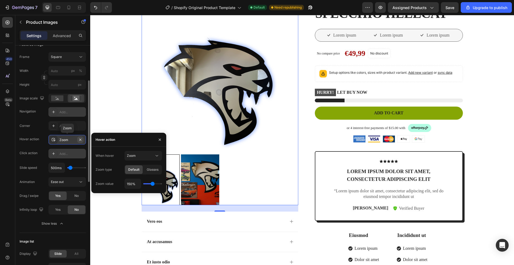
click at [82, 140] on icon "button" at bounding box center [80, 140] width 4 height 4
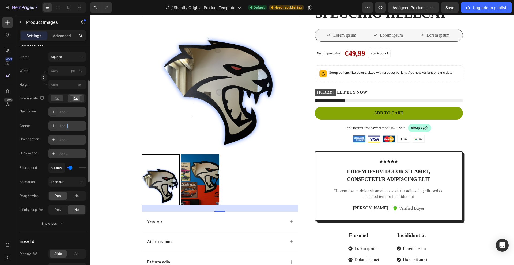
click at [68, 125] on div "Add..." at bounding box center [71, 126] width 25 height 5
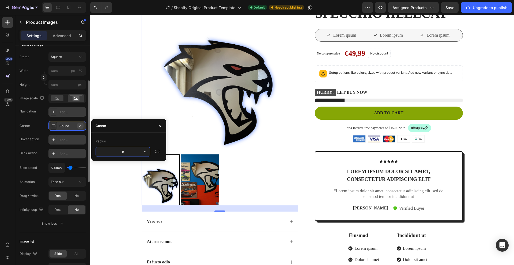
click at [82, 126] on icon "button" at bounding box center [80, 126] width 4 height 4
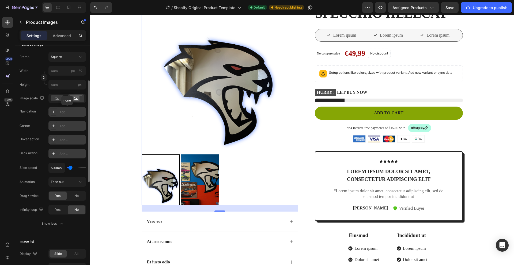
click at [65, 113] on div "Add..." at bounding box center [71, 112] width 25 height 5
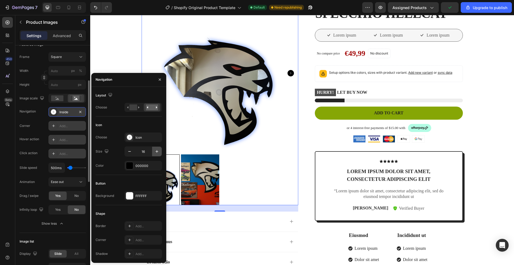
click at [154, 153] on icon "button" at bounding box center [156, 151] width 5 height 5
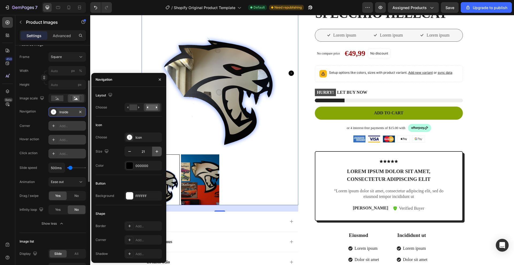
click at [154, 153] on icon "button" at bounding box center [156, 151] width 5 height 5
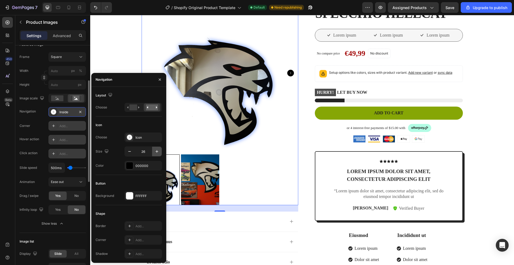
click at [154, 153] on icon "button" at bounding box center [156, 151] width 5 height 5
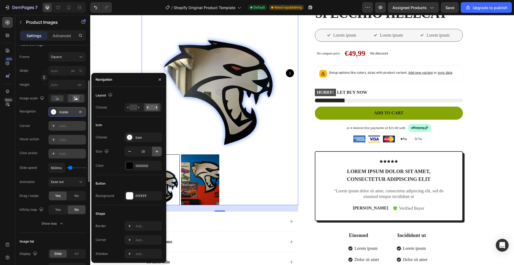
click at [154, 153] on icon "button" at bounding box center [156, 151] width 5 height 5
type input "34"
click at [134, 106] on rect at bounding box center [133, 108] width 8 height 6
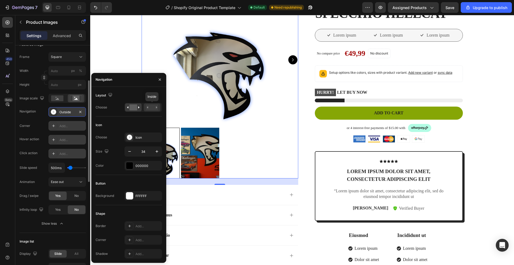
click at [147, 107] on icon at bounding box center [147, 107] width 1 height 2
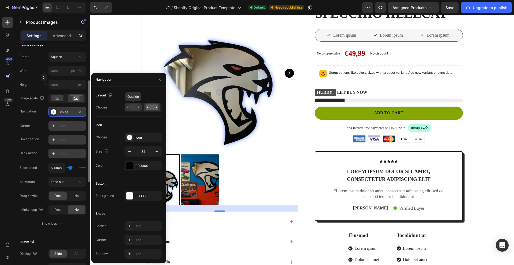
click at [130, 105] on rect at bounding box center [133, 108] width 8 height 6
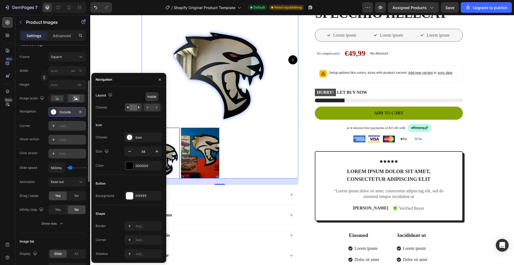
click at [150, 107] on rect at bounding box center [152, 108] width 12 height 6
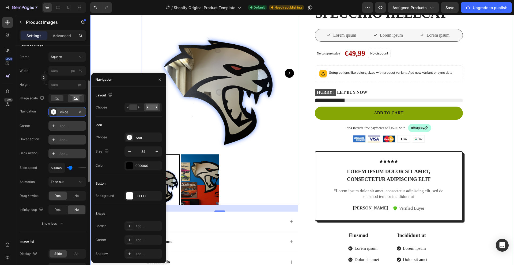
click at [125, 52] on div "Product Images 24 Vero eos At accusamus Et iusto odio Consectetur Adipiscin Acc…" at bounding box center [301, 156] width 415 height 323
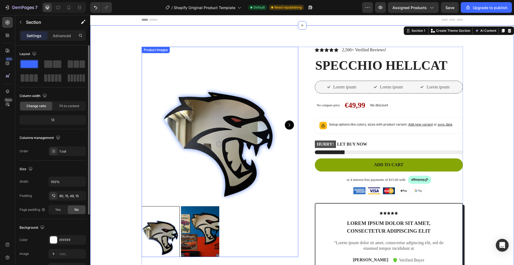
scroll to position [0, 0]
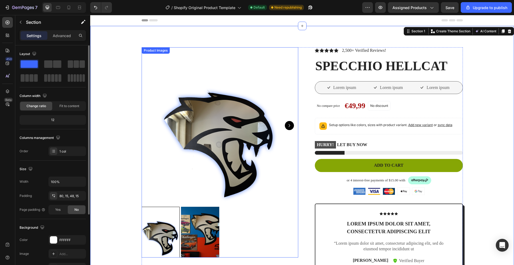
click at [289, 127] on icon "Carousel Next Arrow" at bounding box center [289, 125] width 9 height 9
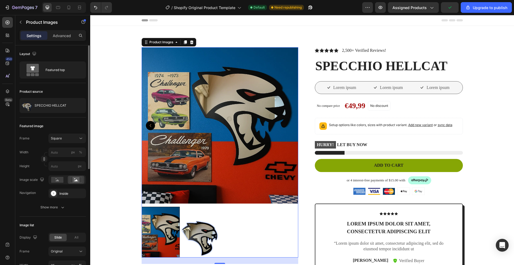
click at [148, 125] on icon "Carousel Back Arrow" at bounding box center [150, 125] width 9 height 9
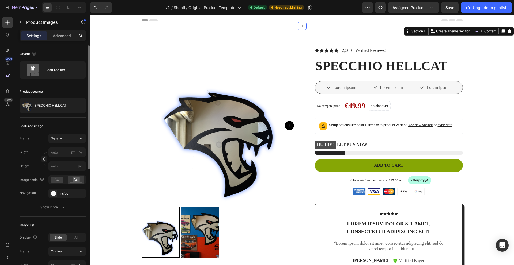
click at [116, 112] on div "Product Images Vero eos At accusamus Et iusto odio Consectetur Adipiscin Accord…" at bounding box center [301, 208] width 415 height 323
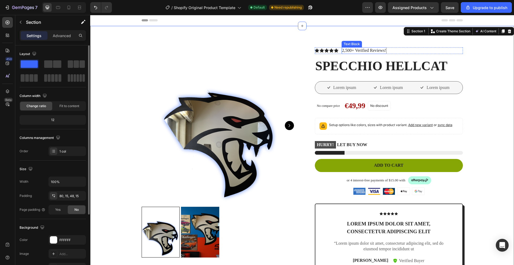
click at [349, 49] on p "2,500+ Verified Reviews!" at bounding box center [364, 51] width 44 height 6
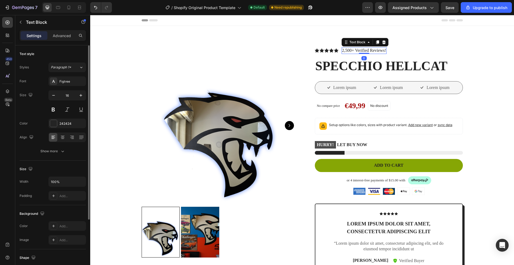
click at [349, 51] on p "2,500+ Verified Reviews!" at bounding box center [364, 51] width 44 height 6
click at [378, 51] on p "180+ Verified Reviews!" at bounding box center [362, 51] width 41 height 6
click at [61, 83] on div "Figtree" at bounding box center [71, 81] width 25 height 5
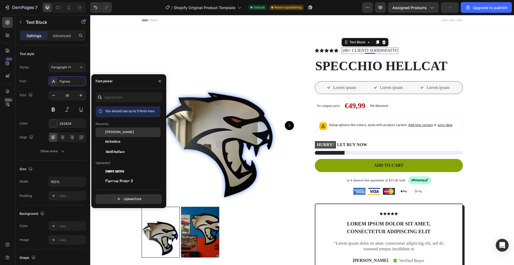
click at [118, 133] on div "[PERSON_NAME]" at bounding box center [132, 132] width 54 height 5
click at [316, 52] on div "Icon" at bounding box center [317, 50] width 4 height 4
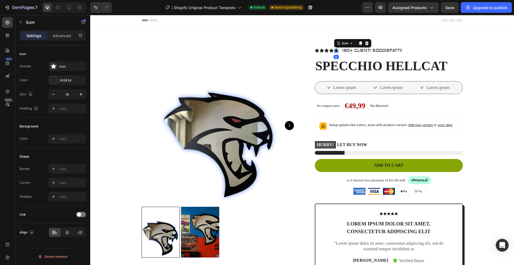
click at [335, 51] on icon at bounding box center [336, 51] width 4 height 4
click at [51, 81] on div at bounding box center [53, 80] width 7 height 7
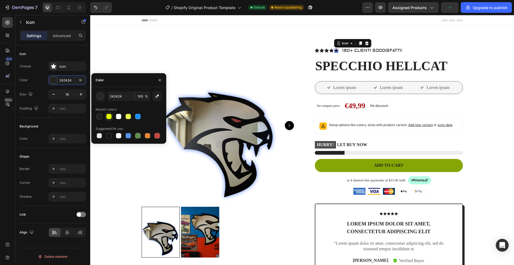
click at [108, 116] on div at bounding box center [108, 116] width 5 height 5
click at [139, 135] on div at bounding box center [137, 135] width 5 height 5
type input "5E8E49"
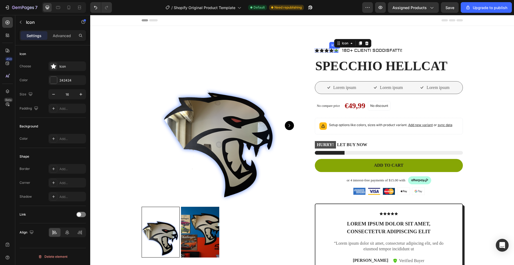
click at [329, 51] on div "Icon" at bounding box center [331, 50] width 4 height 4
click at [56, 66] on icon at bounding box center [53, 66] width 5 height 5
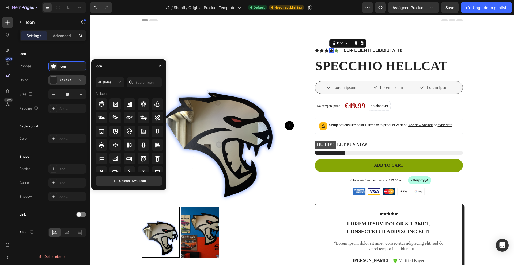
click at [56, 81] on div at bounding box center [53, 80] width 7 height 7
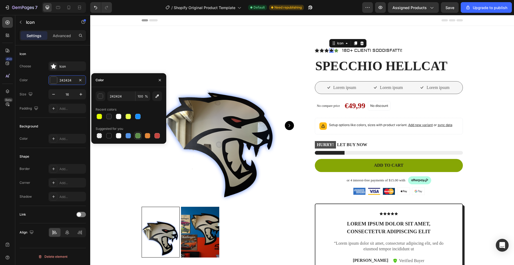
click at [140, 135] on div at bounding box center [137, 135] width 5 height 5
type input "5E8E49"
click at [324, 51] on div "Icon" at bounding box center [326, 50] width 4 height 4
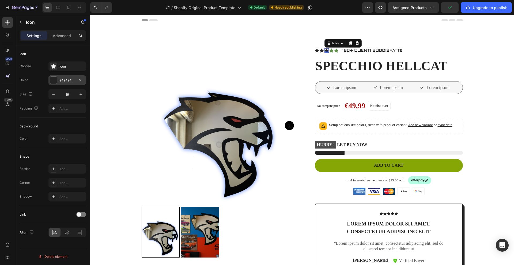
click at [54, 76] on div at bounding box center [53, 79] width 7 height 7
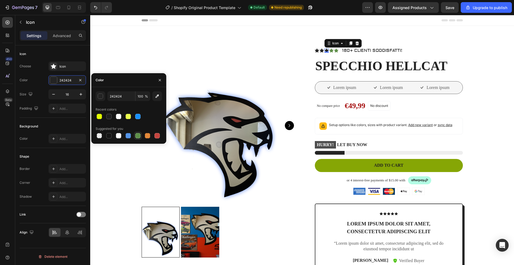
click at [137, 135] on div at bounding box center [137, 135] width 5 height 5
type input "5E8E49"
click at [319, 50] on icon at bounding box center [321, 51] width 4 height 4
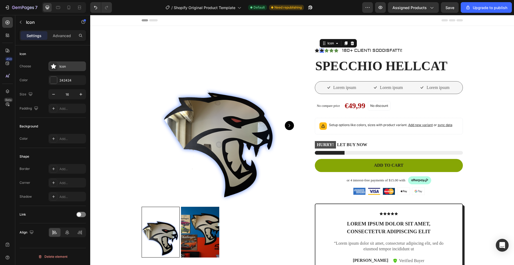
click at [62, 66] on div "Icon" at bounding box center [71, 66] width 25 height 5
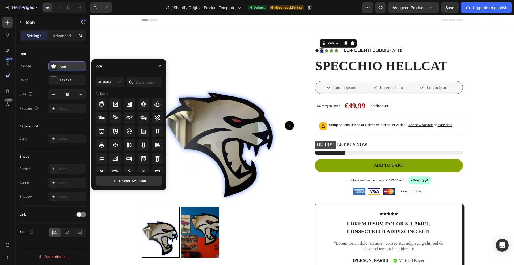
click at [51, 66] on icon at bounding box center [53, 66] width 5 height 5
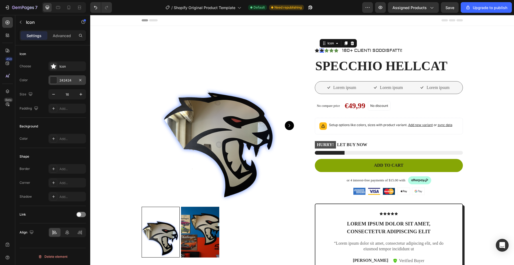
click at [55, 80] on div at bounding box center [53, 80] width 7 height 7
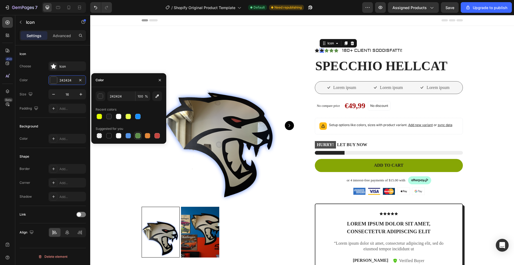
click at [141, 137] on div at bounding box center [138, 136] width 6 height 6
type input "5E8E49"
click at [315, 50] on icon at bounding box center [317, 51] width 4 height 4
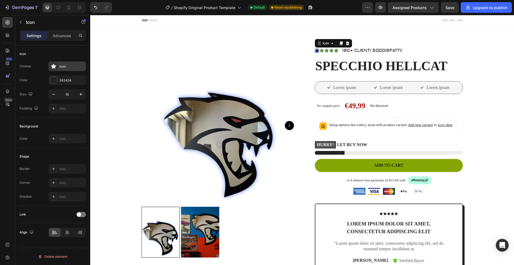
click at [67, 70] on div "Icon" at bounding box center [66, 67] width 37 height 10
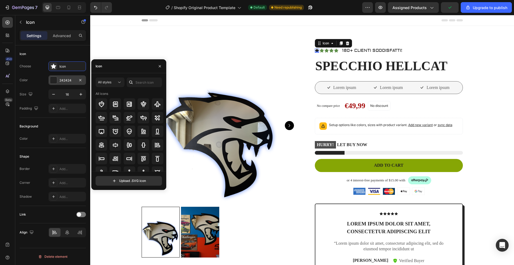
click at [56, 83] on div at bounding box center [53, 80] width 7 height 7
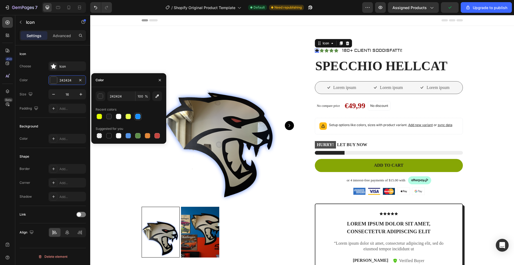
click at [137, 115] on div at bounding box center [137, 116] width 5 height 5
type input "1890FF"
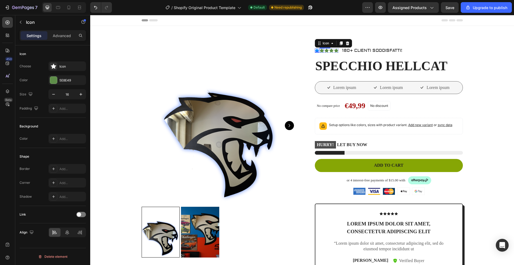
click at [319, 51] on div "Icon" at bounding box center [321, 50] width 4 height 4
click at [60, 68] on div "Icon" at bounding box center [71, 66] width 25 height 5
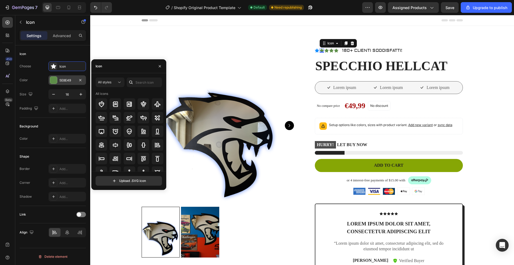
click at [61, 79] on div "5E8E49" at bounding box center [67, 80] width 16 height 5
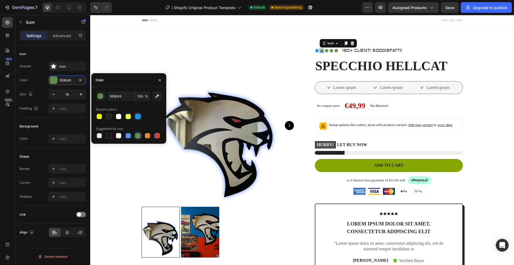
click at [139, 115] on div at bounding box center [137, 116] width 5 height 5
type input "1890FF"
click at [324, 50] on icon at bounding box center [326, 51] width 4 height 4
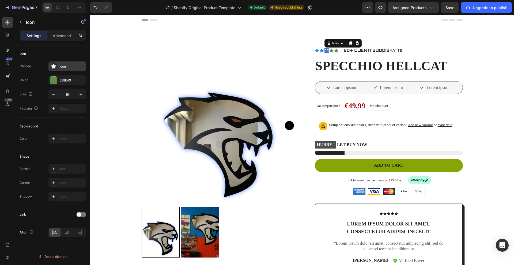
click at [74, 67] on div "Icon" at bounding box center [71, 66] width 25 height 5
click at [54, 78] on div at bounding box center [53, 80] width 7 height 7
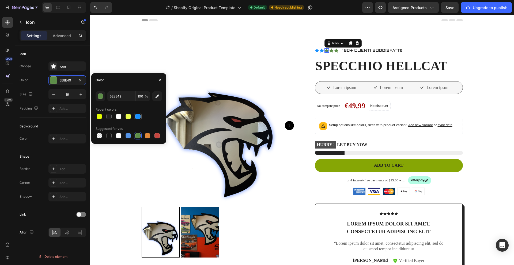
click at [137, 115] on div at bounding box center [137, 116] width 5 height 5
type input "1890FF"
click at [330, 51] on div "Icon 0" at bounding box center [331, 50] width 4 height 4
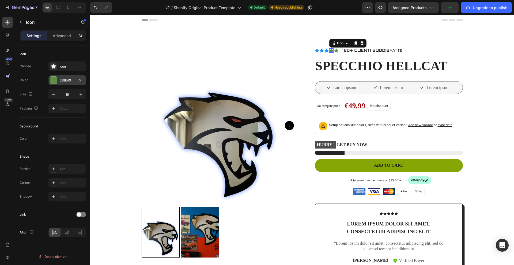
click at [76, 81] on div "5E8E49" at bounding box center [66, 80] width 37 height 10
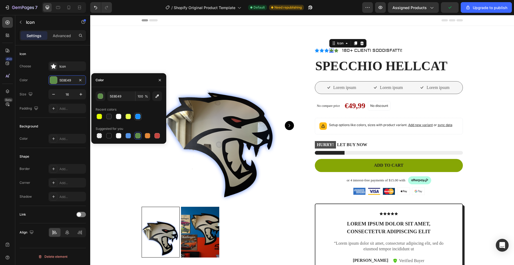
click at [138, 118] on div at bounding box center [137, 116] width 5 height 5
type input "1890FF"
click at [334, 50] on icon at bounding box center [336, 51] width 4 height 4
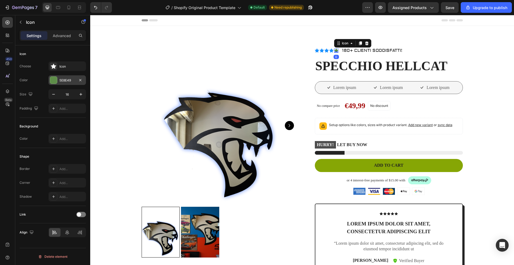
click at [72, 78] on div "5E8E49" at bounding box center [67, 80] width 16 height 5
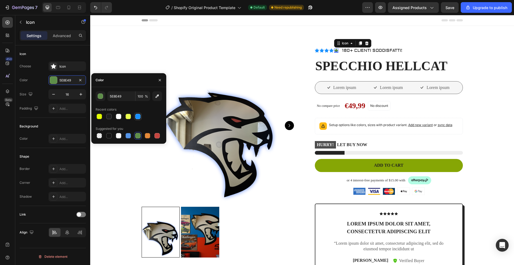
click at [136, 118] on div at bounding box center [137, 116] width 5 height 5
type input "1890FF"
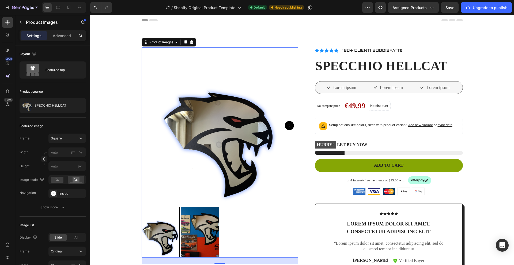
click at [187, 53] on img at bounding box center [219, 125] width 156 height 156
click at [221, 38] on div "Product Images 24 Vero eos At accusamus Et iusto odio Consectetur Adipiscin Acc…" at bounding box center [301, 204] width 423 height 357
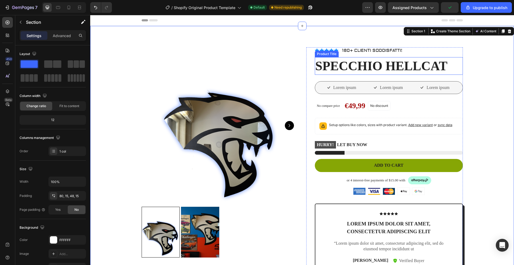
click at [423, 64] on h1 "SPECCHIO HELLCAT" at bounding box center [389, 66] width 148 height 18
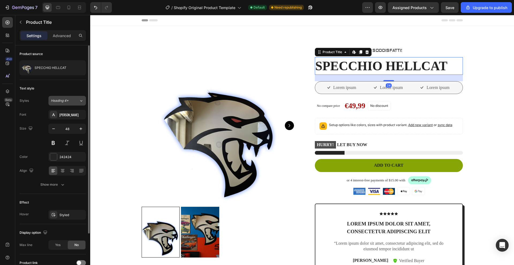
click at [71, 103] on div "Heading 4*" at bounding box center [62, 100] width 22 height 5
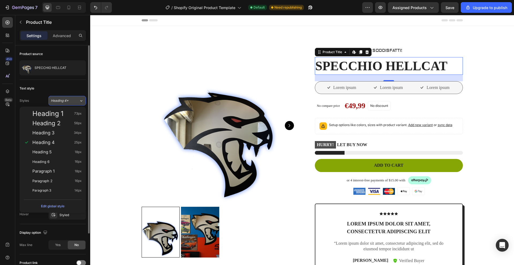
click at [71, 103] on div "Heading 4*" at bounding box center [62, 100] width 22 height 5
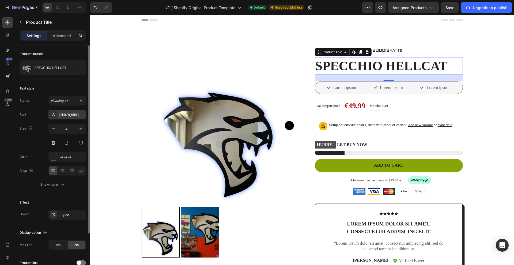
click at [76, 113] on div "[PERSON_NAME]" at bounding box center [71, 115] width 25 height 5
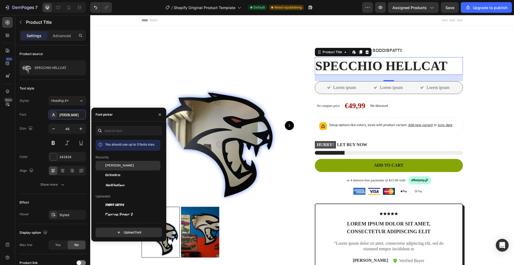
click at [120, 165] on div "[PERSON_NAME]" at bounding box center [132, 165] width 54 height 5
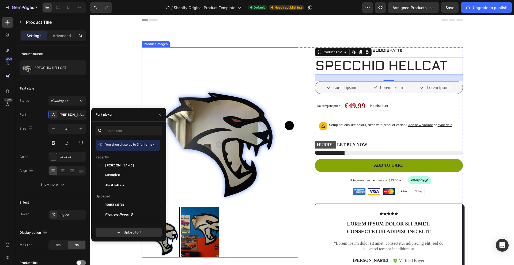
click at [160, 85] on img at bounding box center [219, 125] width 156 height 156
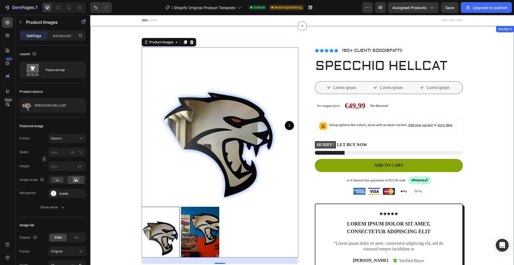
click at [121, 76] on div "Product Images 24 Vero eos At accusamus Et iusto odio Consectetur Adipiscin Acc…" at bounding box center [301, 208] width 415 height 323
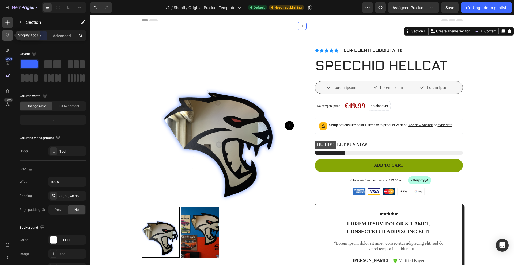
click at [4, 36] on div at bounding box center [7, 35] width 11 height 11
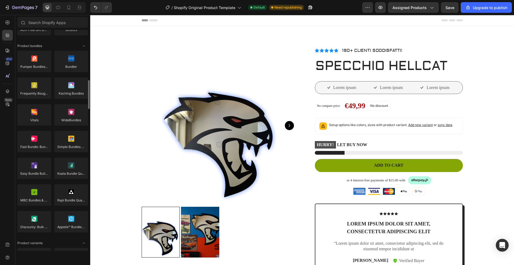
scroll to position [382, 0]
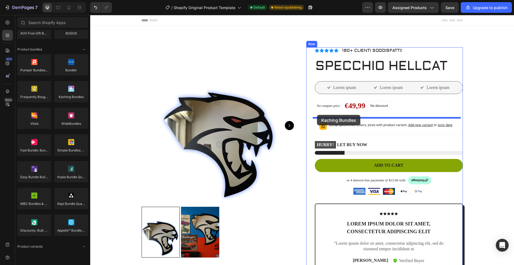
drag, startPoint x: 164, startPoint y: 111, endPoint x: 316, endPoint y: 114, distance: 151.4
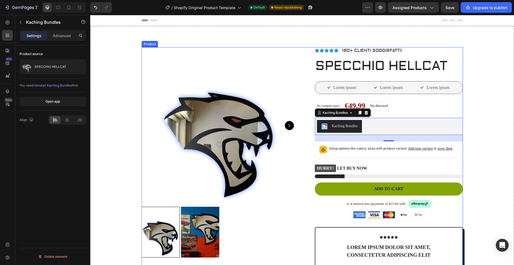
click at [301, 145] on div "Product Images Vero eos At accusamus Et iusto odio Consectetur Adipiscin Accord…" at bounding box center [301, 217] width 321 height 340
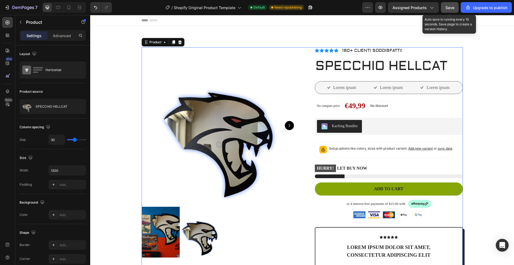
click at [455, 7] on button "Save" at bounding box center [450, 7] width 18 height 11
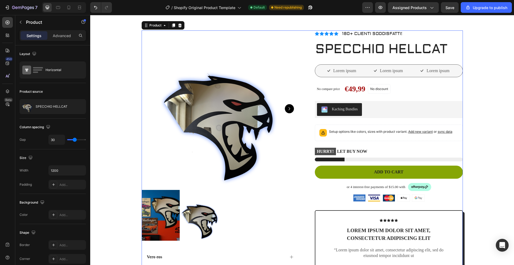
scroll to position [0, 0]
